Goal: Navigation & Orientation: Find specific page/section

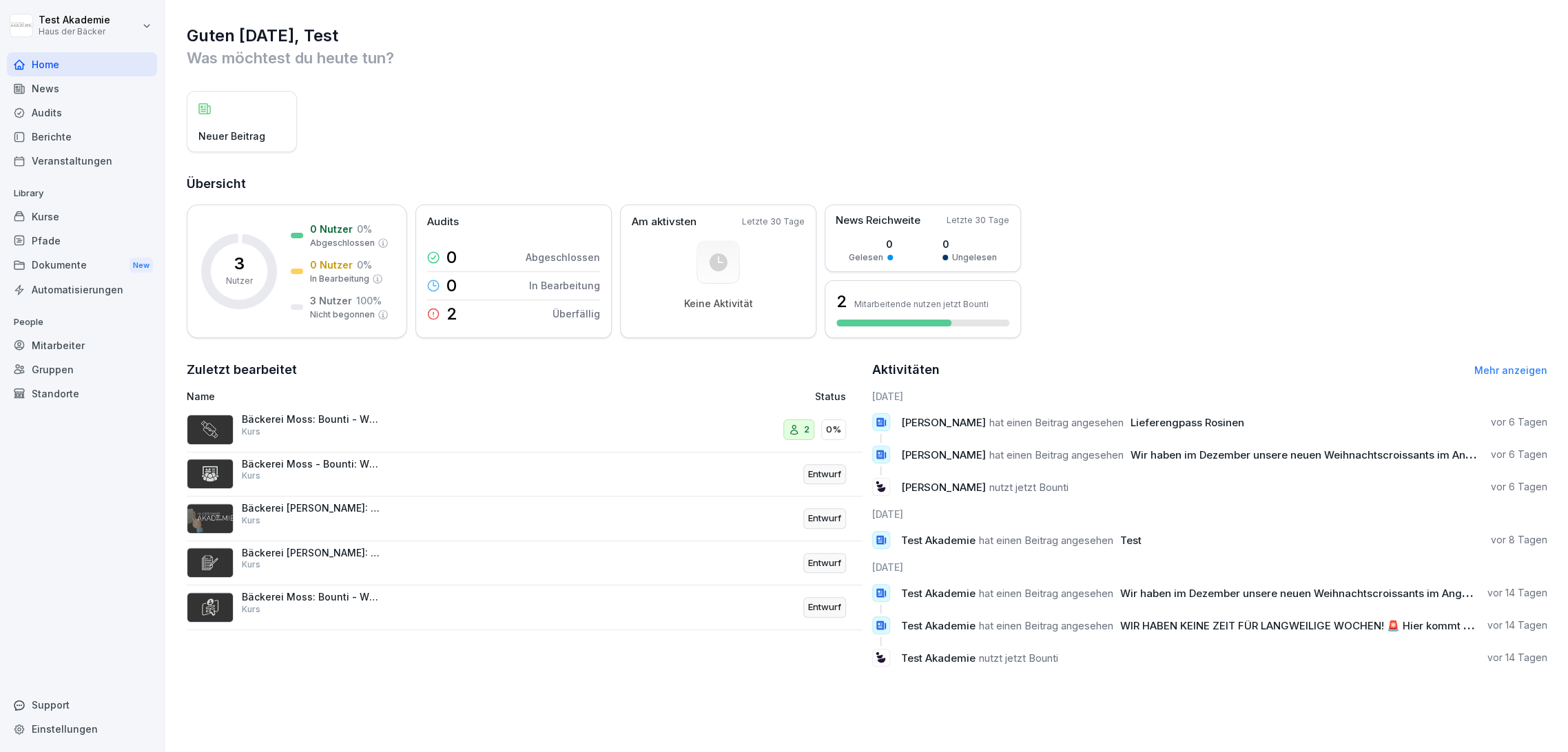
click at [67, 359] on div "Gruppen" at bounding box center [83, 369] width 151 height 24
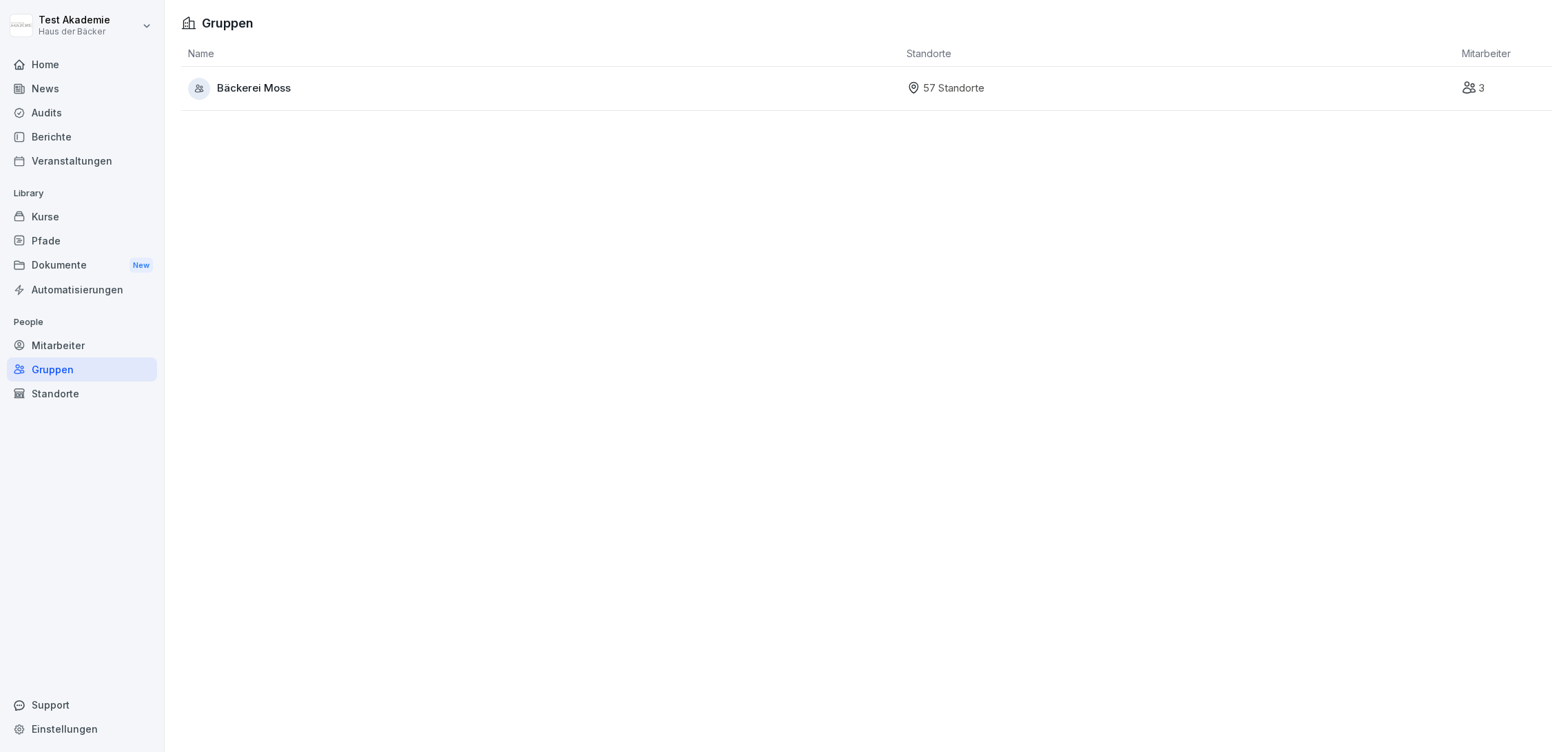
click at [70, 336] on div "Mitarbeiter" at bounding box center [83, 345] width 151 height 24
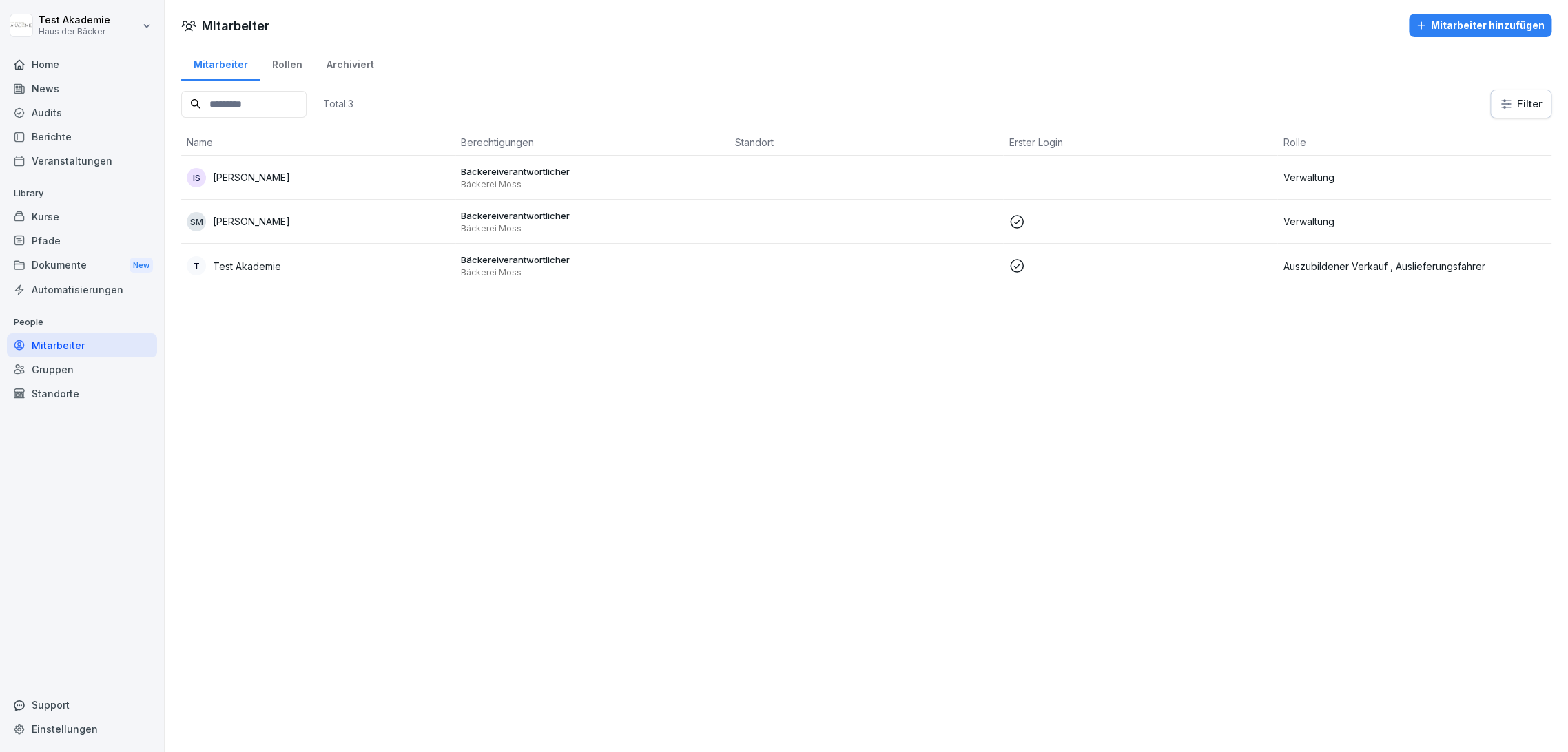
click at [83, 253] on div "Dokumente New" at bounding box center [83, 266] width 151 height 25
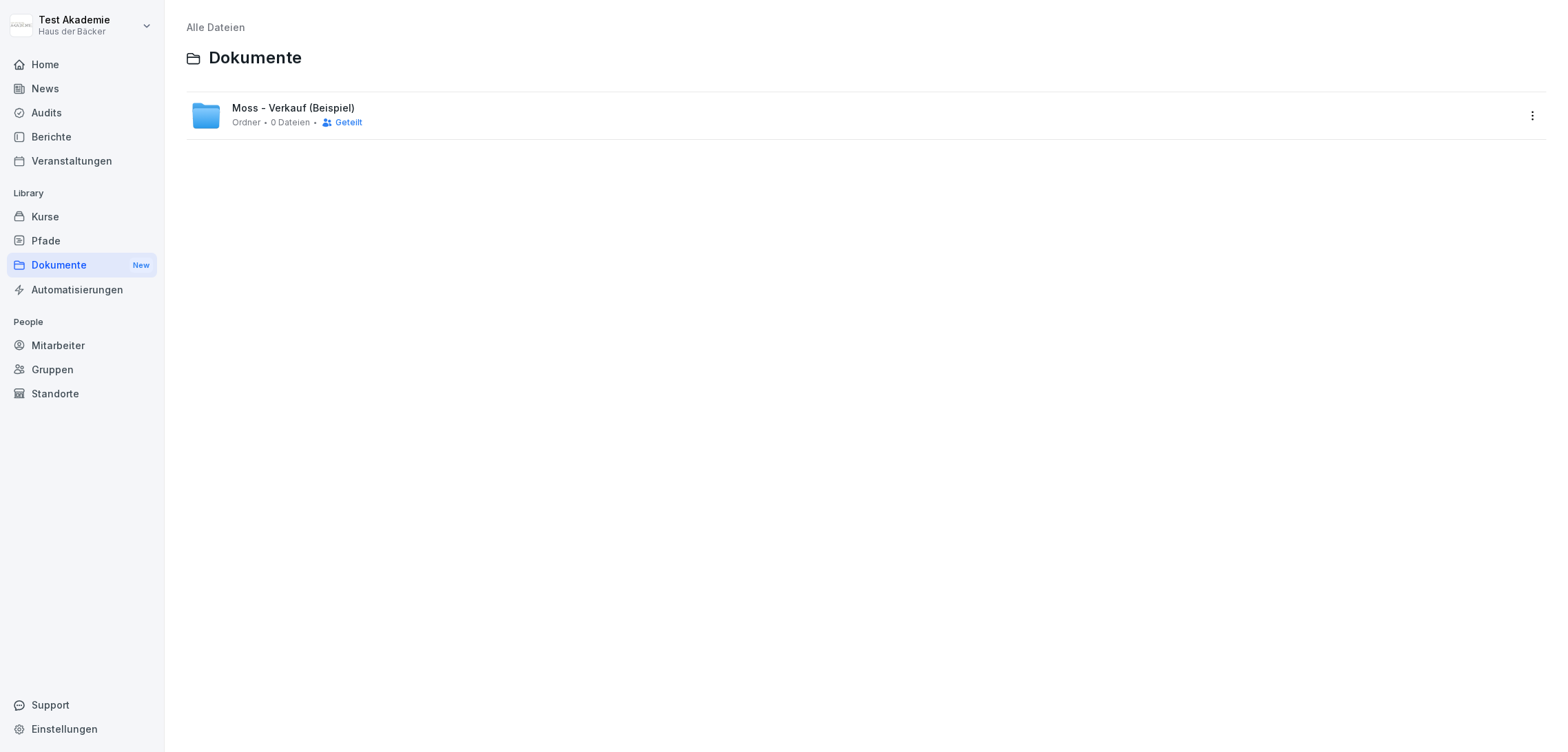
click at [1102, 296] on div "Alle Dateien Dokumente Moss - Verkauf (Beispiel) Ordner 0 Dateien Geteilt" at bounding box center [867, 376] width 1383 height 731
drag, startPoint x: 1022, startPoint y: 281, endPoint x: 854, endPoint y: 274, distance: 168.1
click at [854, 274] on div "Alle Dateien Dokumente Moss - Verkauf (Beispiel) Ordner 0 Dateien Geteilt" at bounding box center [867, 376] width 1383 height 731
click at [96, 263] on div "Dokumente New" at bounding box center [83, 266] width 151 height 25
click at [270, 125] on span "0 Dateien" at bounding box center [289, 122] width 39 height 10
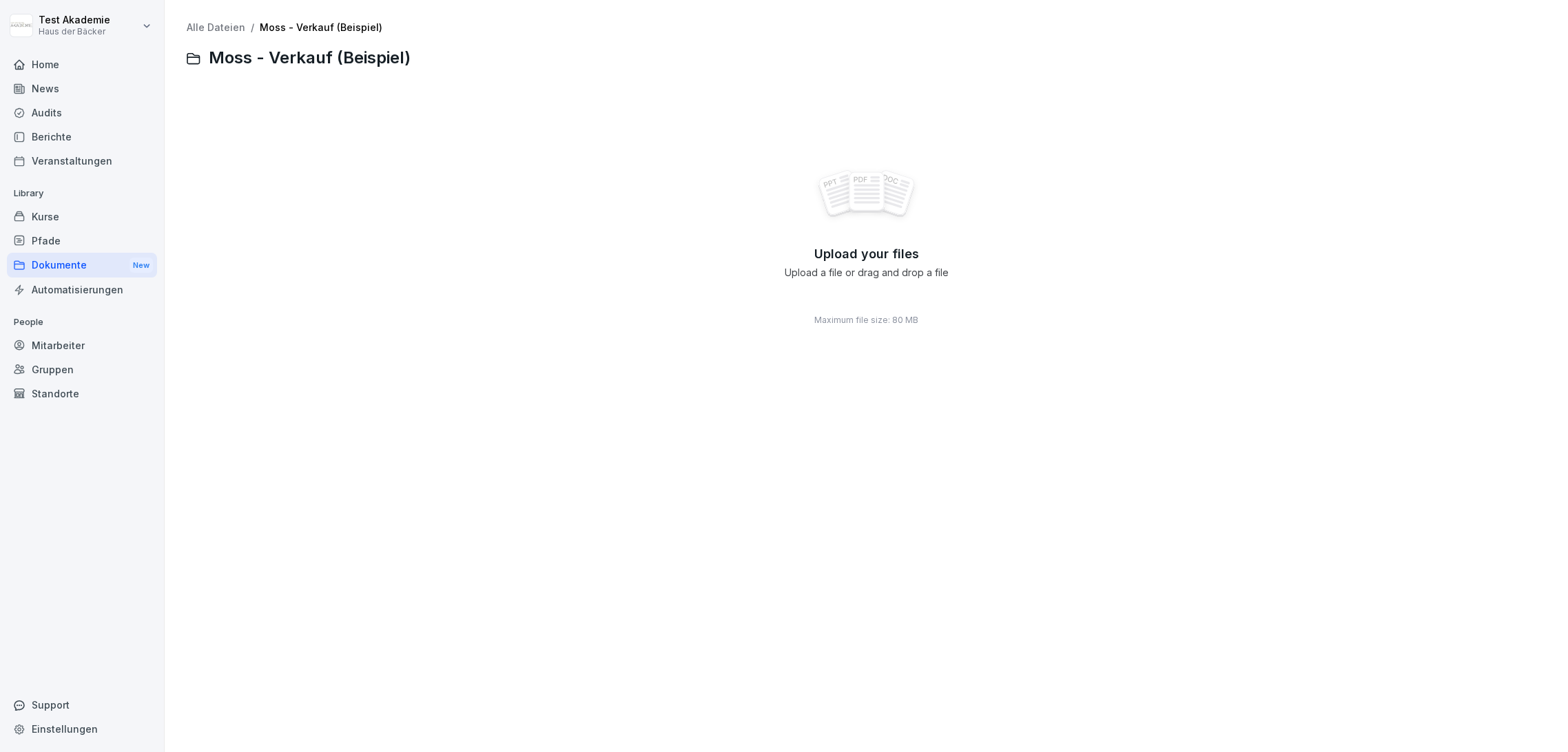
click at [903, 234] on div "Upload your files Upload a file or drag and drop a file Maximum file size: 80 MB" at bounding box center [867, 247] width 1359 height 310
click at [793, 181] on div "Upload your files Upload a file or drag and drop a file Maximum file size: 80 MB" at bounding box center [867, 247] width 1359 height 310
drag, startPoint x: 794, startPoint y: 181, endPoint x: 745, endPoint y: 177, distance: 49.2
click at [728, 177] on div "Upload your files Upload a file or drag and drop a file Maximum file size: 80 MB" at bounding box center [867, 247] width 1359 height 310
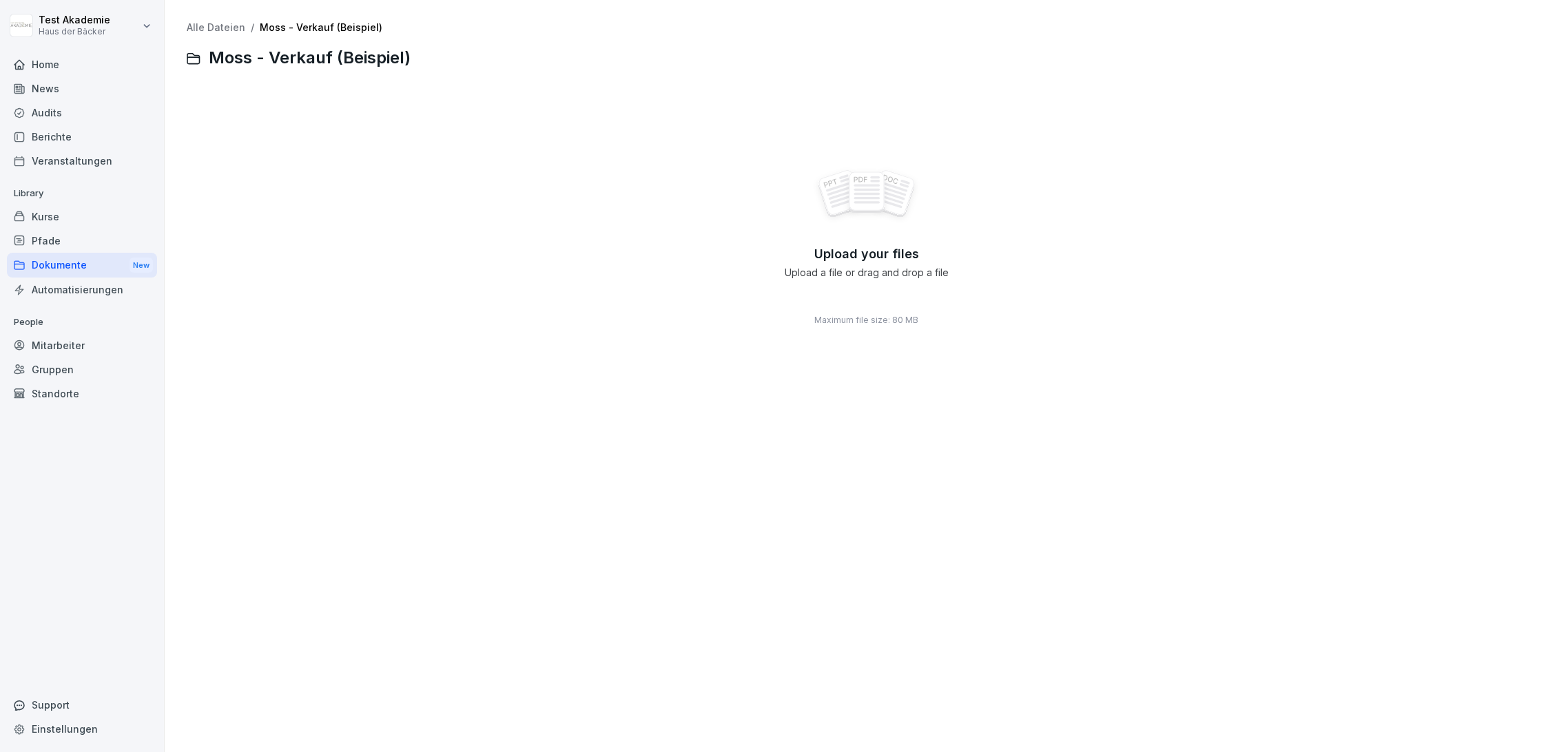
click at [857, 324] on span "Maximum file size: 80 MB" at bounding box center [866, 320] width 104 height 13
click at [857, 322] on span "Maximum file size: 80 MB" at bounding box center [866, 320] width 104 height 13
click at [857, 321] on span "Maximum file size: 80 MB" at bounding box center [866, 320] width 104 height 13
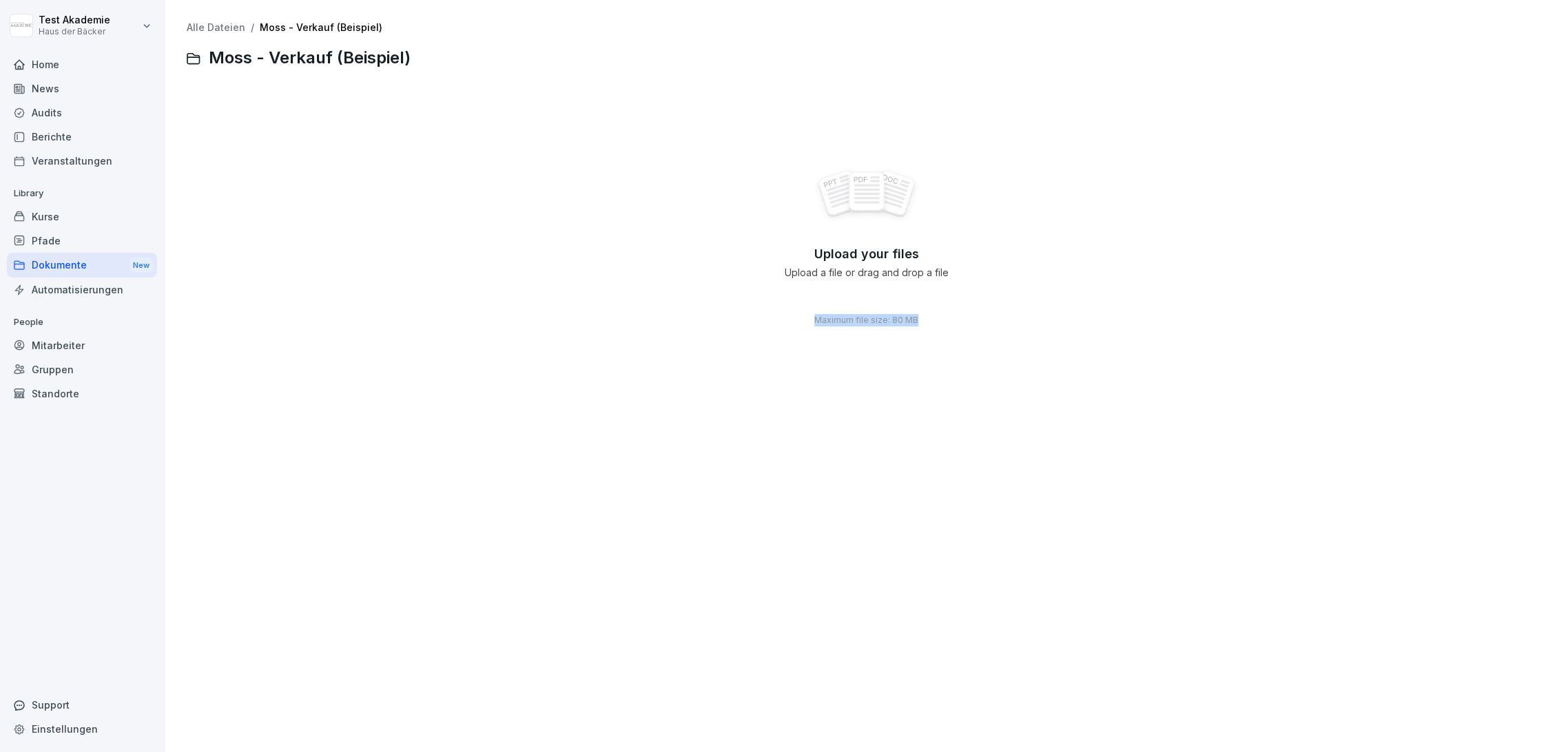
click at [857, 321] on span "Maximum file size: 80 MB" at bounding box center [866, 320] width 104 height 13
click at [874, 182] on rect at bounding box center [866, 191] width 35 height 39
click at [100, 161] on div "Veranstaltungen" at bounding box center [83, 161] width 151 height 24
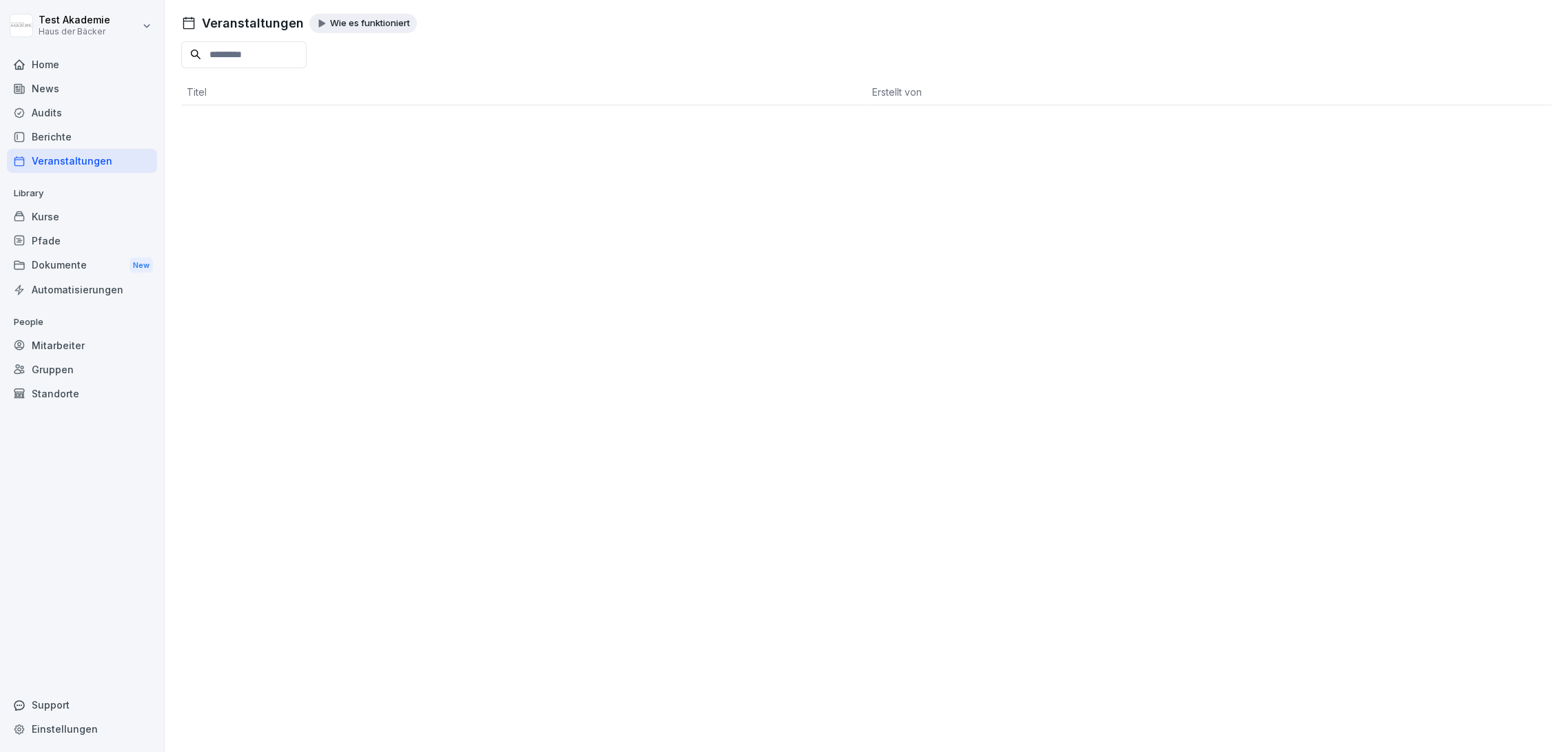
click at [357, 13] on div "Veranstaltungen Wie es funktioniert Titel Erstellt von" at bounding box center [866, 58] width 1404 height 116
click at [357, 25] on p "Wie es funktioniert" at bounding box center [370, 24] width 80 height 11
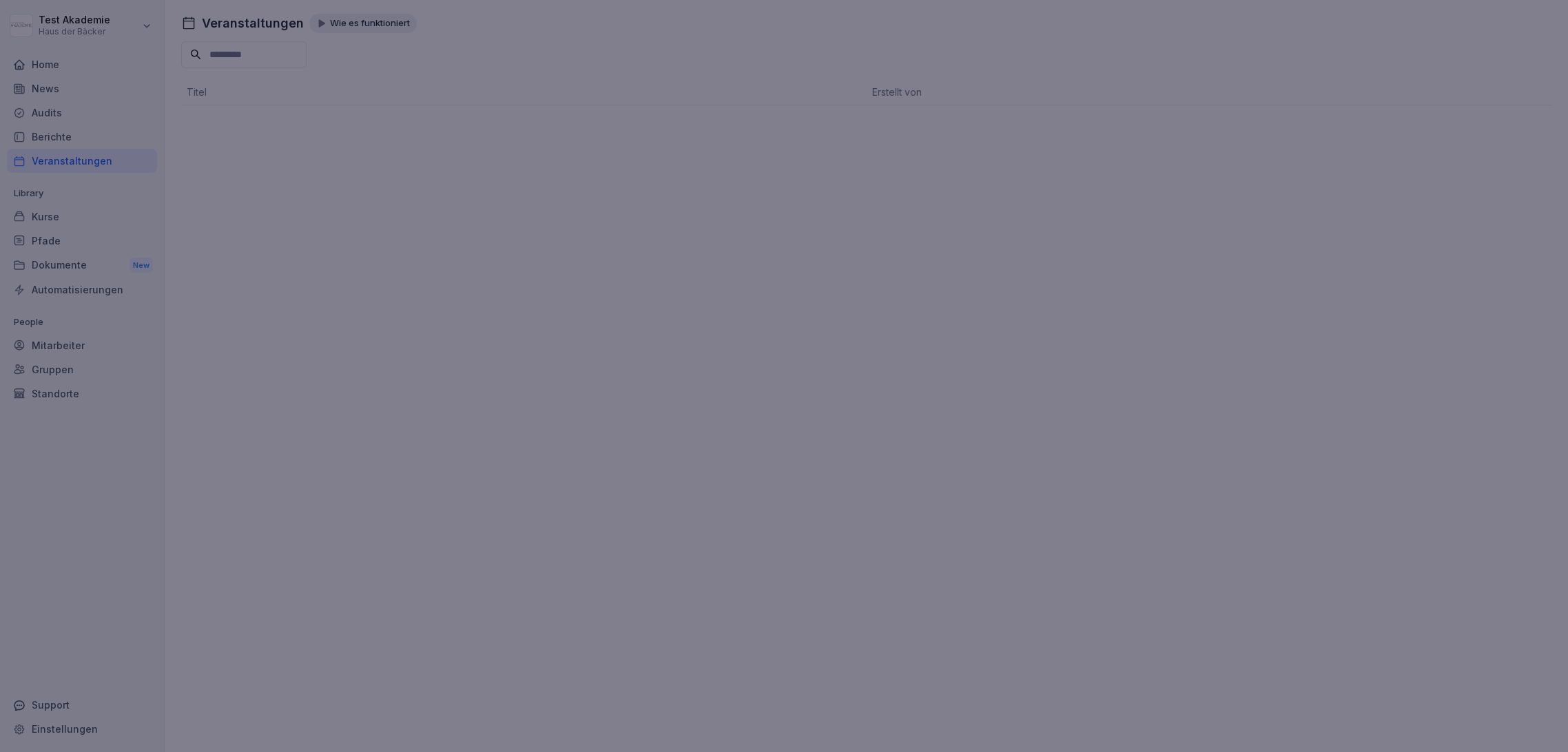
click at [533, 263] on div at bounding box center [784, 376] width 1568 height 752
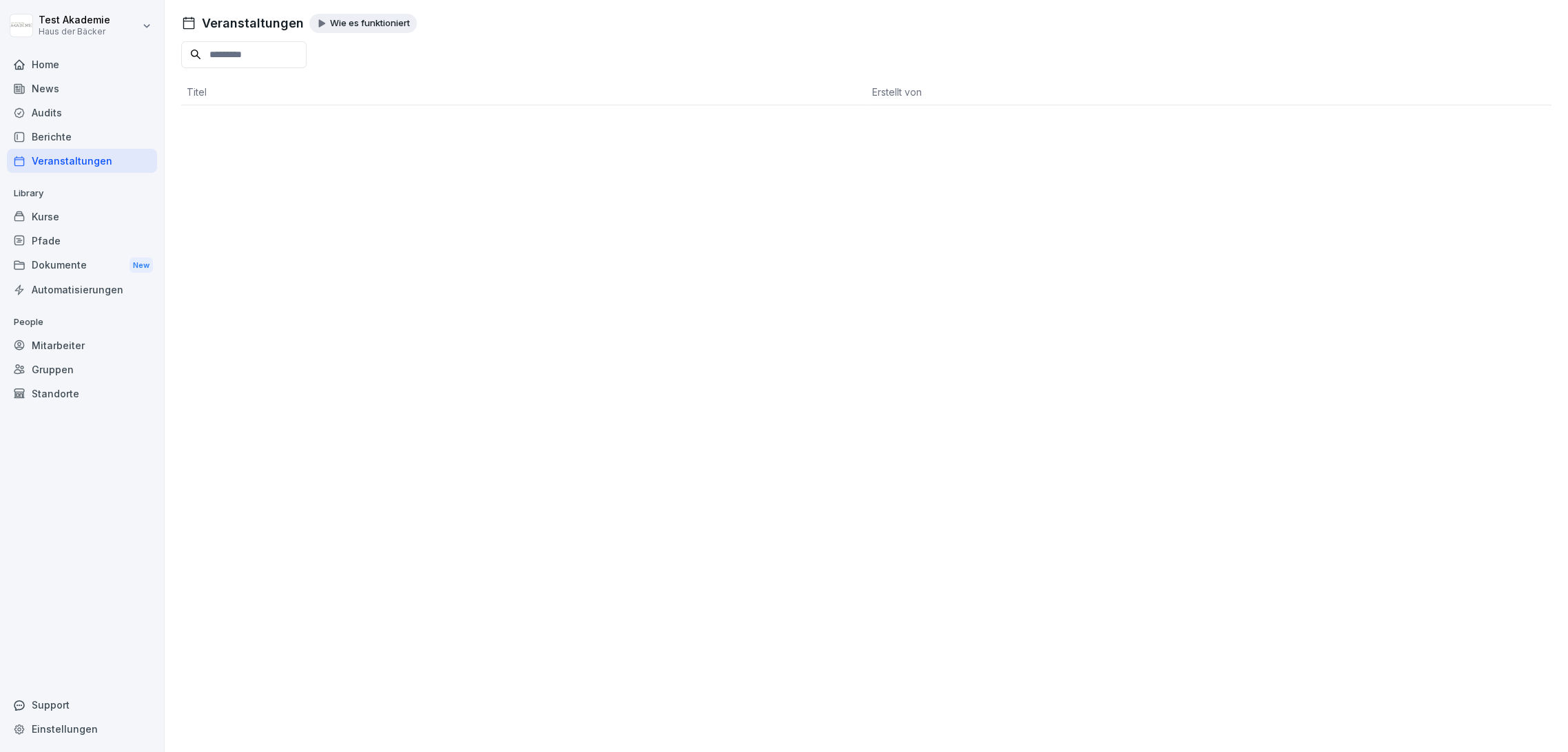
click at [121, 162] on div "Veranstaltungen" at bounding box center [83, 161] width 151 height 24
click at [121, 191] on p "Library" at bounding box center [83, 193] width 151 height 22
click at [121, 194] on p "Library" at bounding box center [83, 193] width 151 height 22
click at [84, 230] on div "Pfade" at bounding box center [83, 240] width 151 height 24
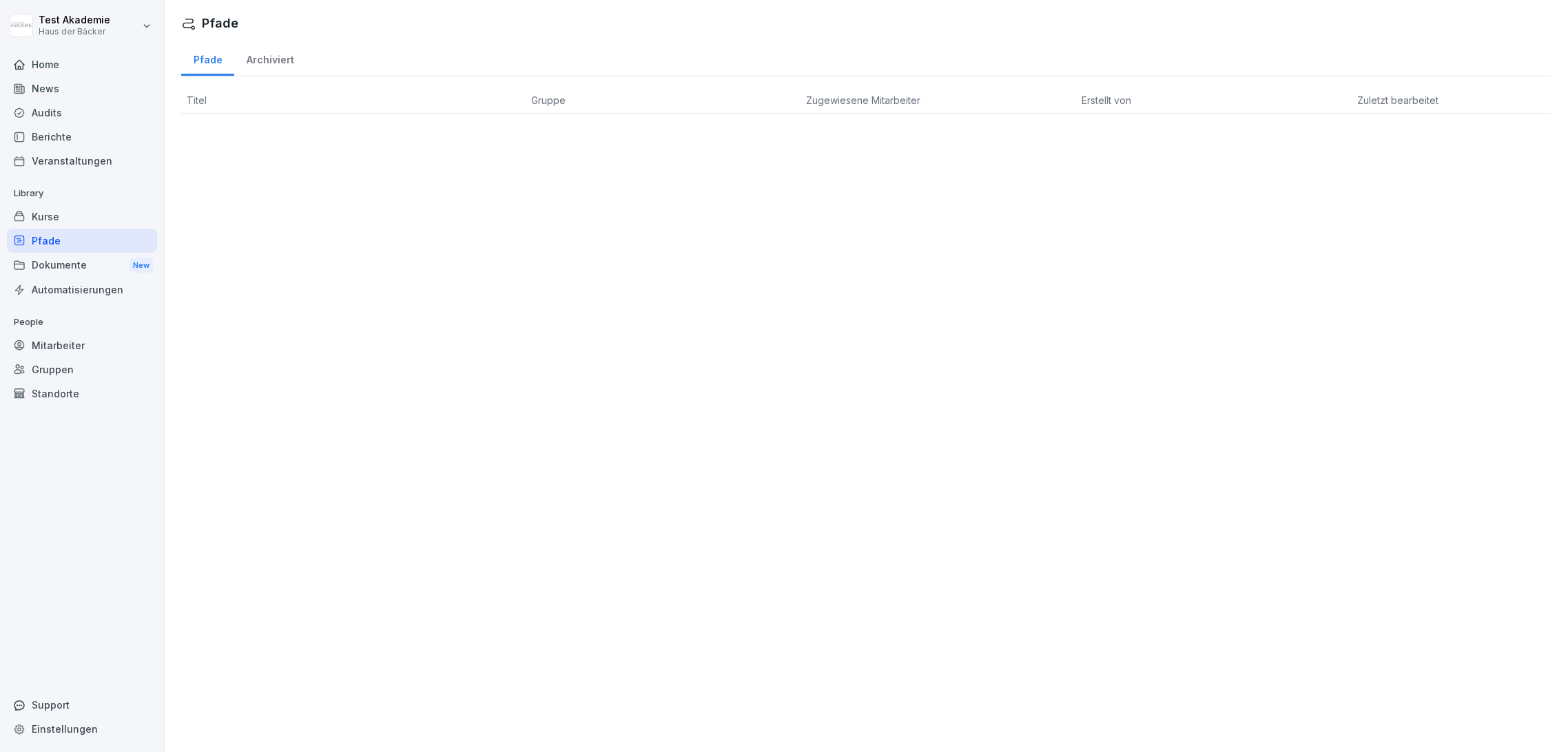
click at [54, 263] on div "Dokumente New" at bounding box center [83, 266] width 151 height 25
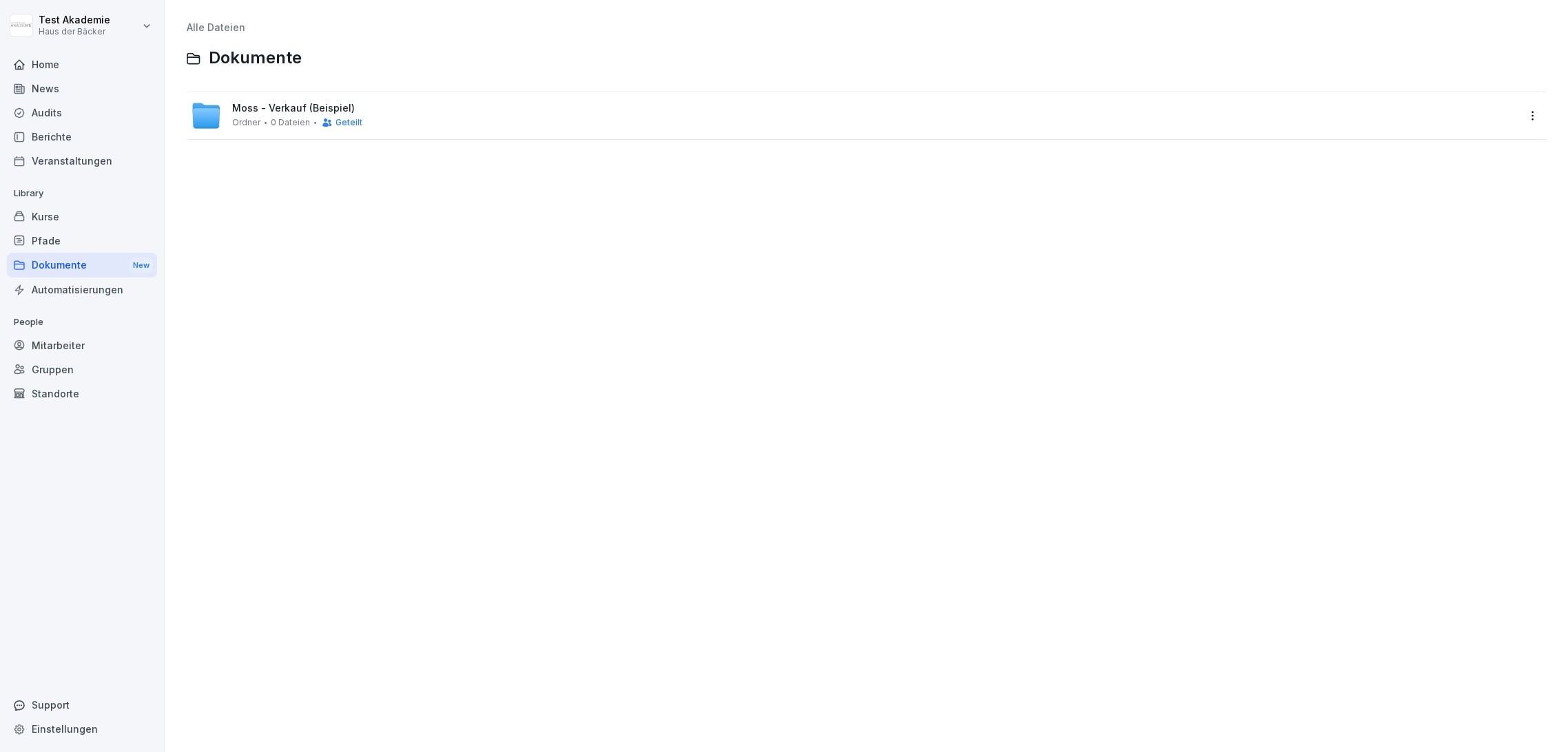
click at [59, 299] on div "Automatisierungen" at bounding box center [83, 289] width 151 height 24
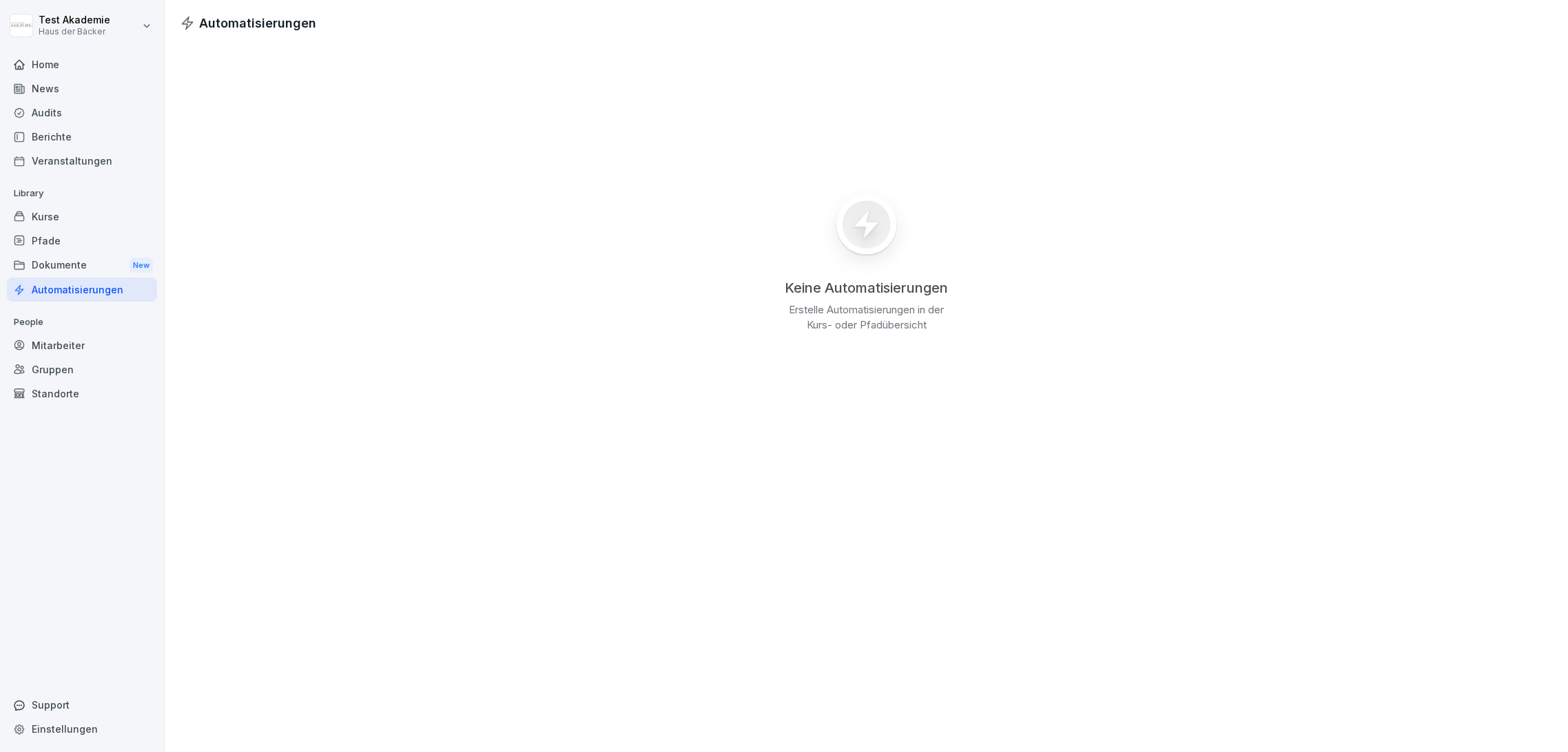
click at [59, 292] on div "Automatisierungen" at bounding box center [83, 289] width 151 height 24
click at [58, 267] on div "Dokumente New" at bounding box center [83, 266] width 151 height 25
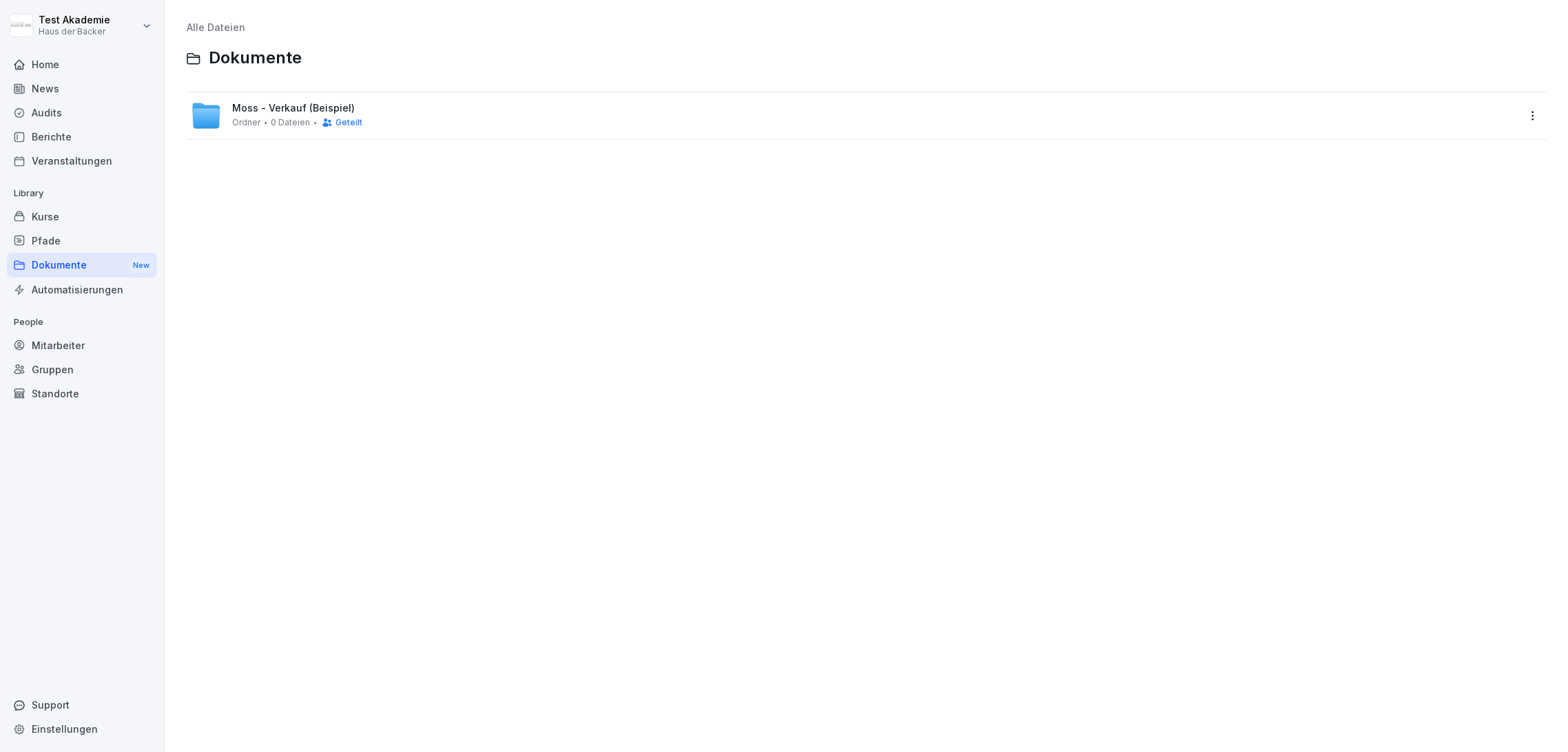
click at [62, 292] on div "Automatisierungen" at bounding box center [83, 289] width 151 height 24
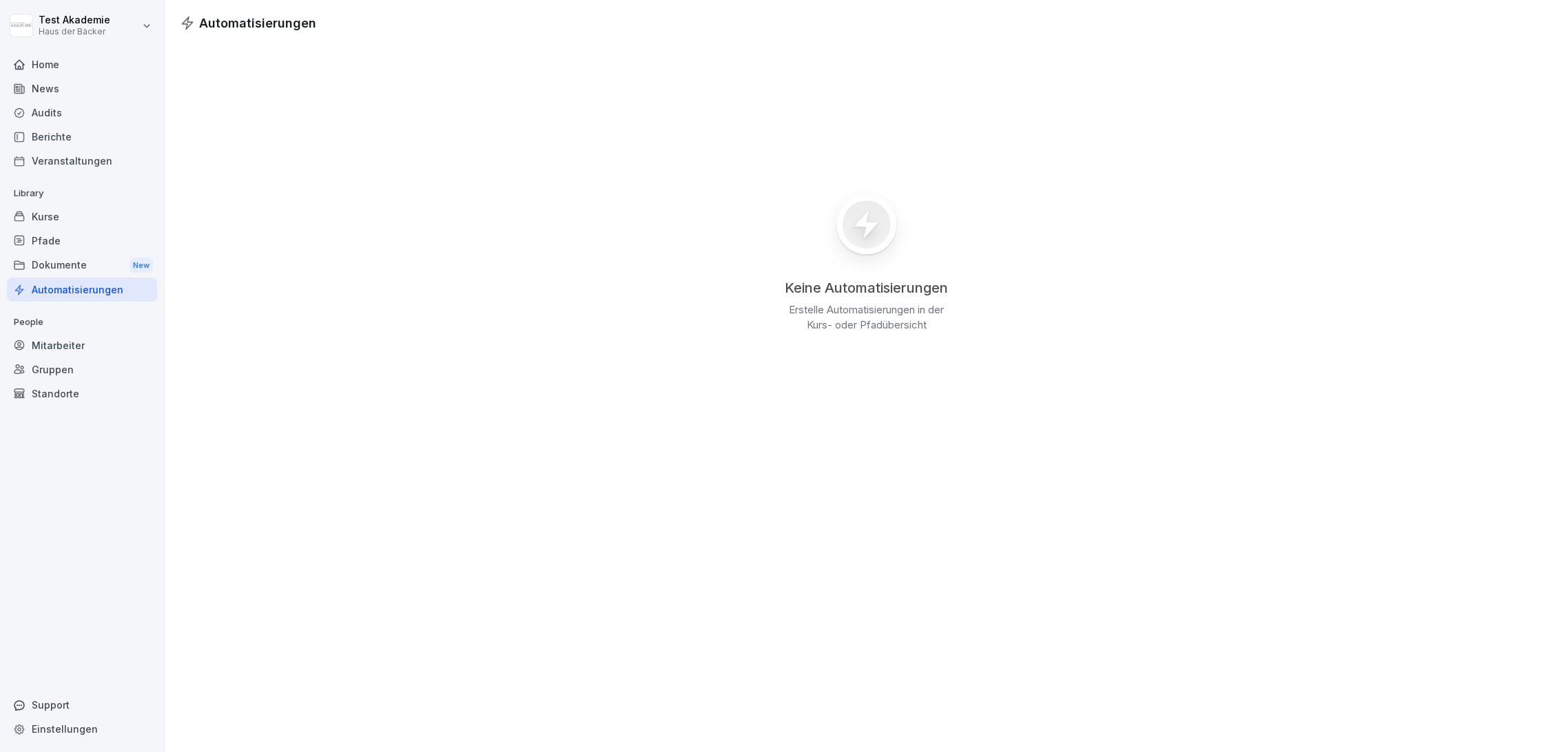
click at [1042, 287] on div "Keine Automatisierungen Erstelle Automatisierungen in der Kurs- oder Pfadübersi…" at bounding box center [866, 258] width 1404 height 451
click at [93, 225] on div "Kurse" at bounding box center [83, 216] width 151 height 24
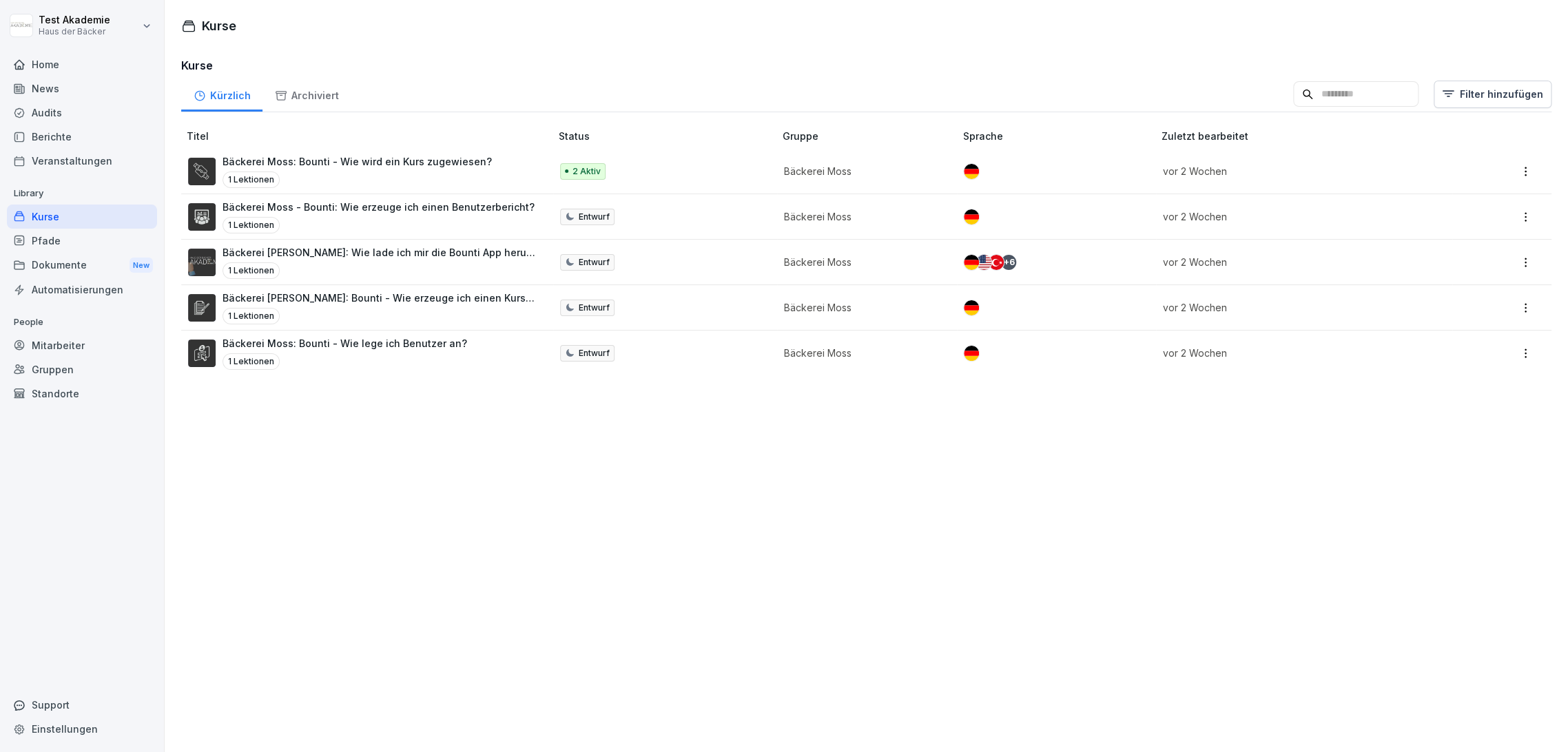
click at [82, 161] on div "Veranstaltungen" at bounding box center [83, 161] width 151 height 24
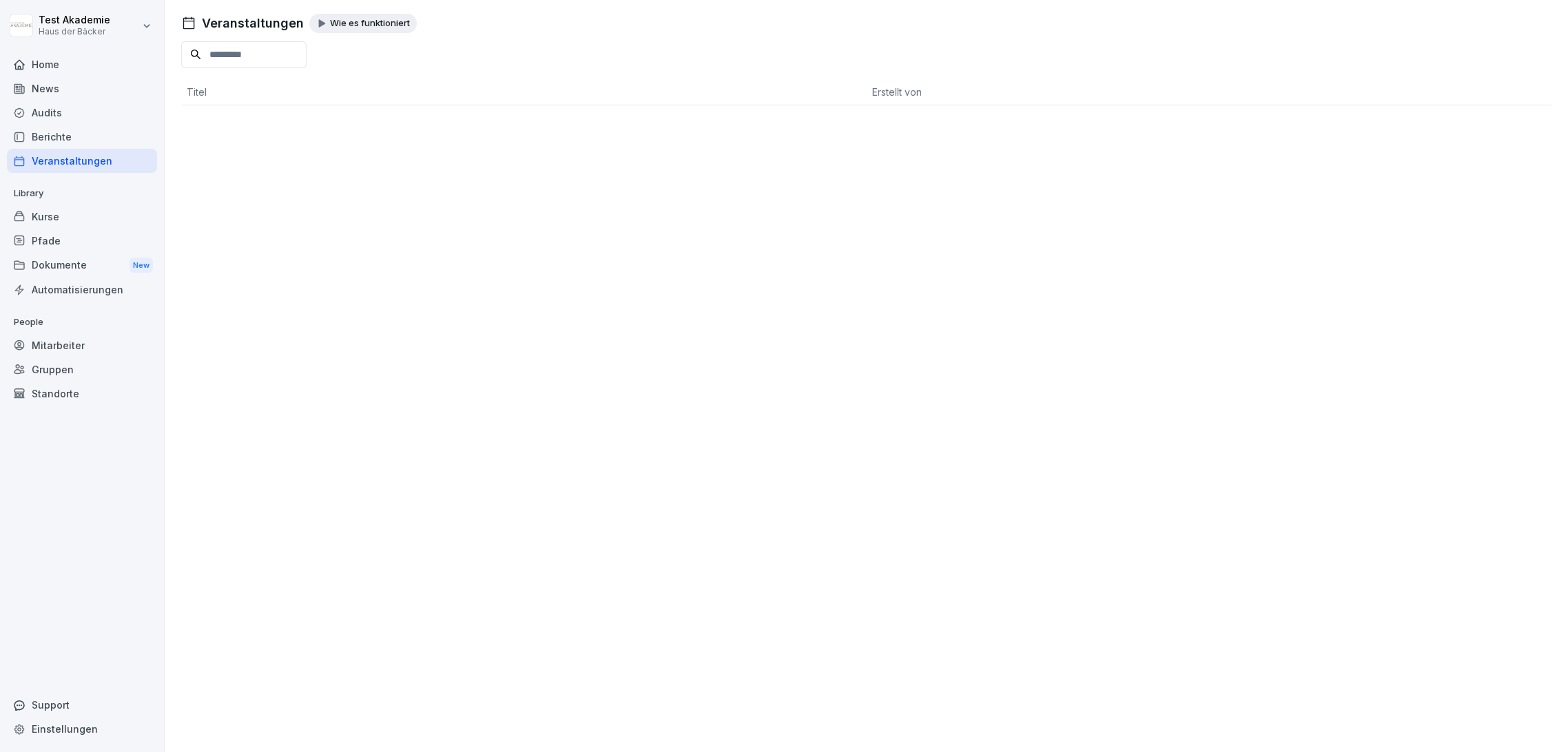
click at [76, 219] on div "Kurse" at bounding box center [83, 216] width 151 height 24
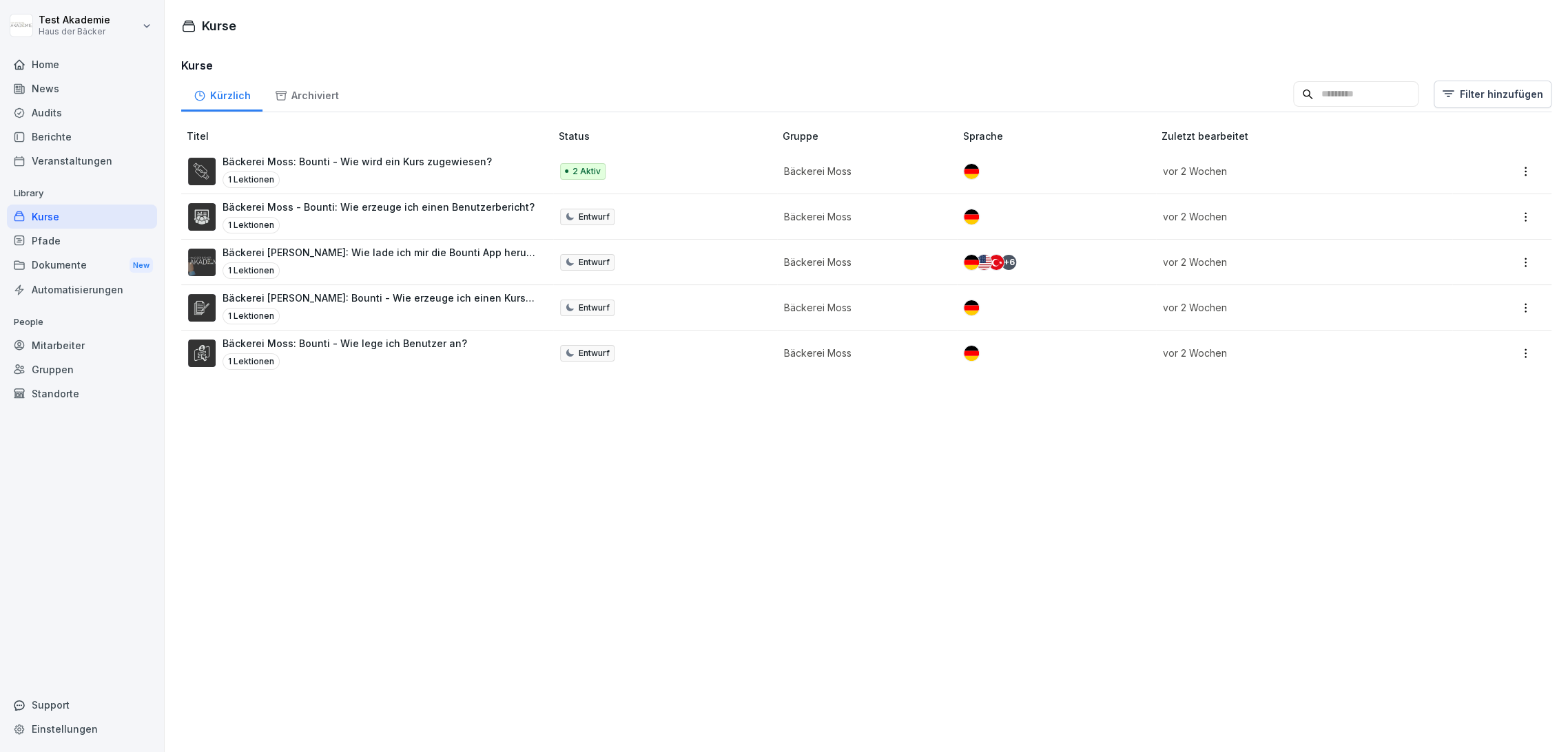
click at [76, 236] on div "Pfade" at bounding box center [83, 240] width 151 height 24
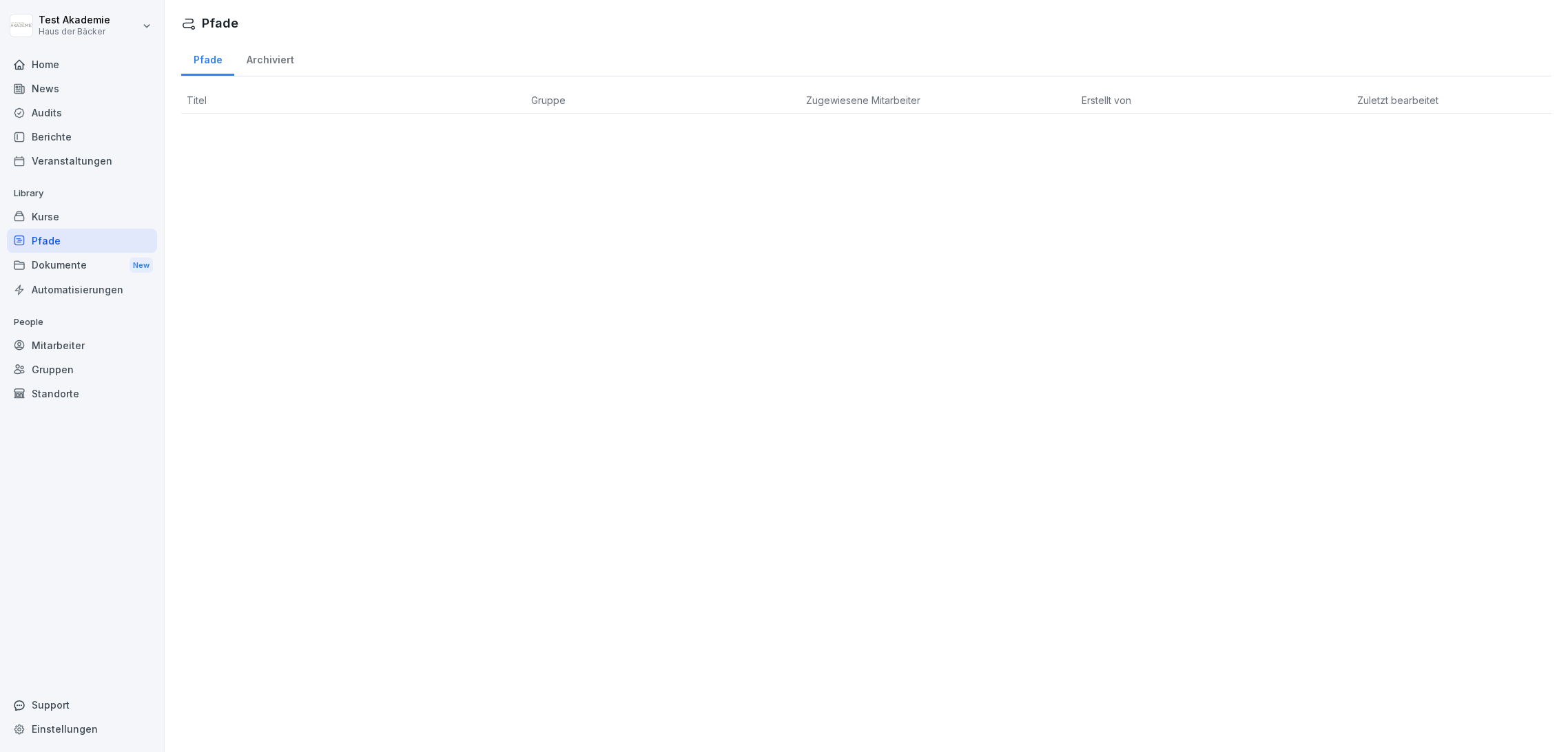
click at [70, 193] on p "Library" at bounding box center [83, 193] width 151 height 22
click at [70, 208] on div "Kurse" at bounding box center [83, 216] width 151 height 24
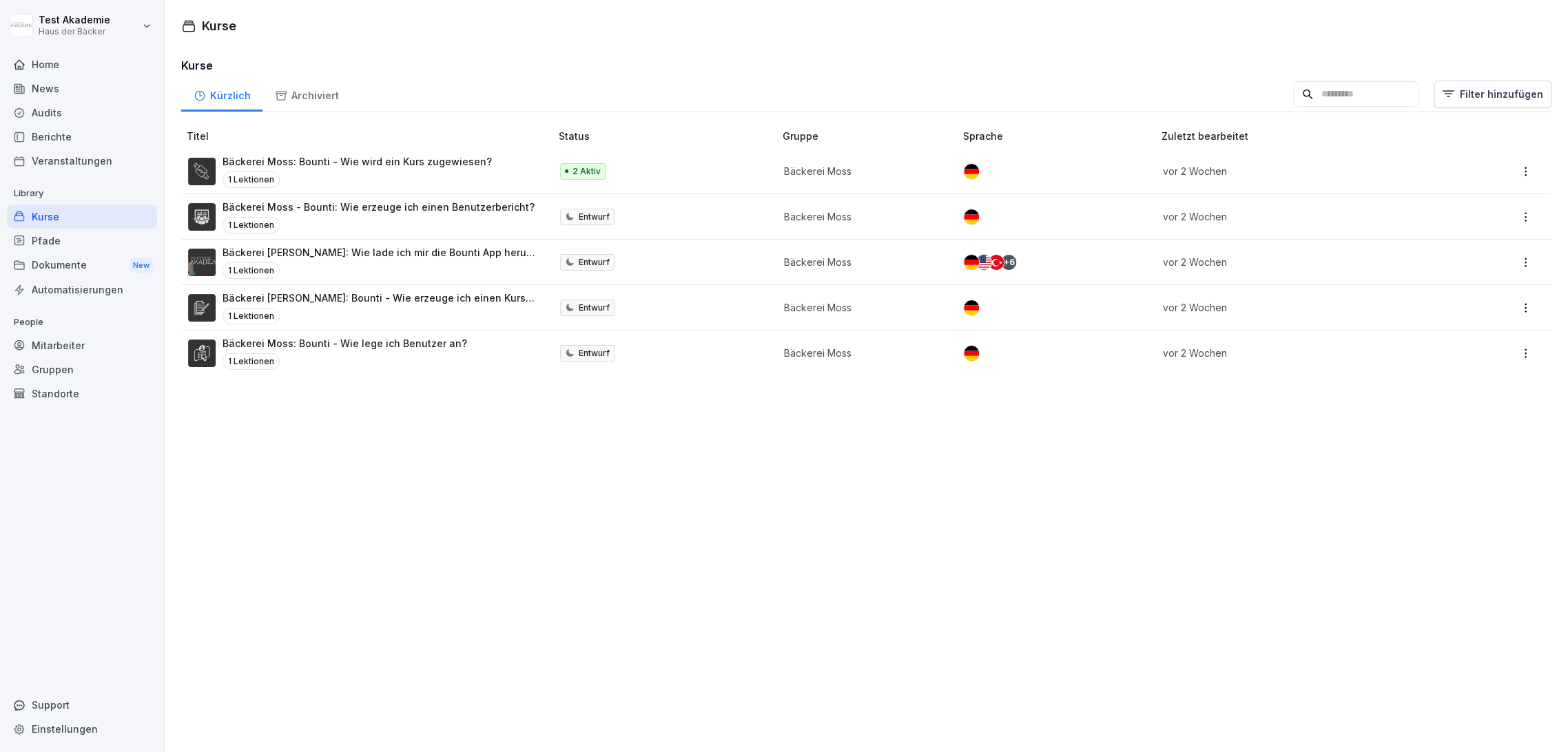
click at [70, 188] on p "Library" at bounding box center [83, 193] width 151 height 22
click at [66, 153] on div "Veranstaltungen" at bounding box center [83, 161] width 151 height 24
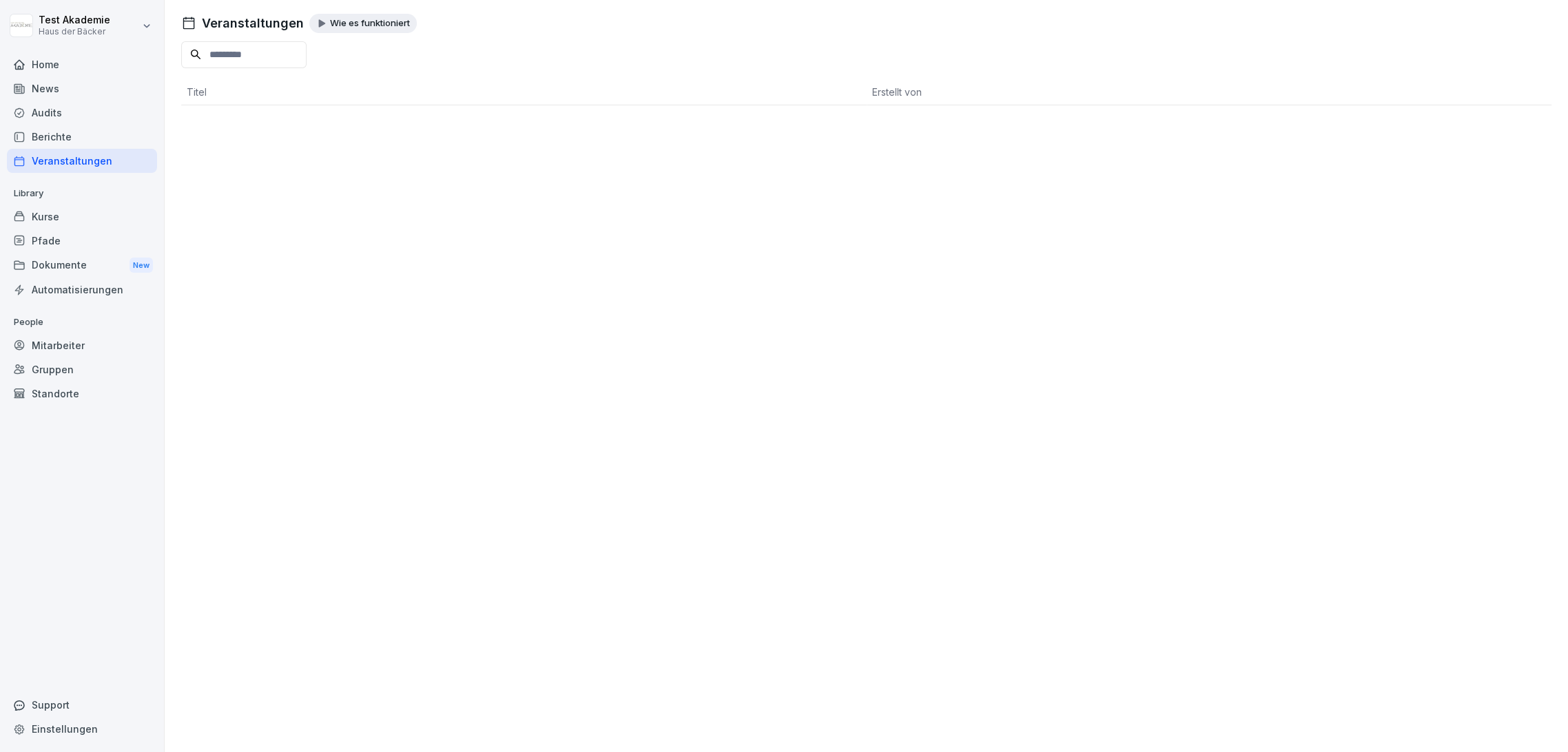
click at [63, 111] on div "Audits" at bounding box center [83, 112] width 151 height 24
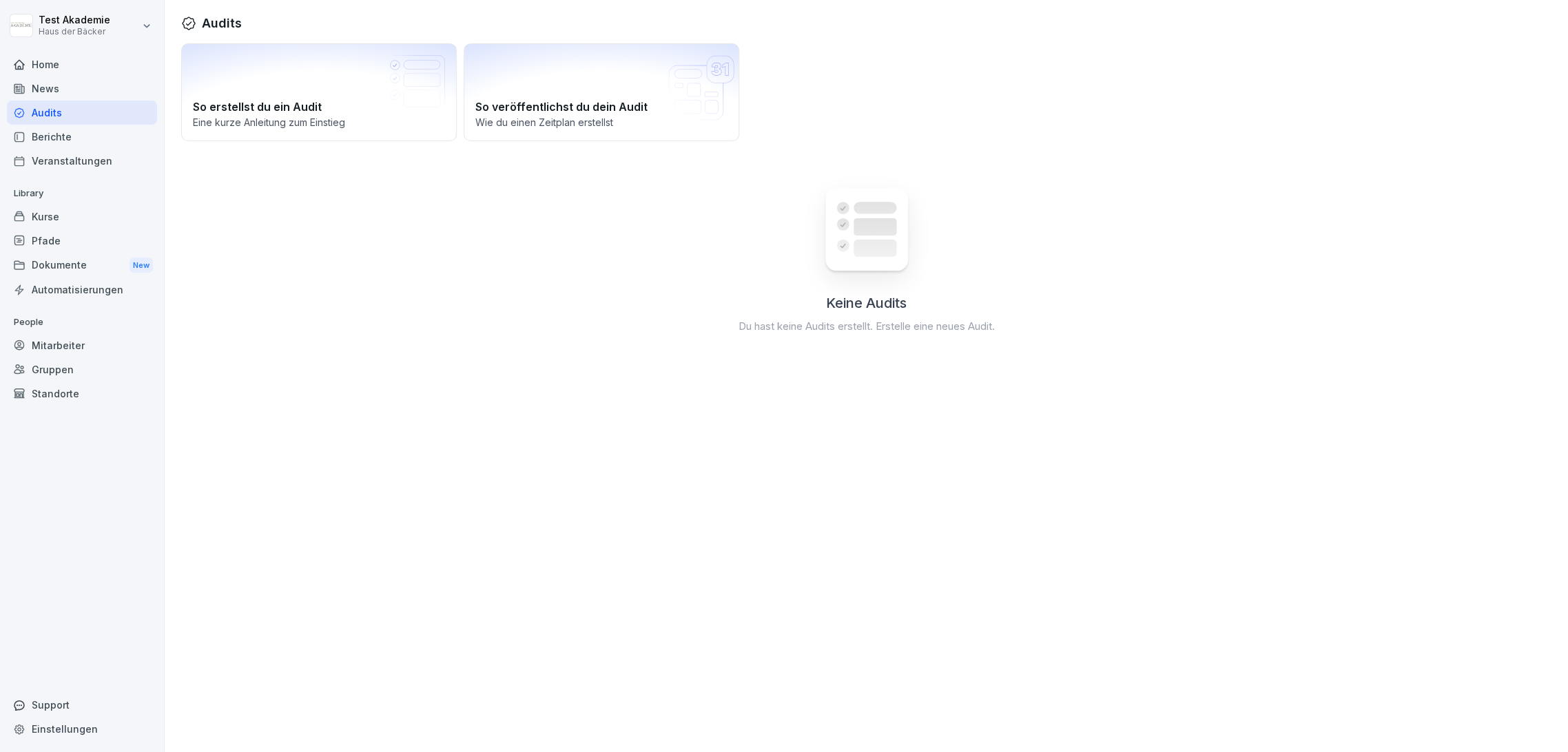
click at [62, 161] on div "Veranstaltungen" at bounding box center [83, 161] width 151 height 24
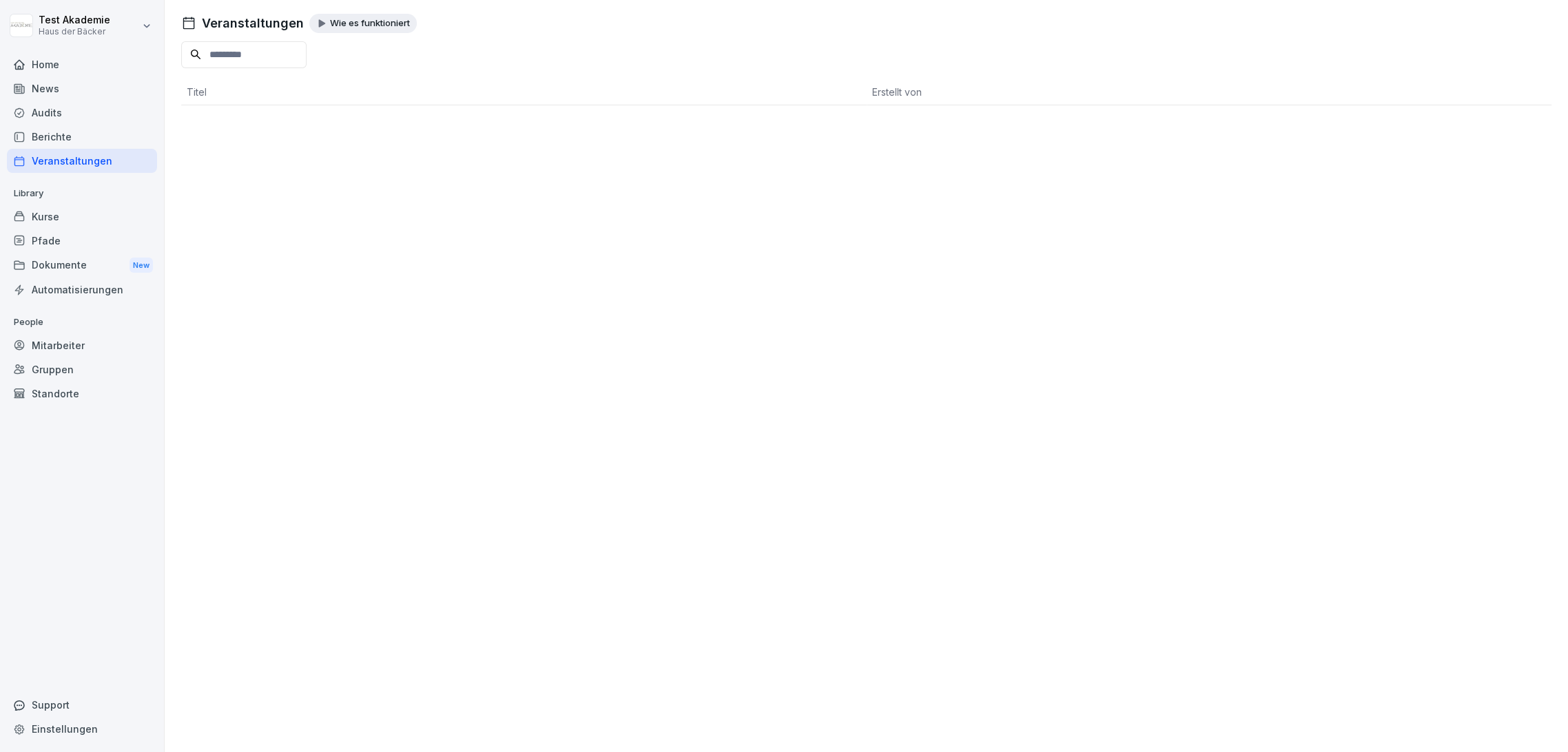
click at [61, 146] on div "Berichte" at bounding box center [83, 136] width 151 height 24
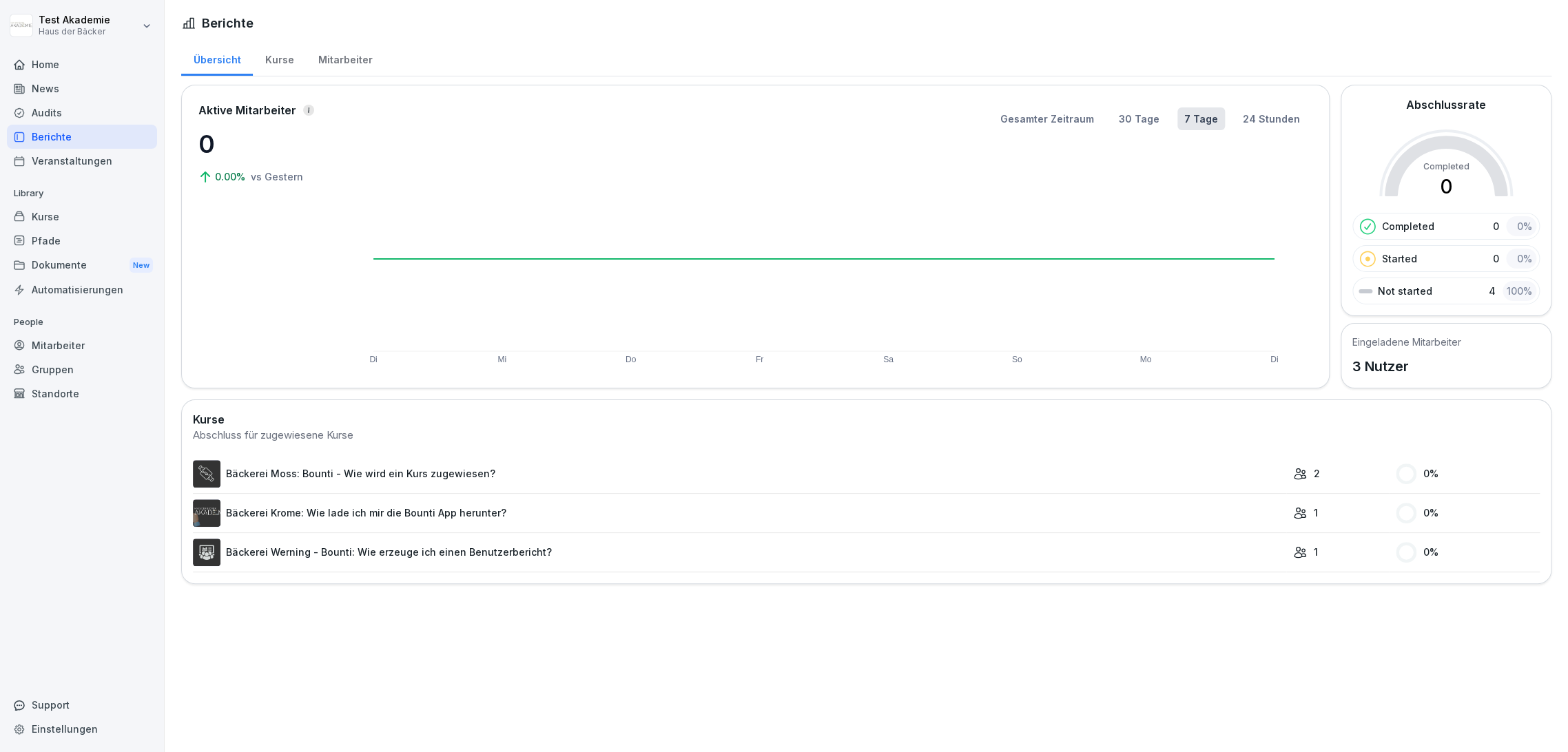
click at [83, 104] on div "Audits" at bounding box center [83, 112] width 151 height 24
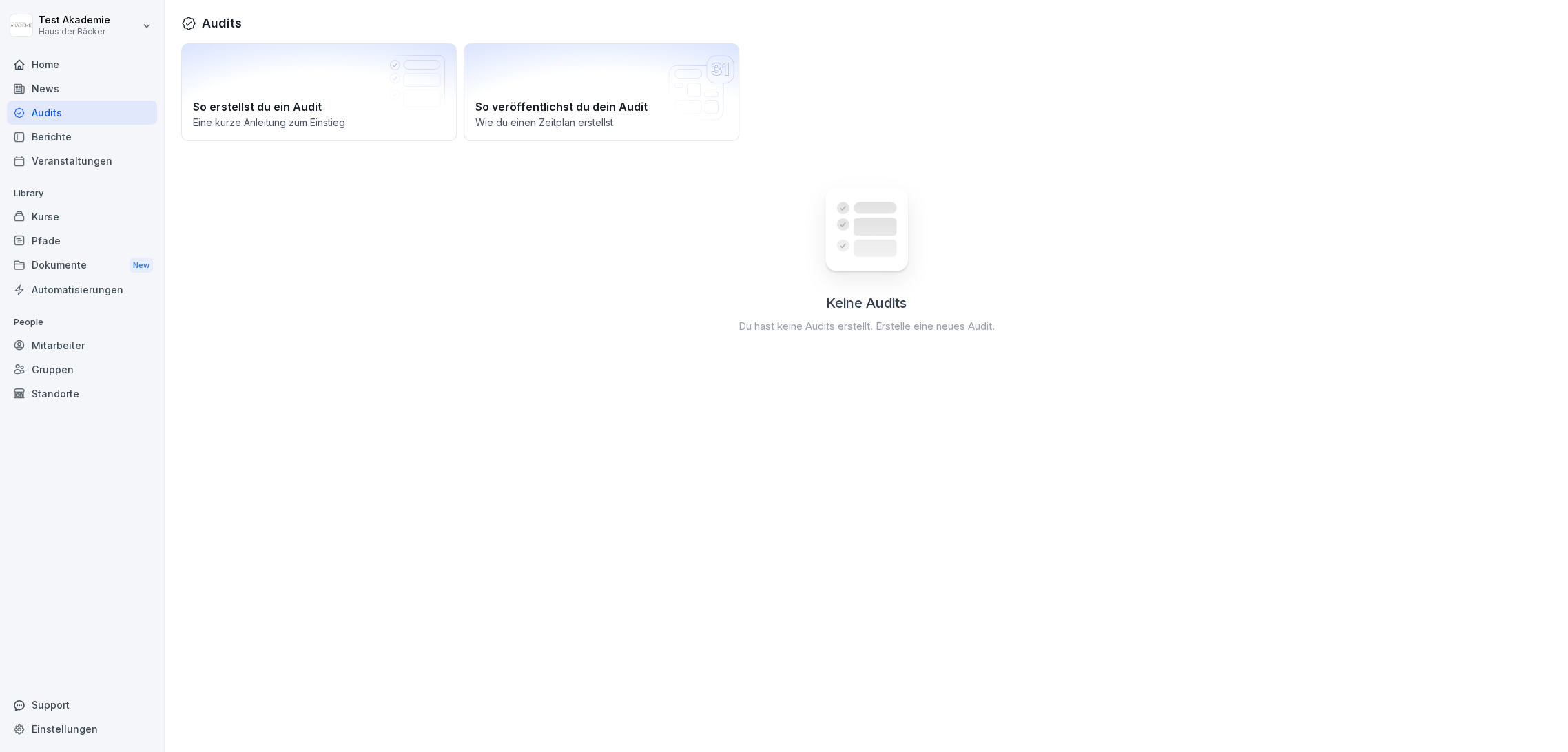
click at [83, 91] on div "News" at bounding box center [83, 88] width 151 height 24
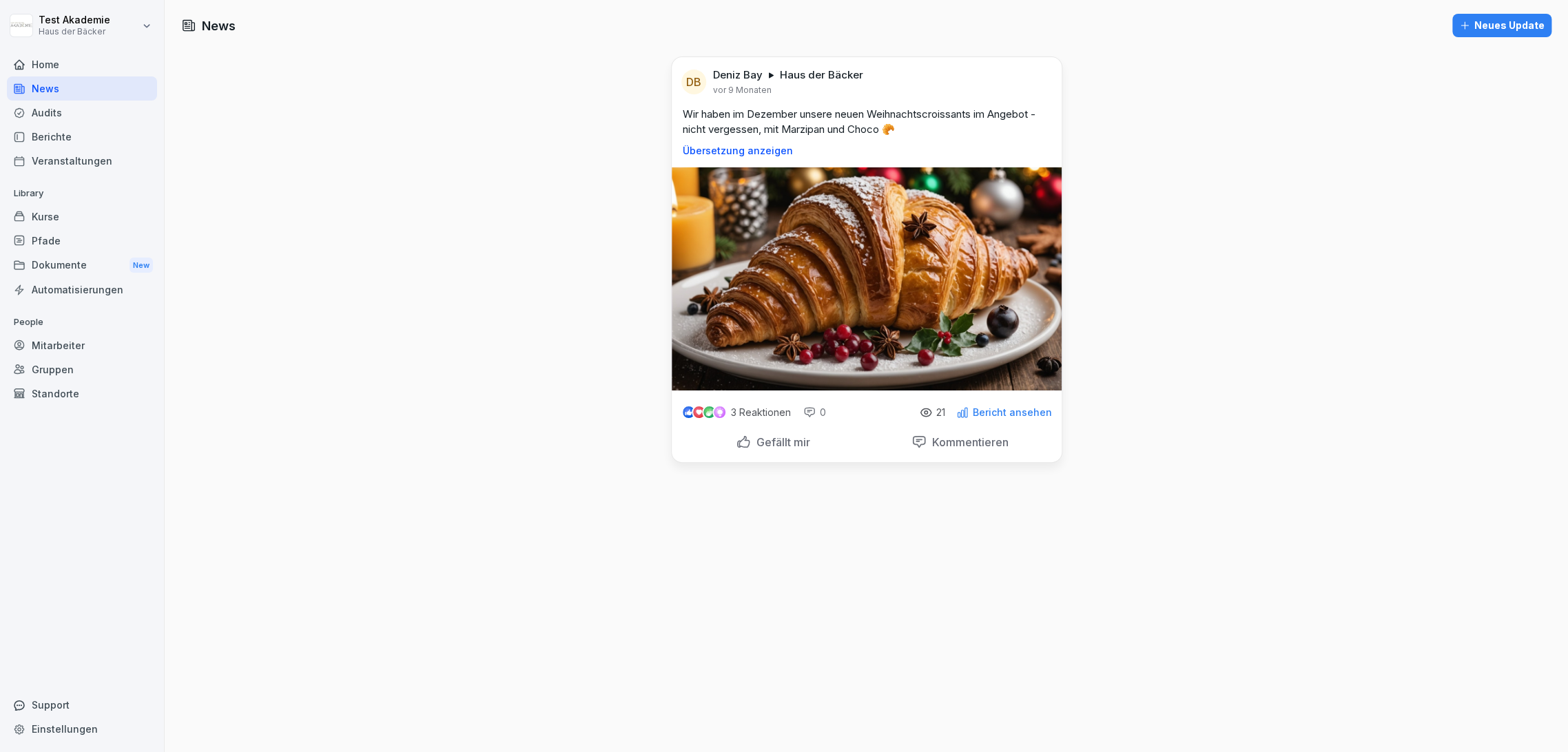
click at [69, 347] on div "Mitarbeiter" at bounding box center [83, 345] width 151 height 24
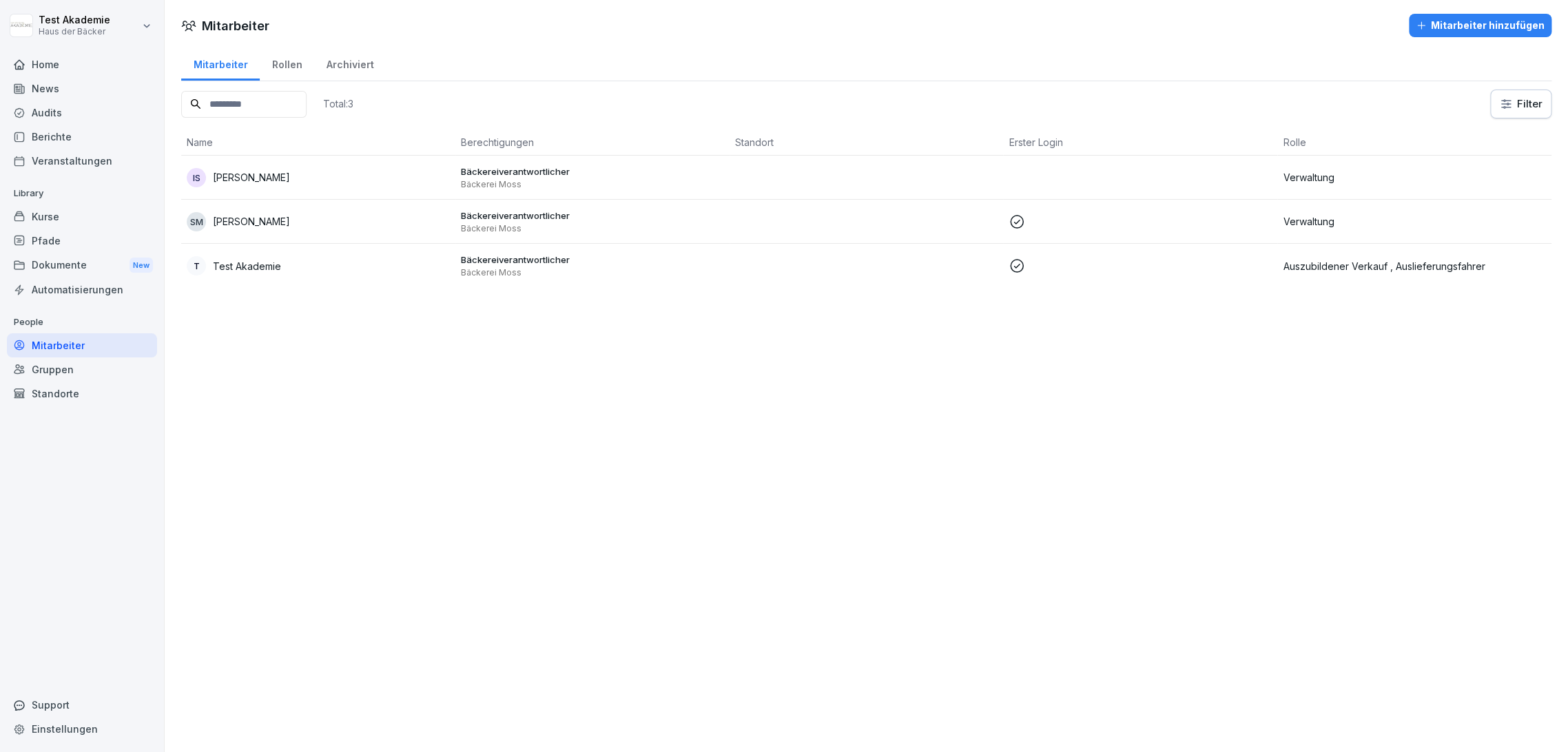
click at [113, 367] on div "Gruppen" at bounding box center [83, 369] width 151 height 24
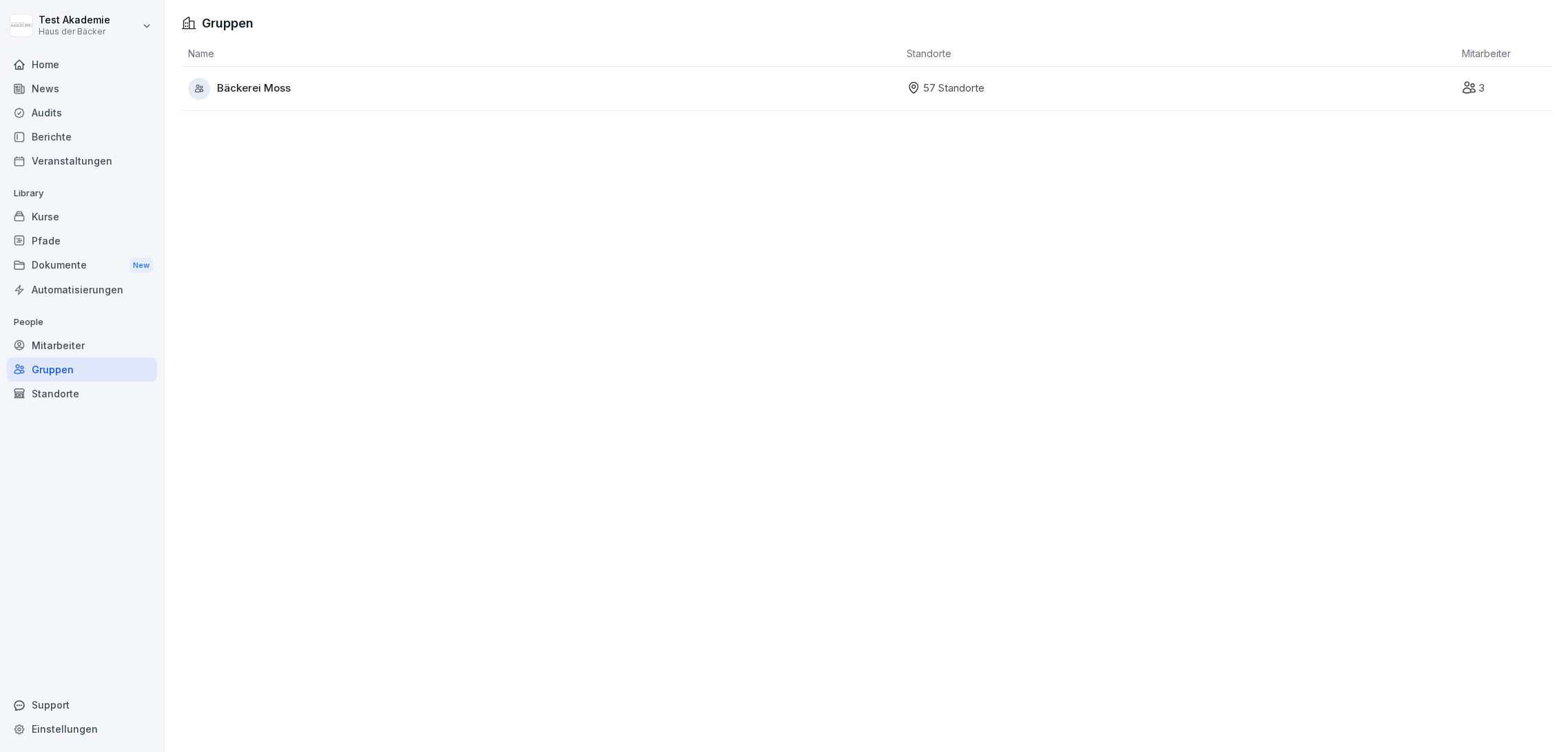
click at [116, 410] on div "Home News Audits Berichte Veranstaltungen Library Kurse Pfade Dokumente New Aut…" at bounding box center [83, 395] width 151 height 701
click at [116, 396] on div "Standorte" at bounding box center [83, 394] width 151 height 24
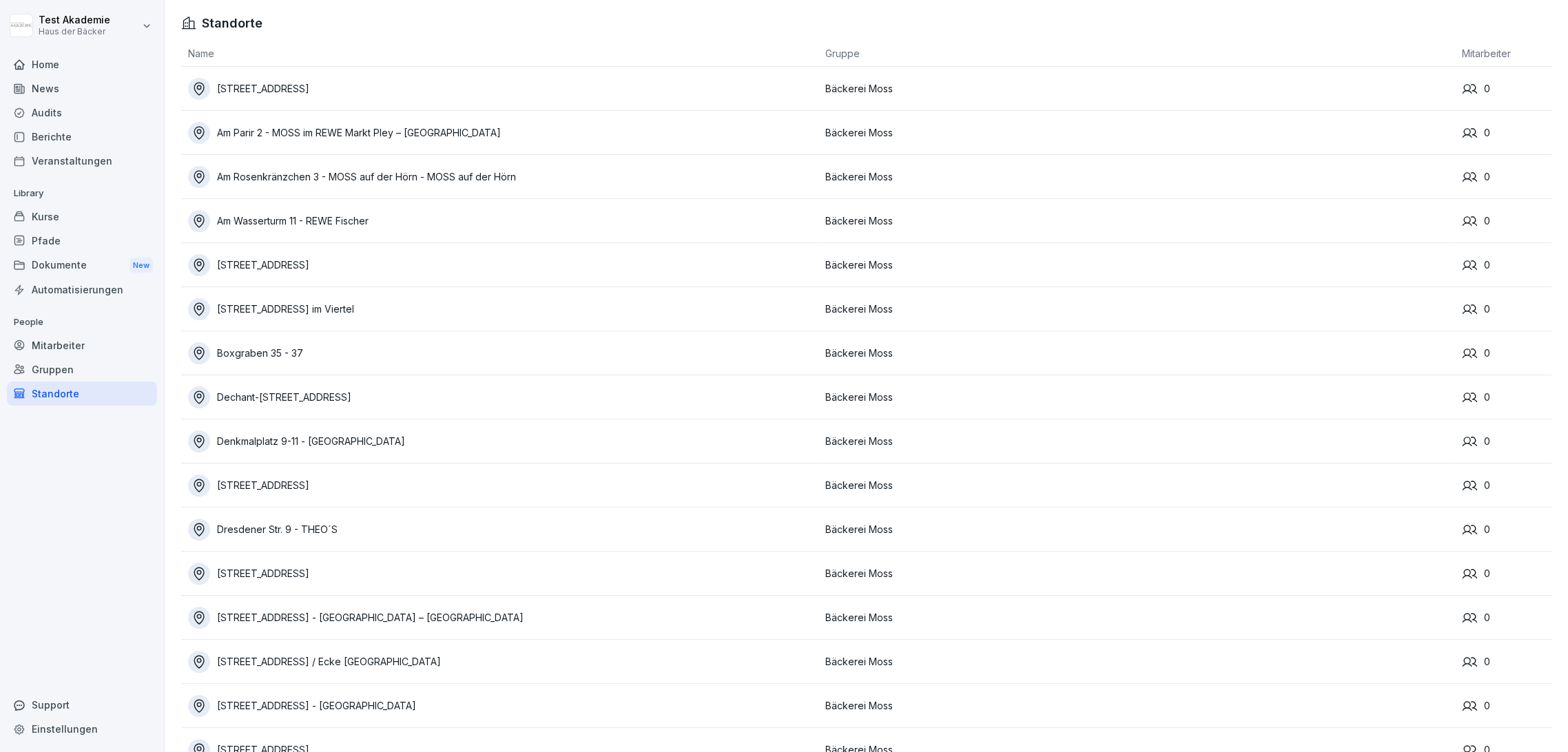
click at [116, 396] on div "Standorte" at bounding box center [83, 394] width 151 height 24
click at [521, 176] on div "Am Rosenkränzchen 3 - MOSS auf der Hörn - MOSS auf der Hörn" at bounding box center [503, 177] width 631 height 22
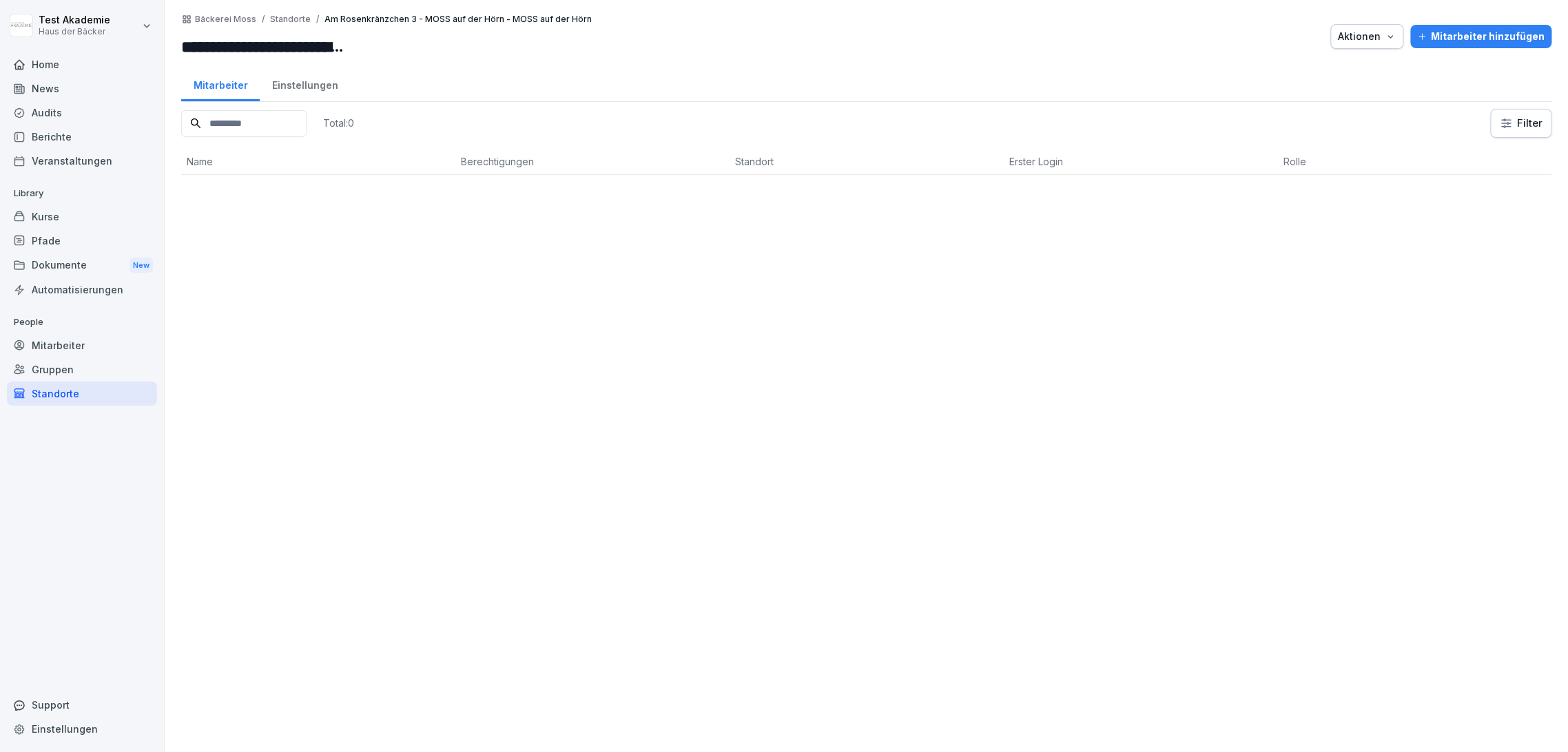
click at [284, 84] on div "Einstellungen" at bounding box center [304, 83] width 90 height 35
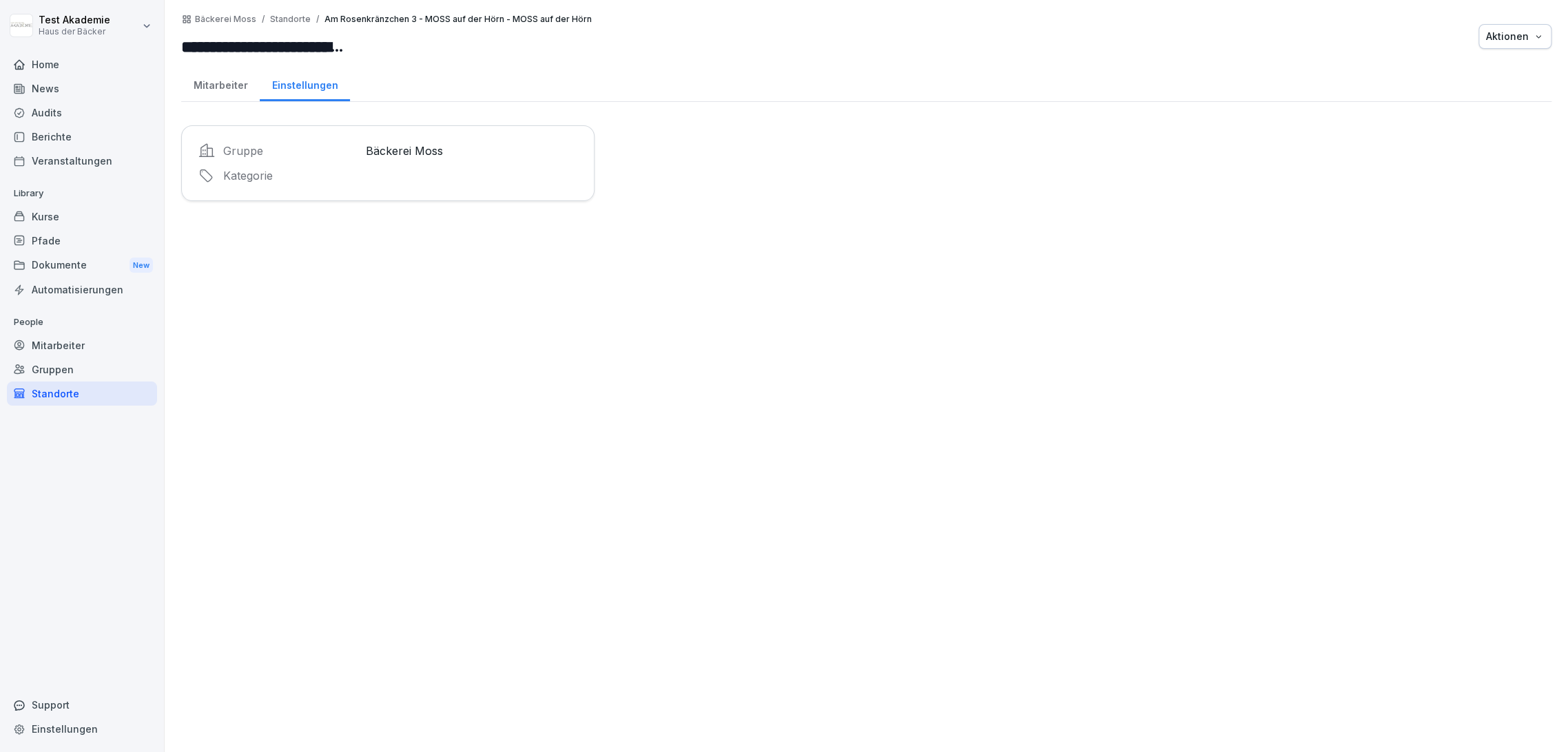
click at [246, 84] on div "Mitarbeiter" at bounding box center [220, 83] width 79 height 35
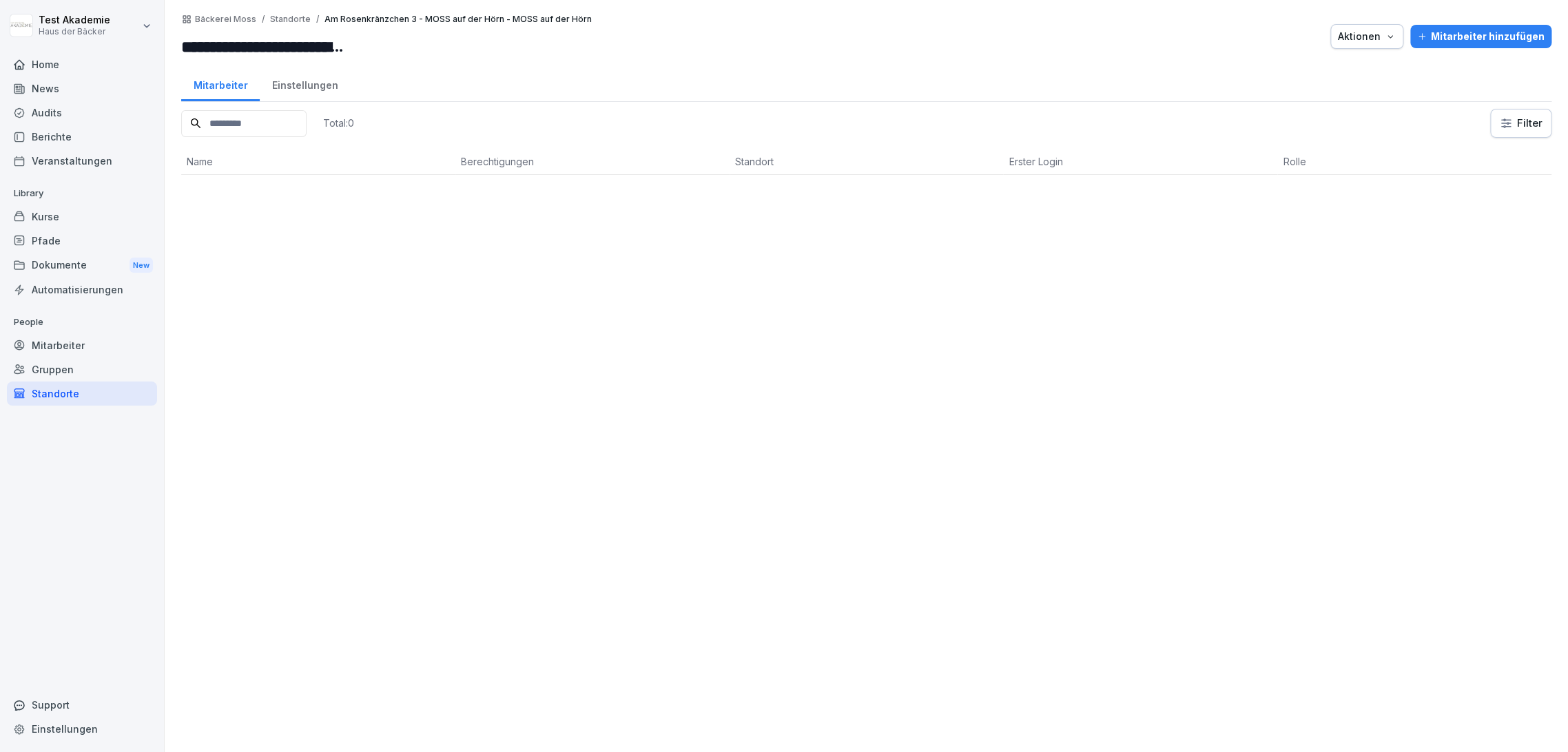
click at [146, 347] on div "Mitarbeiter" at bounding box center [83, 345] width 151 height 24
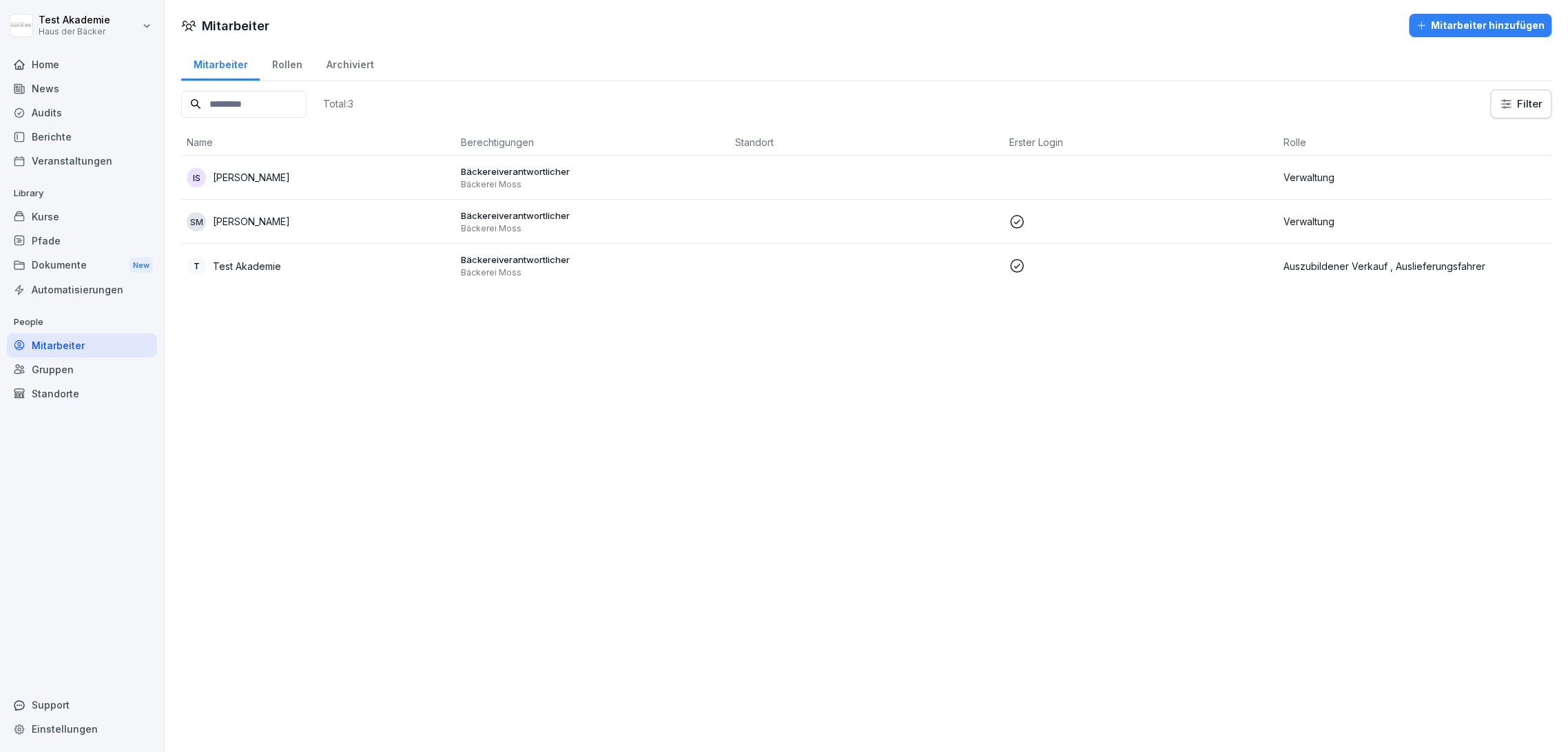
click at [69, 293] on div "Automatisierungen" at bounding box center [83, 289] width 151 height 24
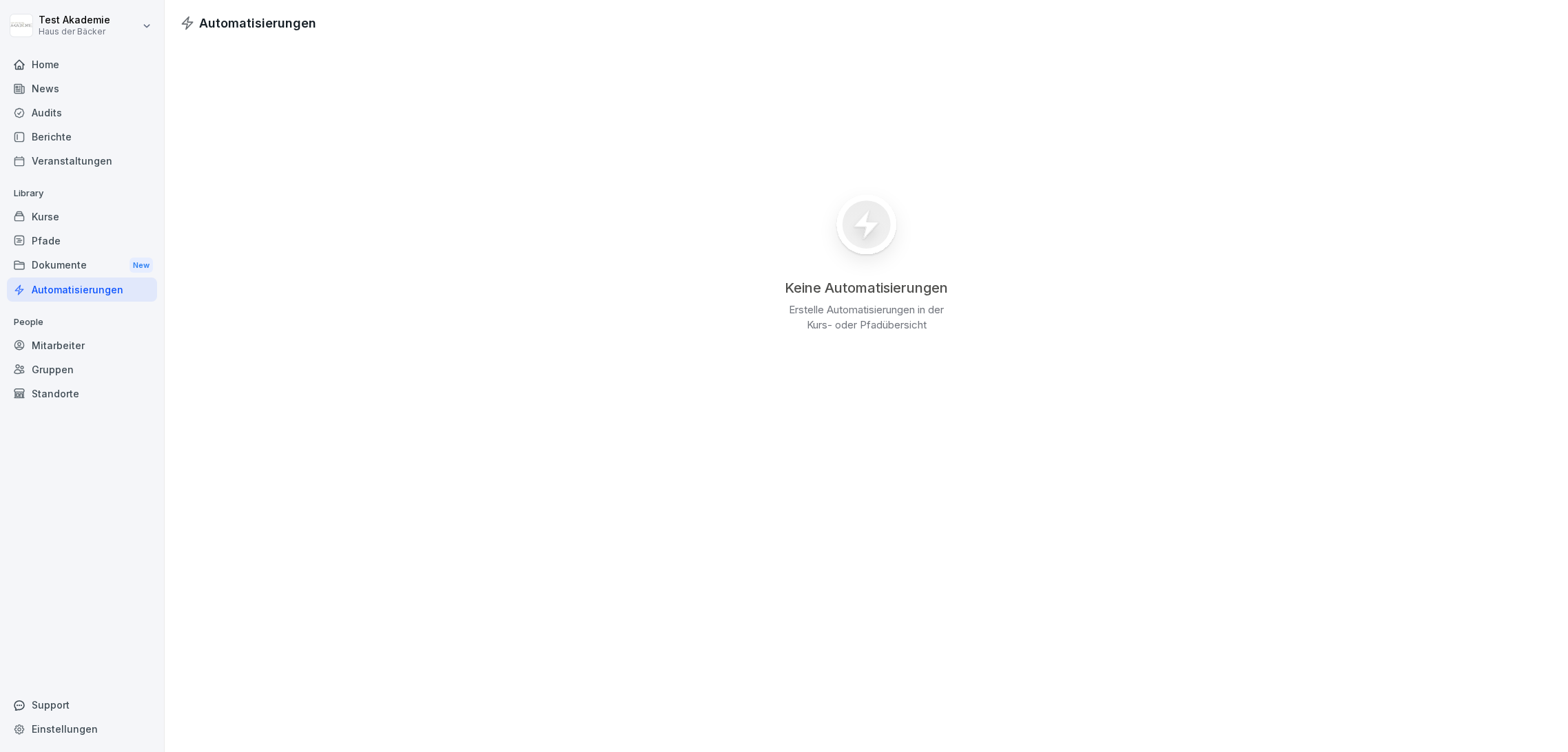
click at [64, 263] on div "Dokumente New" at bounding box center [83, 266] width 151 height 25
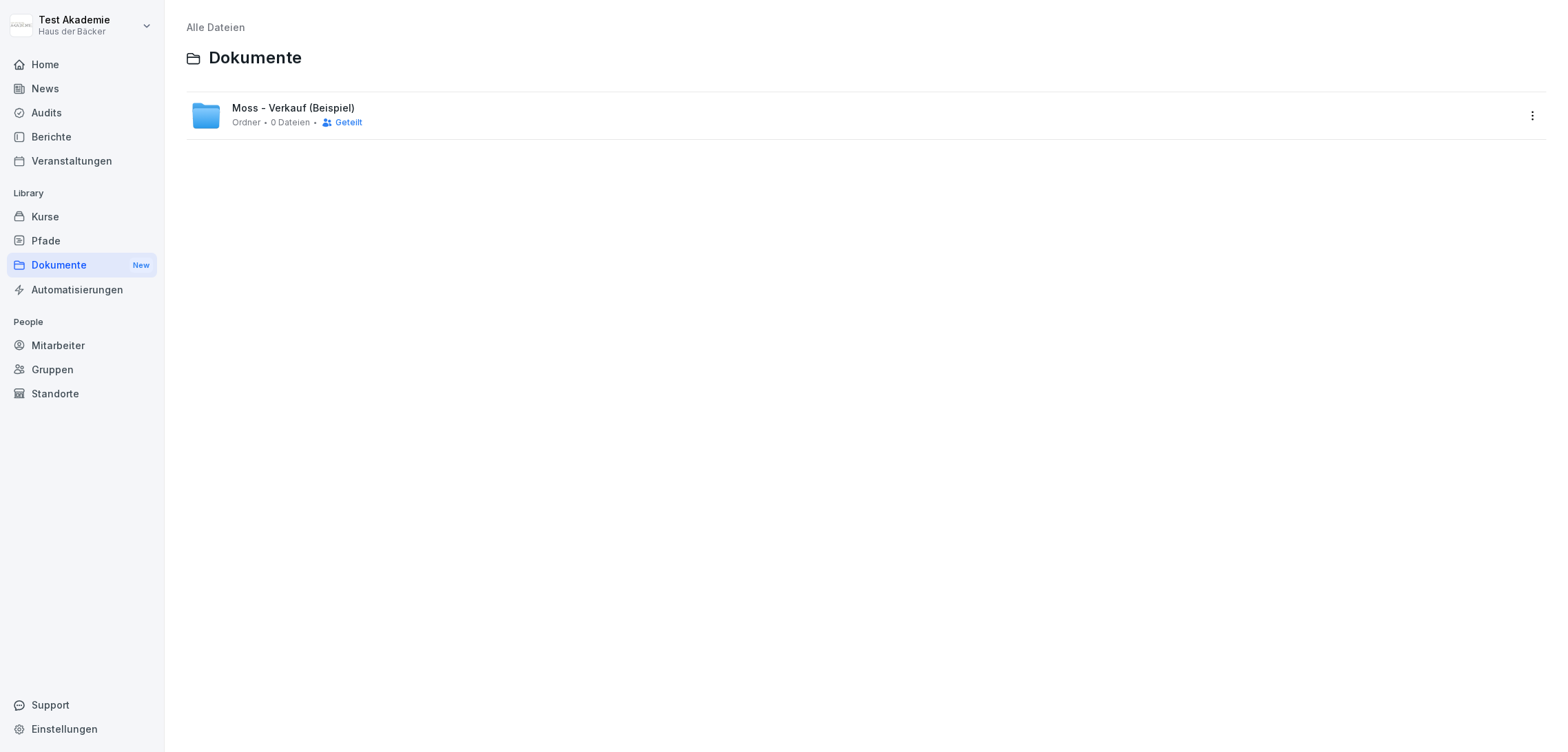
click at [62, 242] on div "Pfade" at bounding box center [83, 240] width 151 height 24
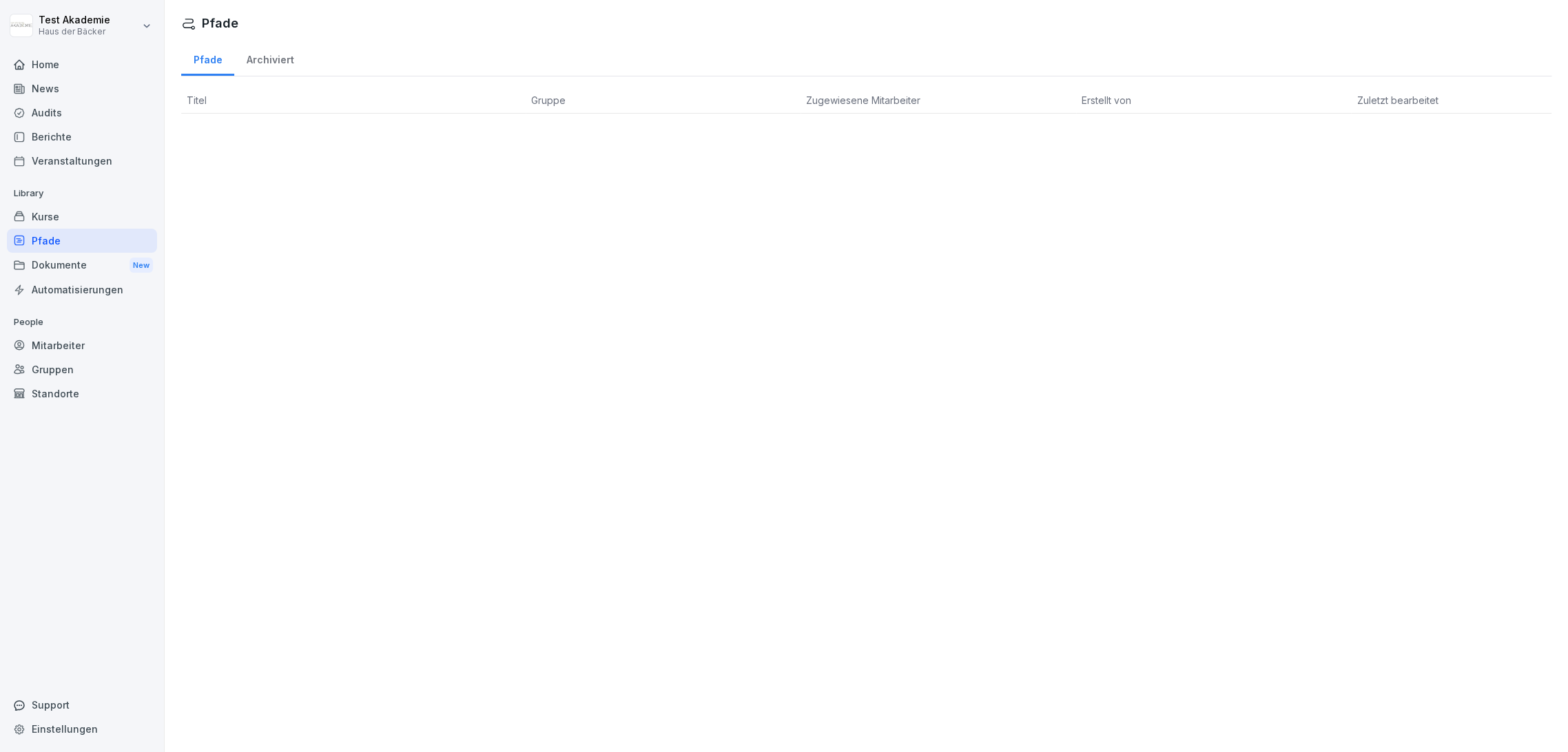
click at [248, 63] on div "Archiviert" at bounding box center [270, 58] width 72 height 35
click at [205, 70] on div "Pfade" at bounding box center [208, 58] width 53 height 35
click at [90, 61] on div "Home" at bounding box center [83, 64] width 151 height 24
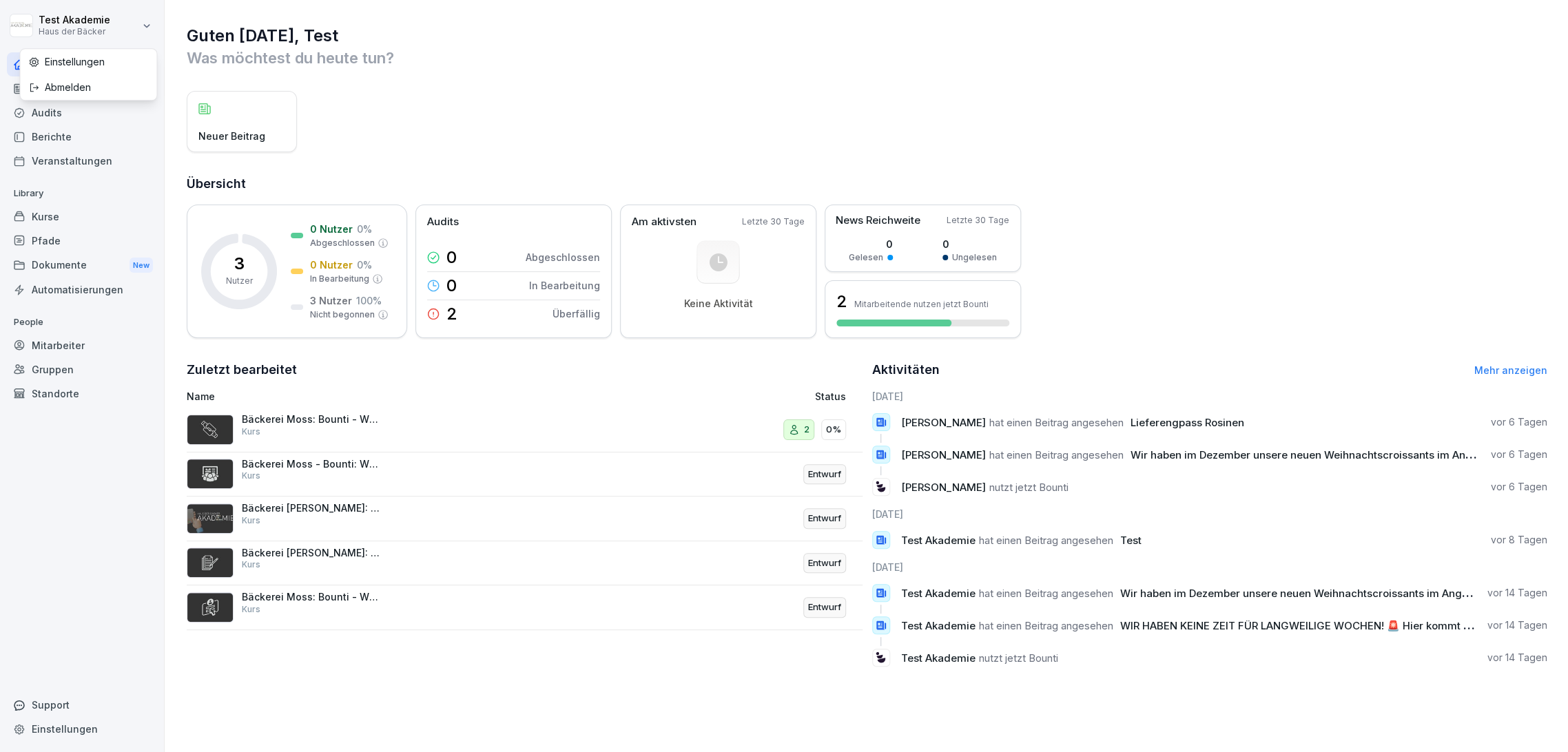
click at [91, 22] on html "Test Akademie Haus der Bäcker Home News Audits Berichte Veranstaltungen Library…" at bounding box center [784, 376] width 1568 height 752
click at [75, 208] on html "Test Akademie Haus der Bäcker Home News Audits Berichte Veranstaltungen Library…" at bounding box center [784, 376] width 1568 height 752
click at [75, 213] on div "Kurse" at bounding box center [83, 216] width 151 height 24
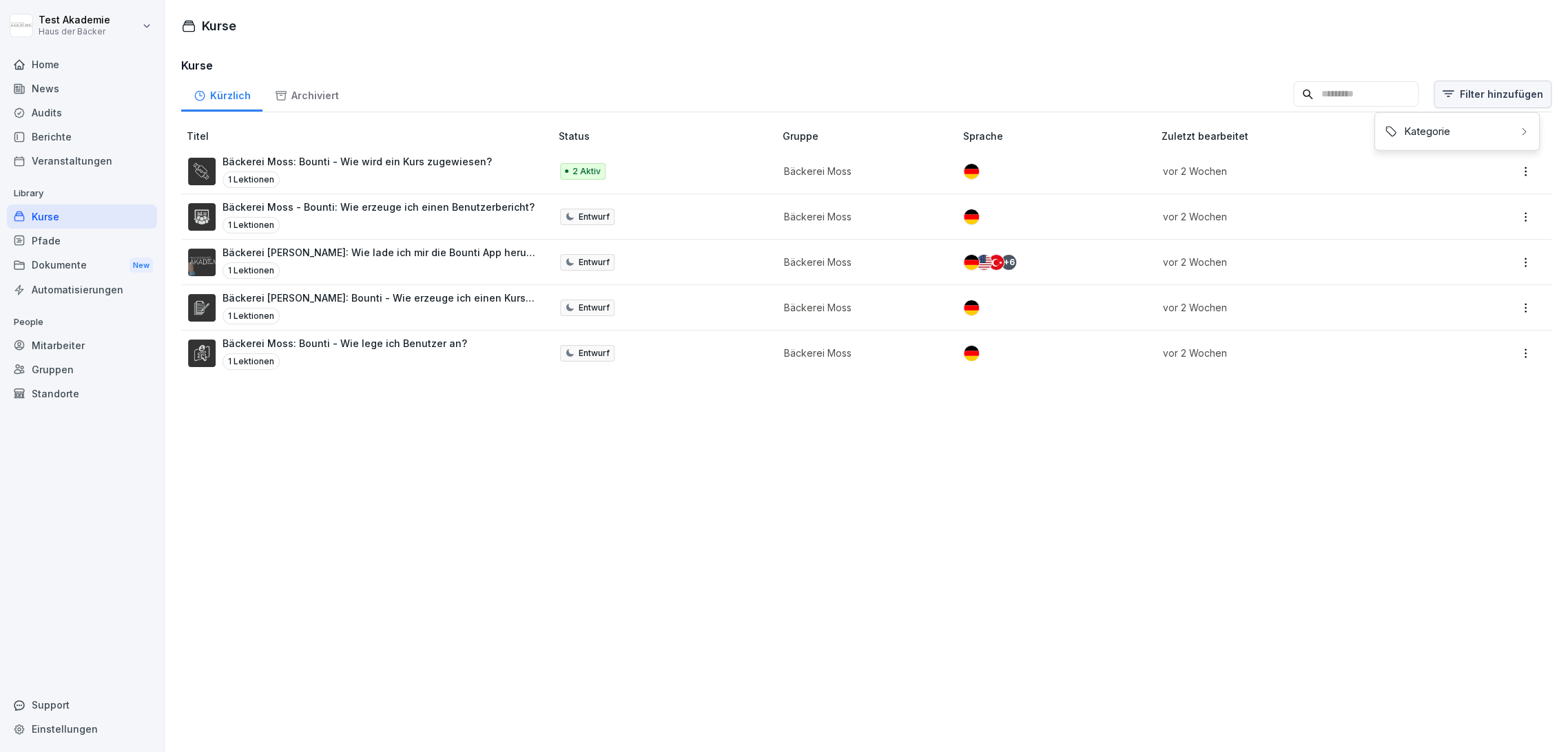
click at [1462, 97] on html "Test Akademie Haus der Bäcker Home News Audits Berichte Veranstaltungen Library…" at bounding box center [784, 376] width 1568 height 752
click at [475, 176] on html "Test Akademie Haus der Bäcker Home News Audits Berichte Veranstaltungen Library…" at bounding box center [784, 376] width 1568 height 752
click at [475, 176] on div "1 Lektionen" at bounding box center [357, 180] width 270 height 16
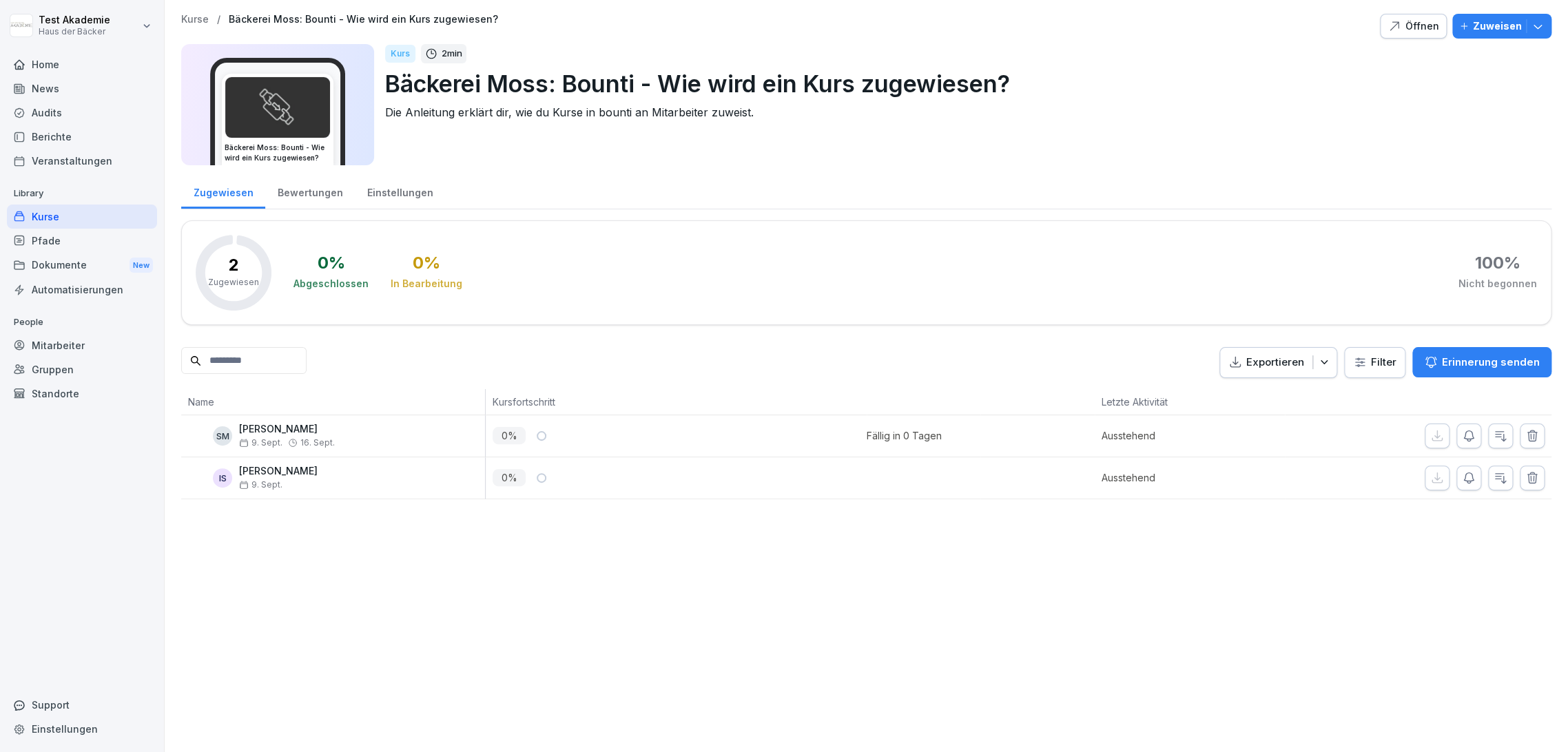
click at [153, 219] on div "Kurse" at bounding box center [83, 216] width 151 height 24
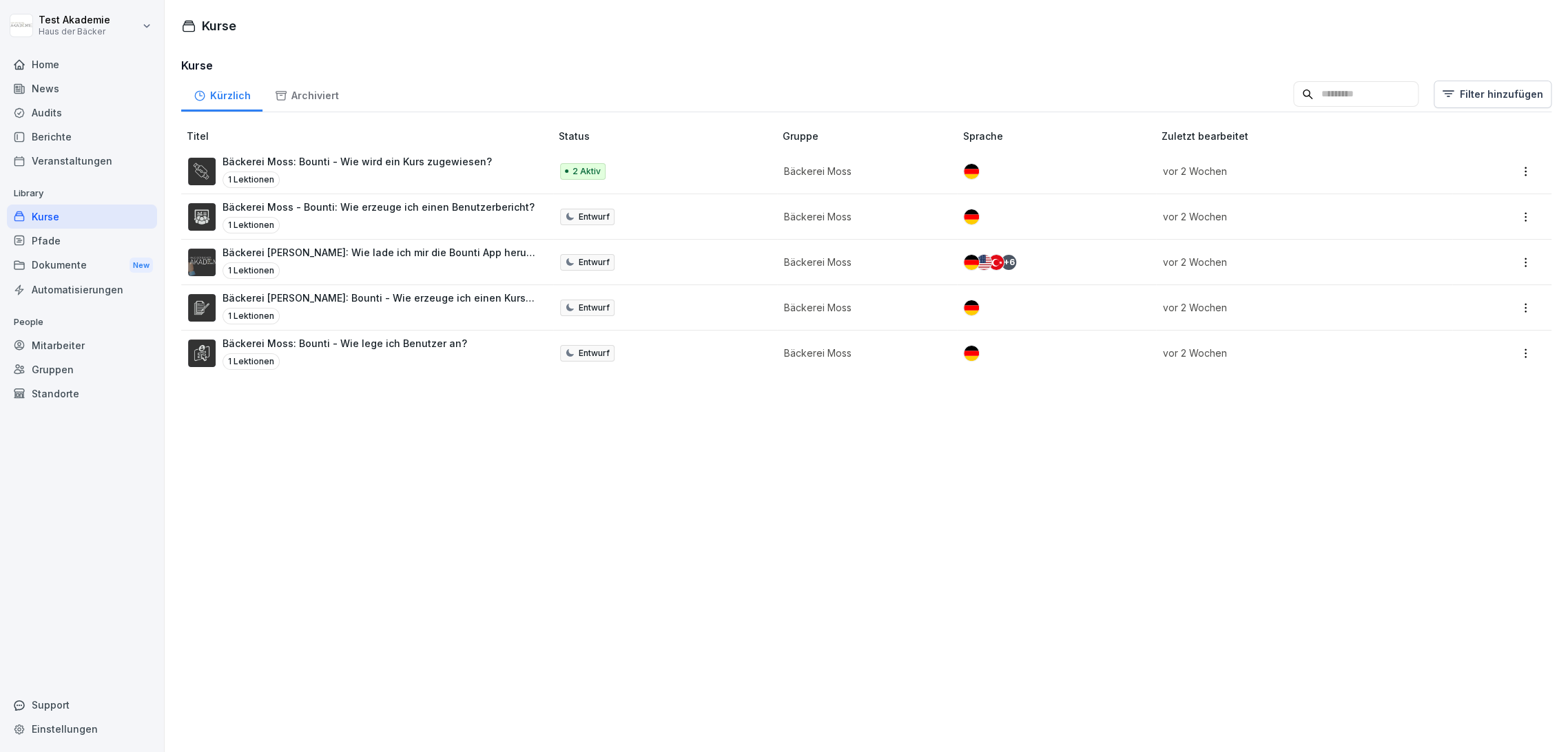
click at [308, 93] on div "Archiviert" at bounding box center [306, 93] width 88 height 35
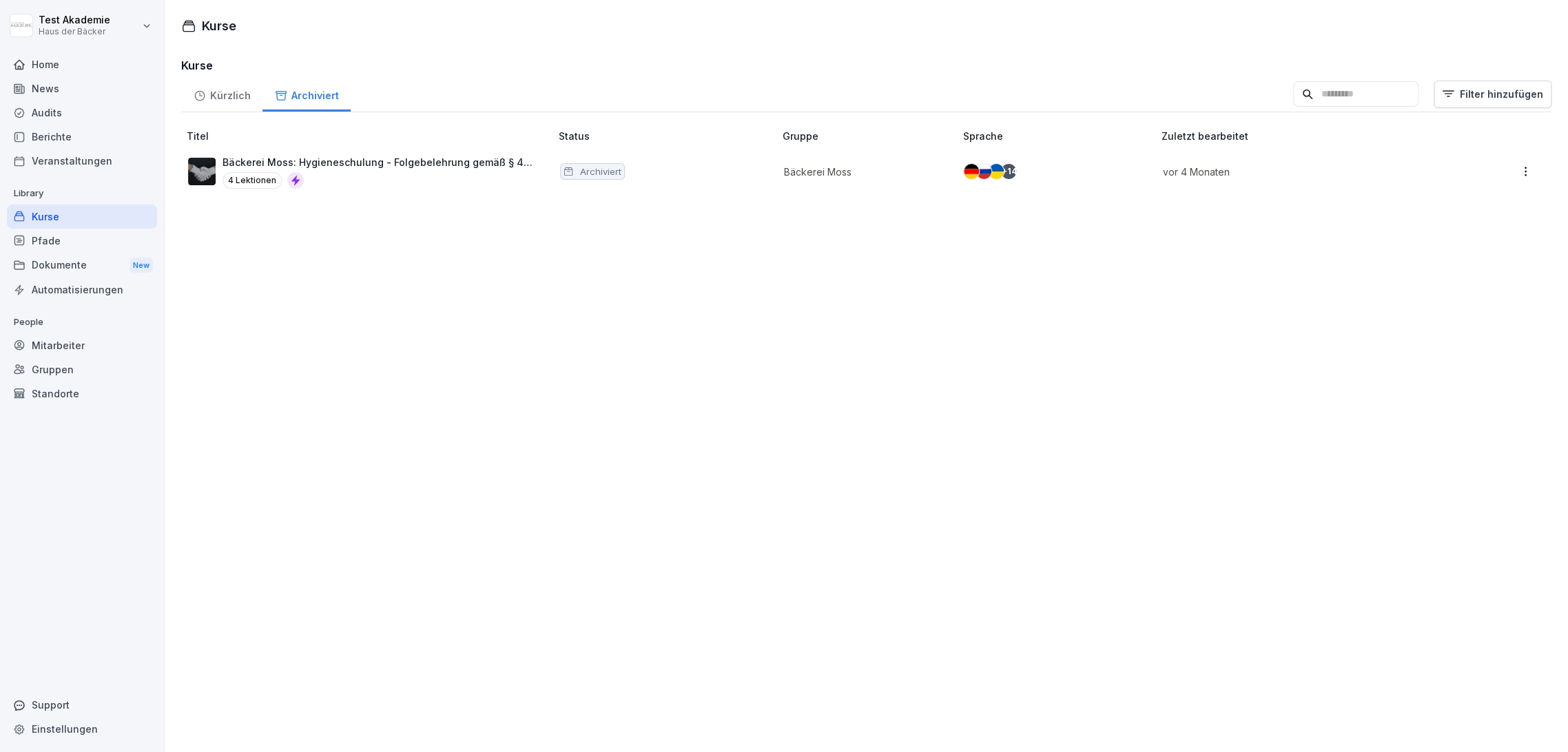
click at [240, 96] on div "Kürzlich" at bounding box center [222, 93] width 82 height 35
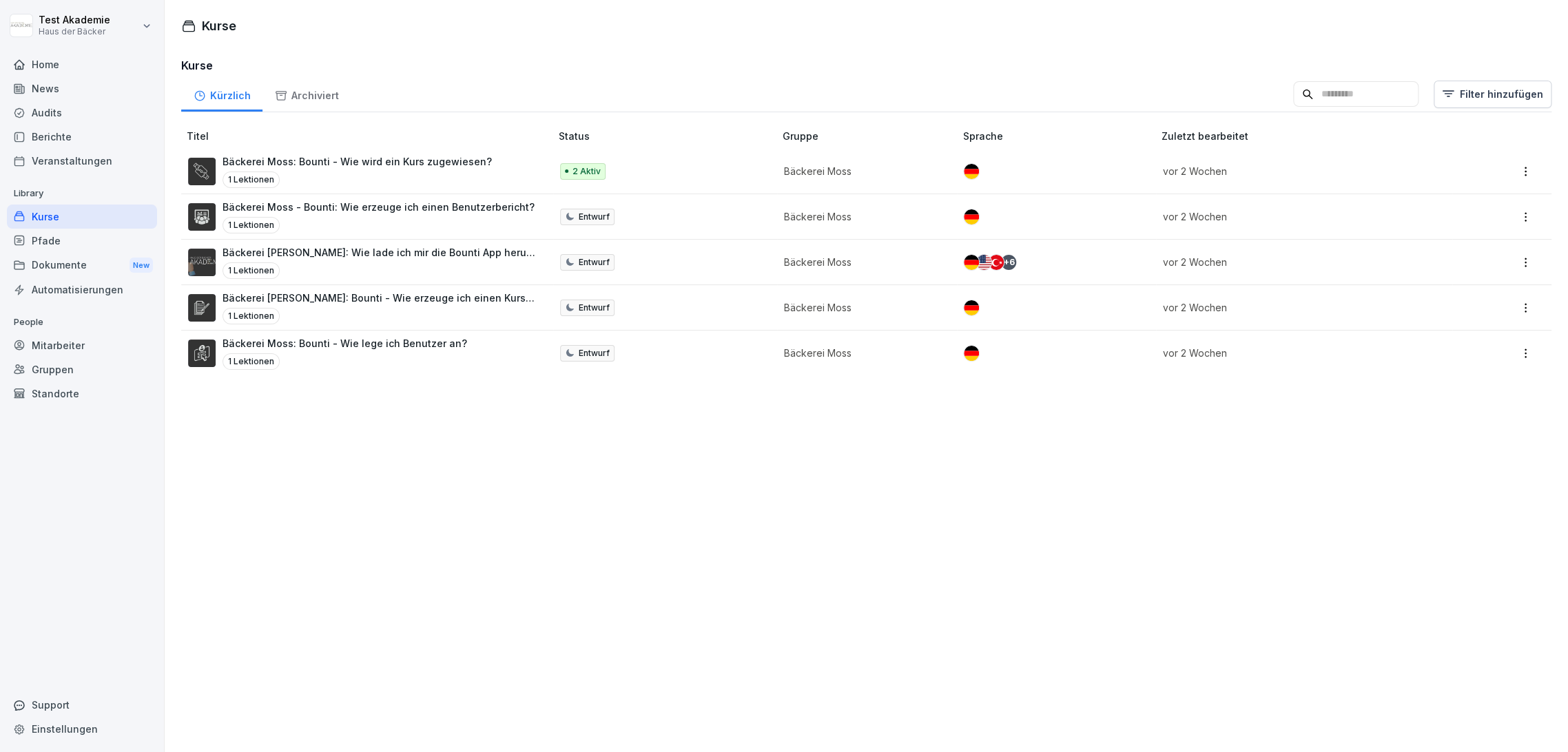
click at [104, 239] on div "Pfade" at bounding box center [83, 240] width 151 height 24
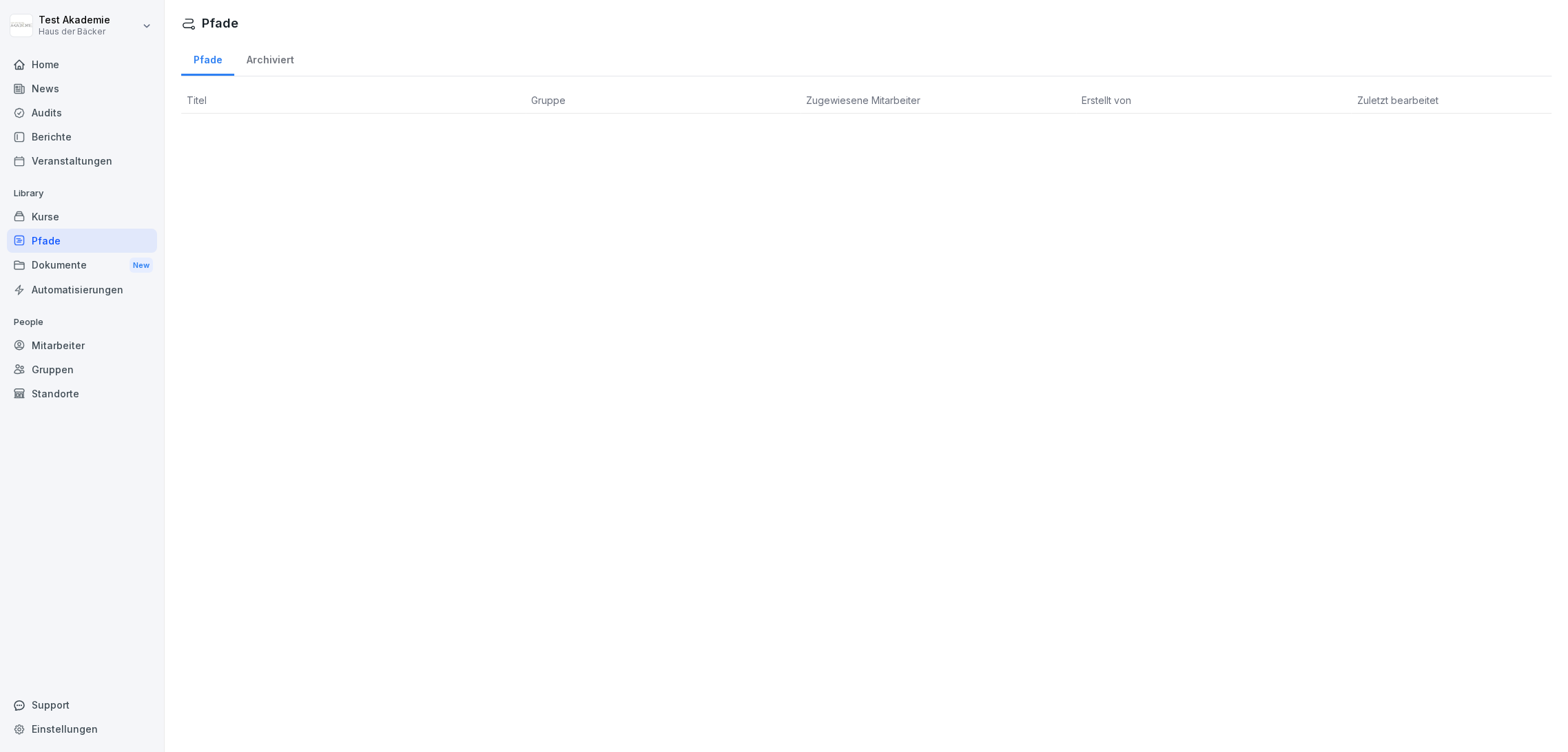
click at [103, 260] on div "Dokumente New" at bounding box center [83, 266] width 151 height 25
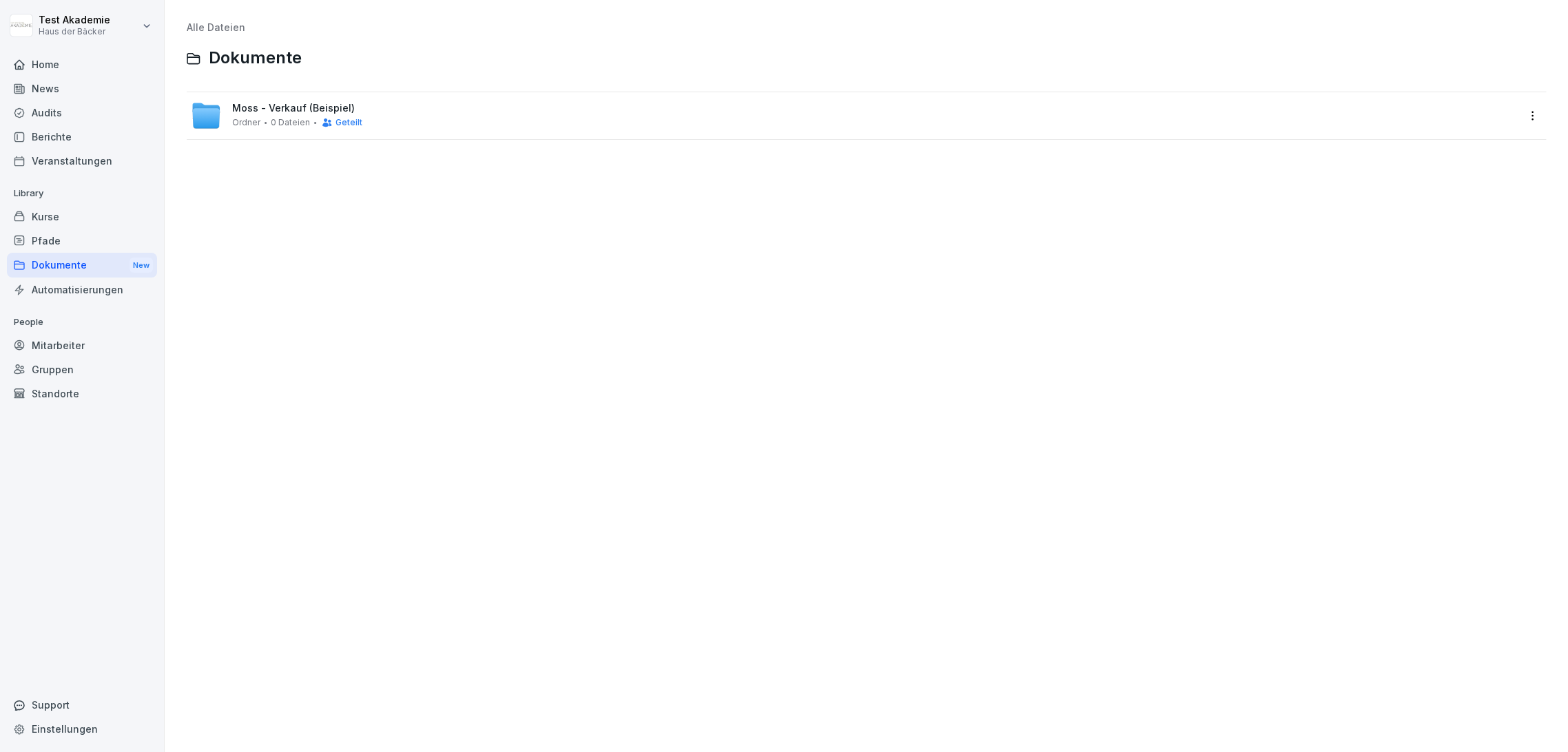
click at [102, 291] on div "Automatisierungen" at bounding box center [83, 289] width 151 height 24
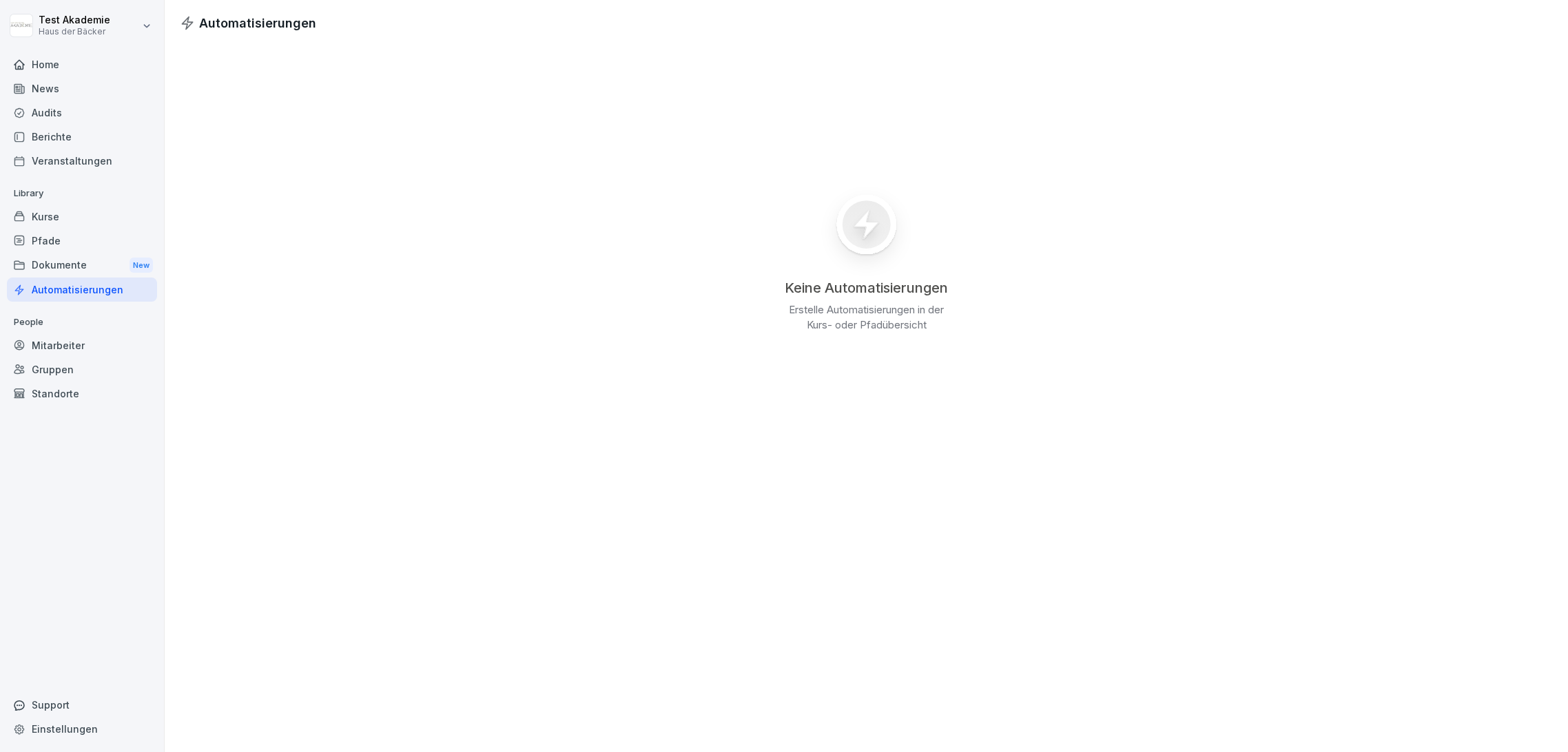
click at [90, 261] on div "Dokumente New" at bounding box center [83, 266] width 151 height 25
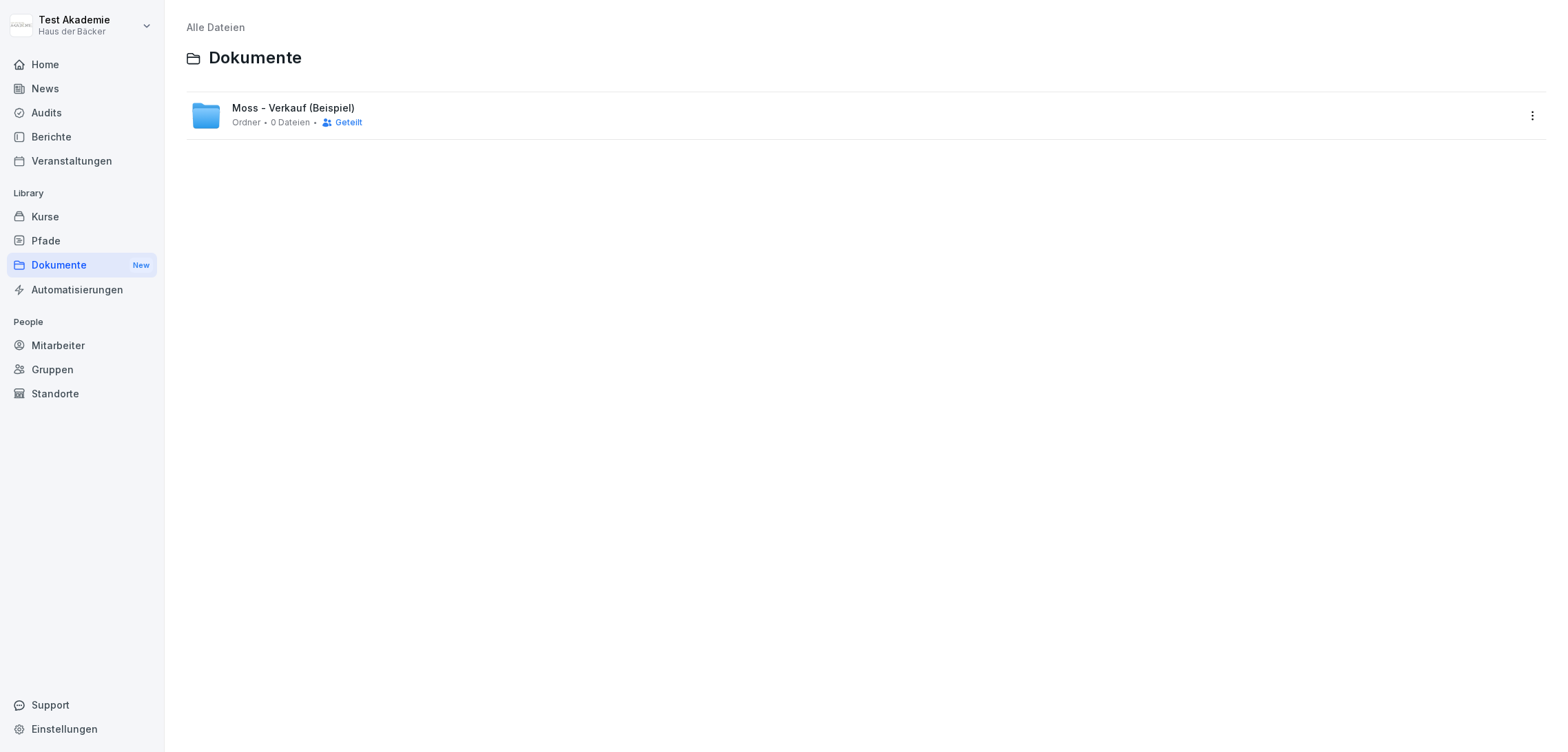
click at [83, 238] on div "Pfade" at bounding box center [83, 240] width 151 height 24
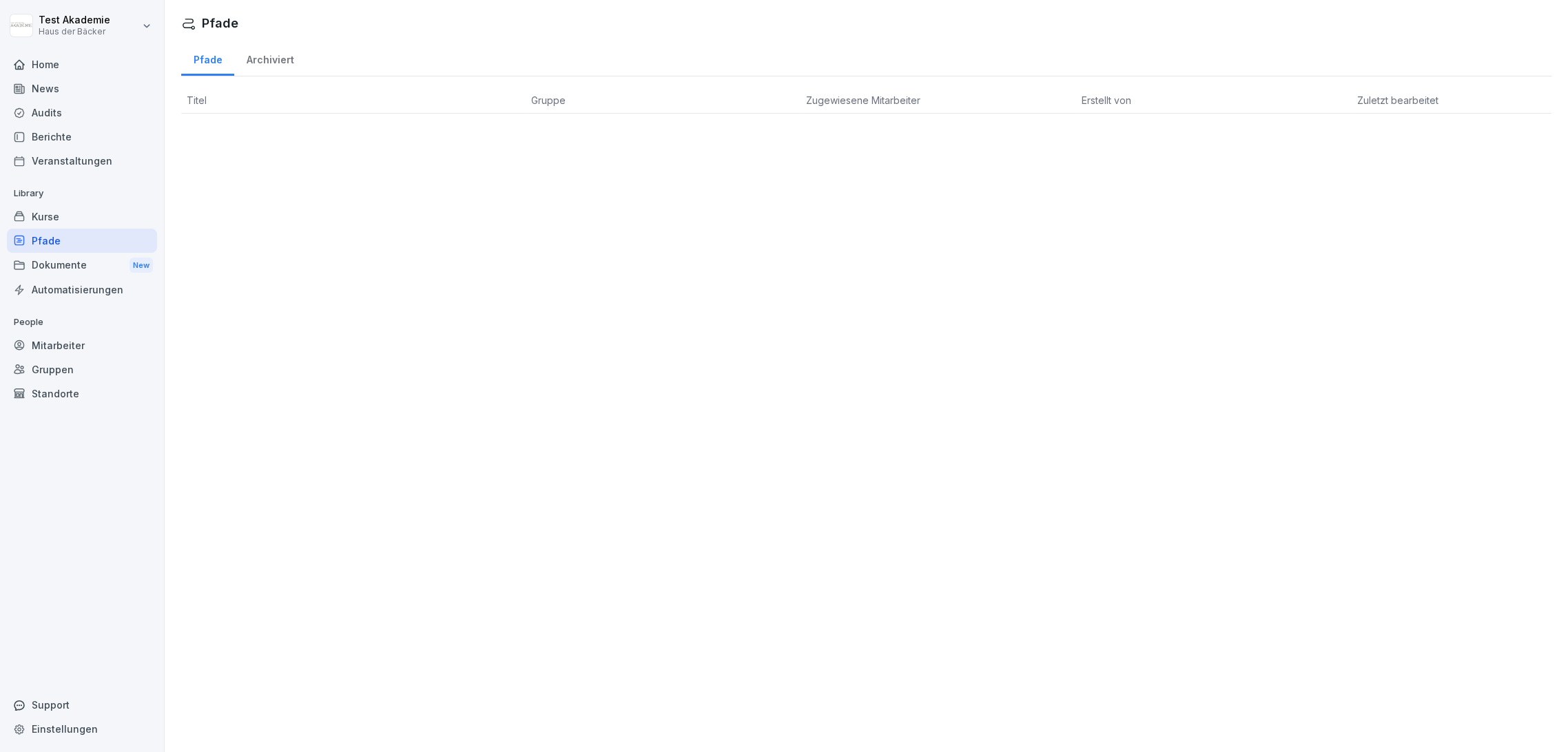
click at [82, 220] on div "Kurse" at bounding box center [83, 216] width 151 height 24
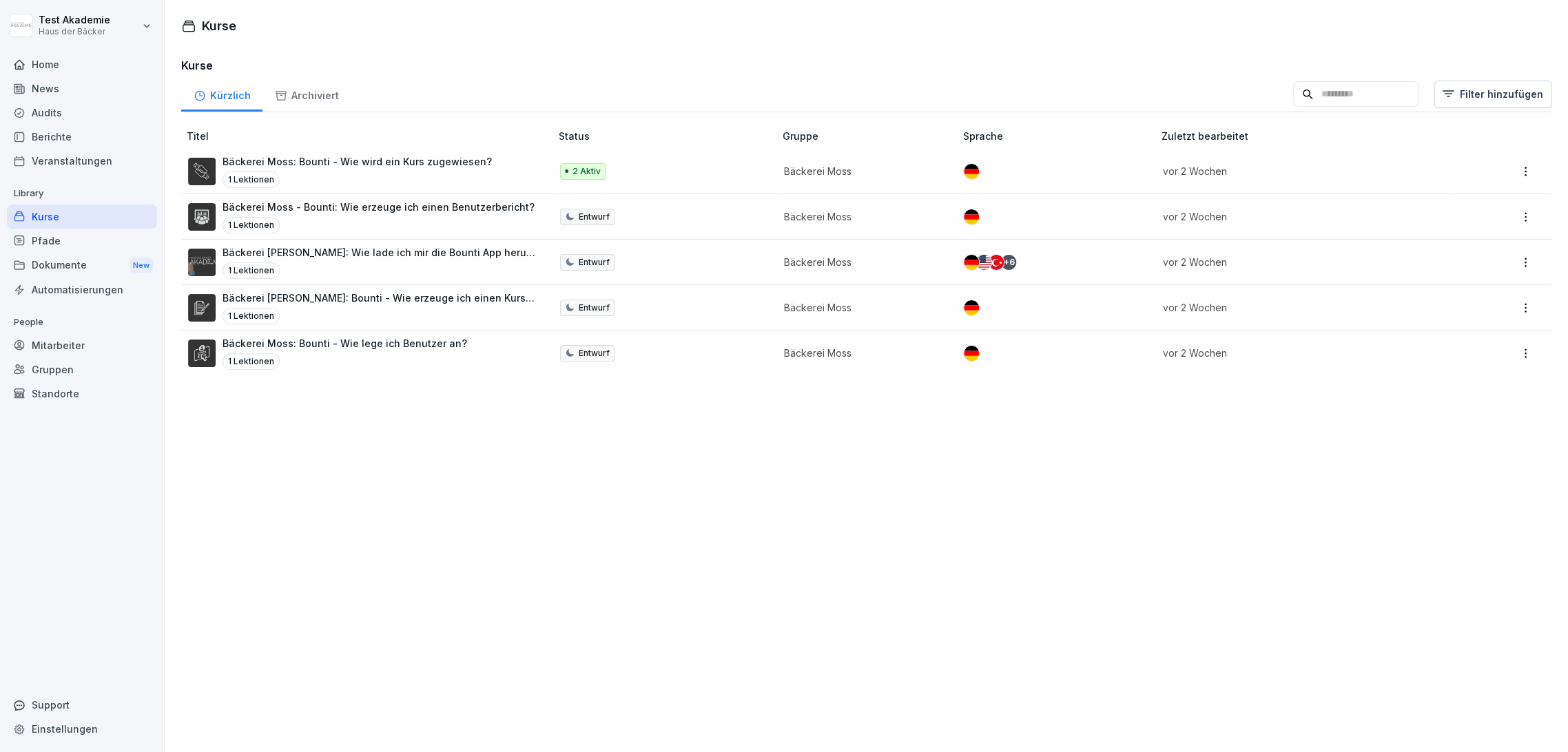
click at [116, 278] on div "Automatisierungen" at bounding box center [83, 289] width 151 height 24
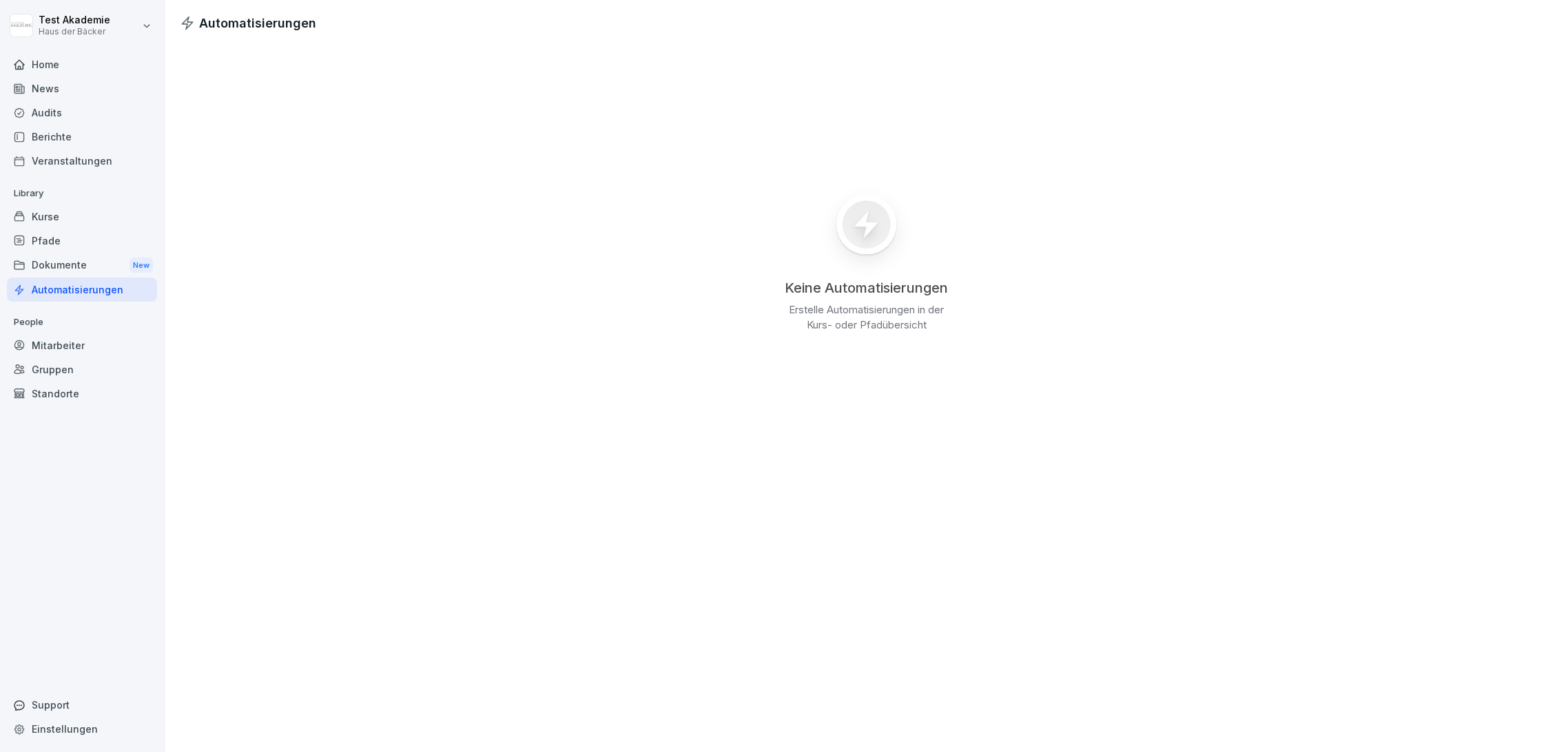
click at [109, 264] on div "Dokumente New" at bounding box center [83, 266] width 151 height 25
click at [109, 261] on div "Dokumente New" at bounding box center [83, 266] width 151 height 25
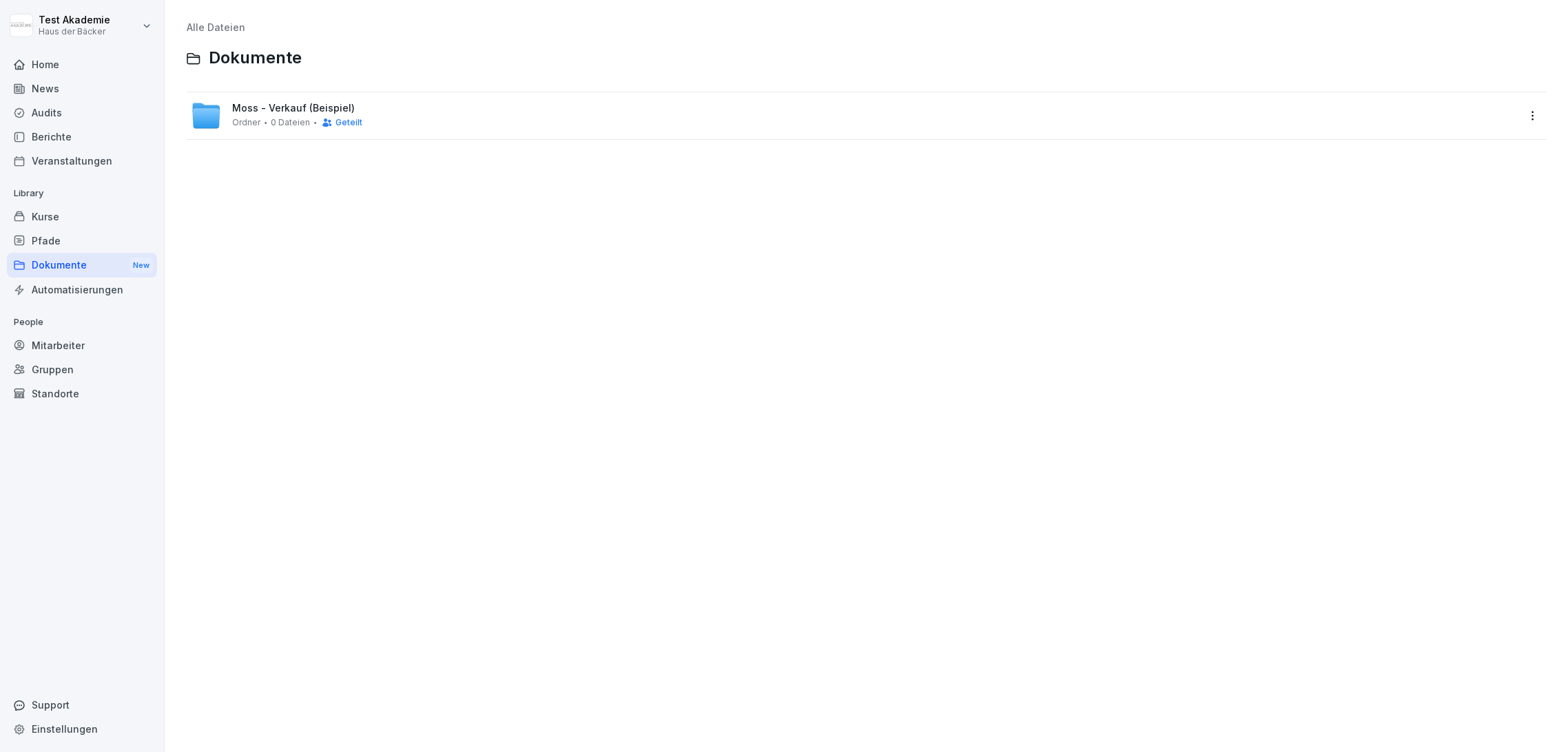
click at [104, 359] on div "Gruppen" at bounding box center [83, 369] width 151 height 24
click at [93, 337] on div "Mitarbeiter" at bounding box center [83, 345] width 151 height 24
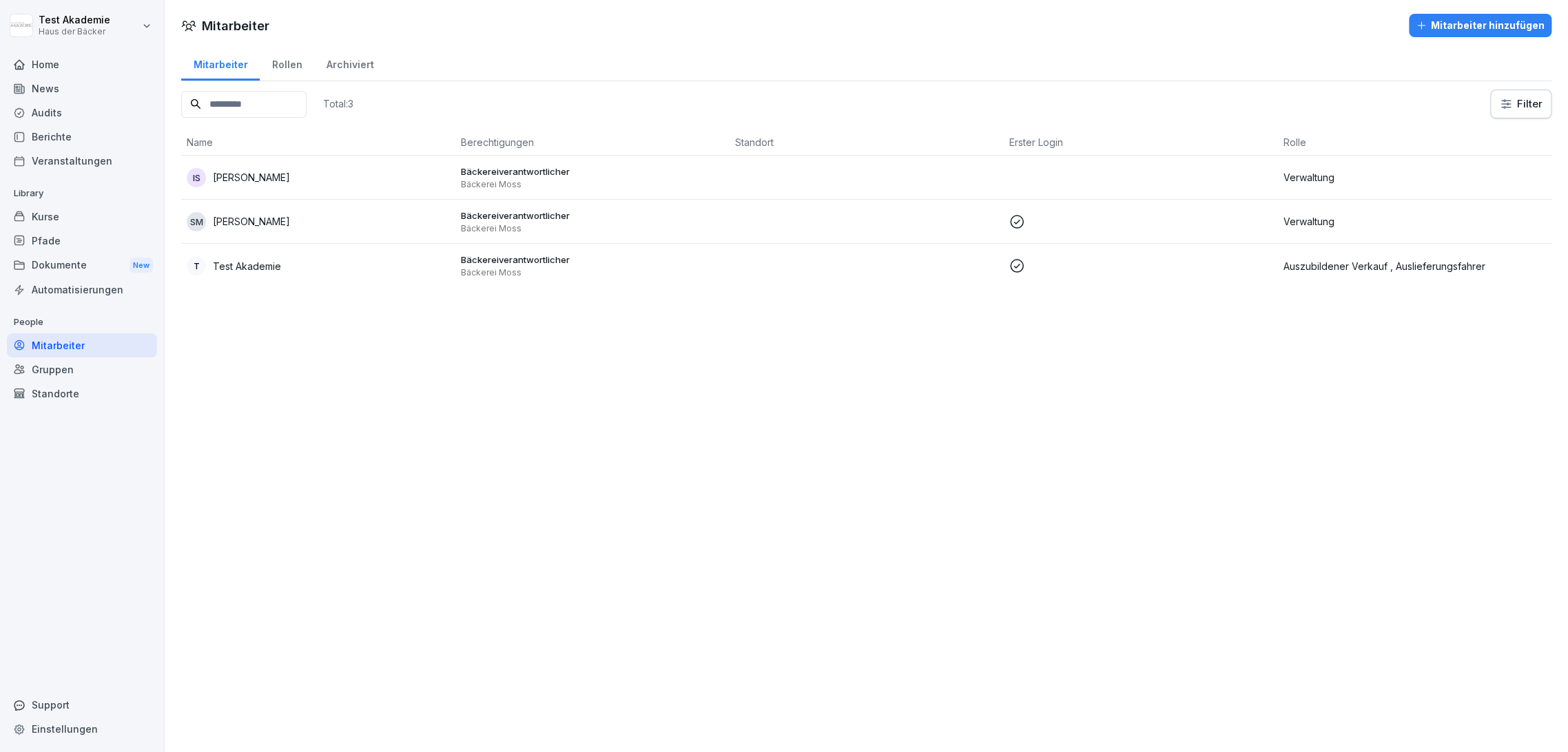
click at [53, 73] on div "Home" at bounding box center [83, 64] width 151 height 24
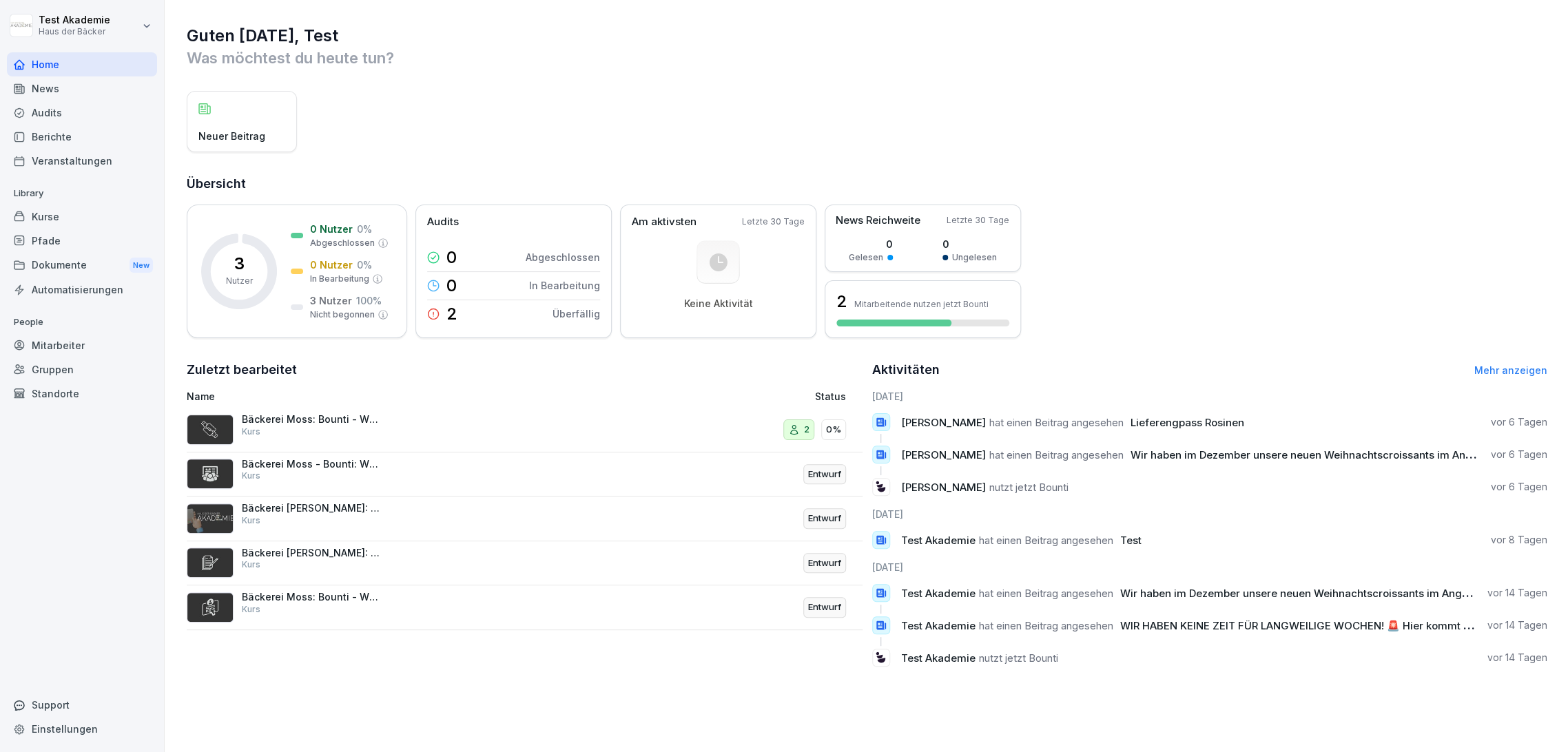
click at [99, 58] on div "Home" at bounding box center [83, 64] width 151 height 24
click at [99, 102] on div "Audits" at bounding box center [83, 112] width 151 height 24
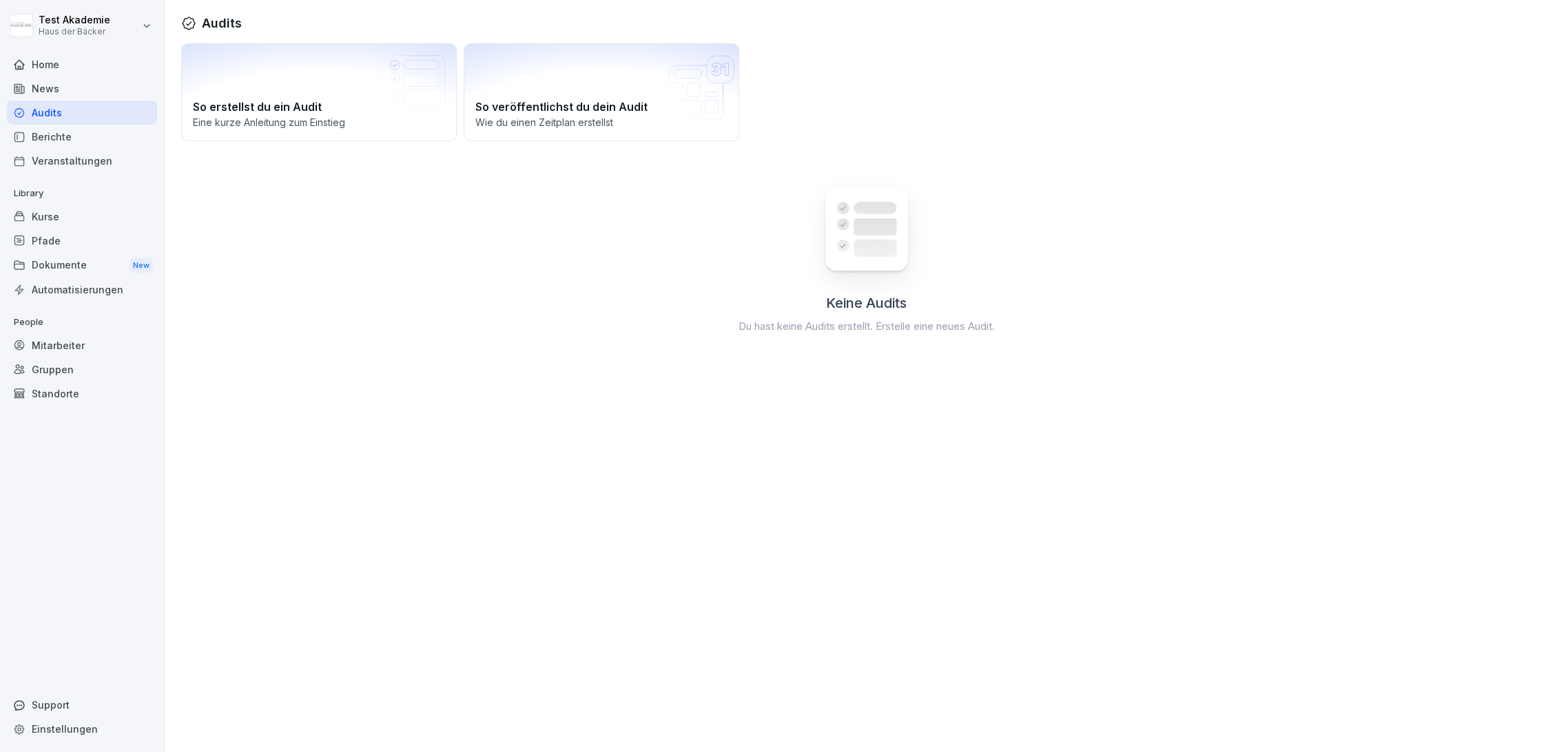
click at [96, 88] on div "News" at bounding box center [83, 88] width 151 height 24
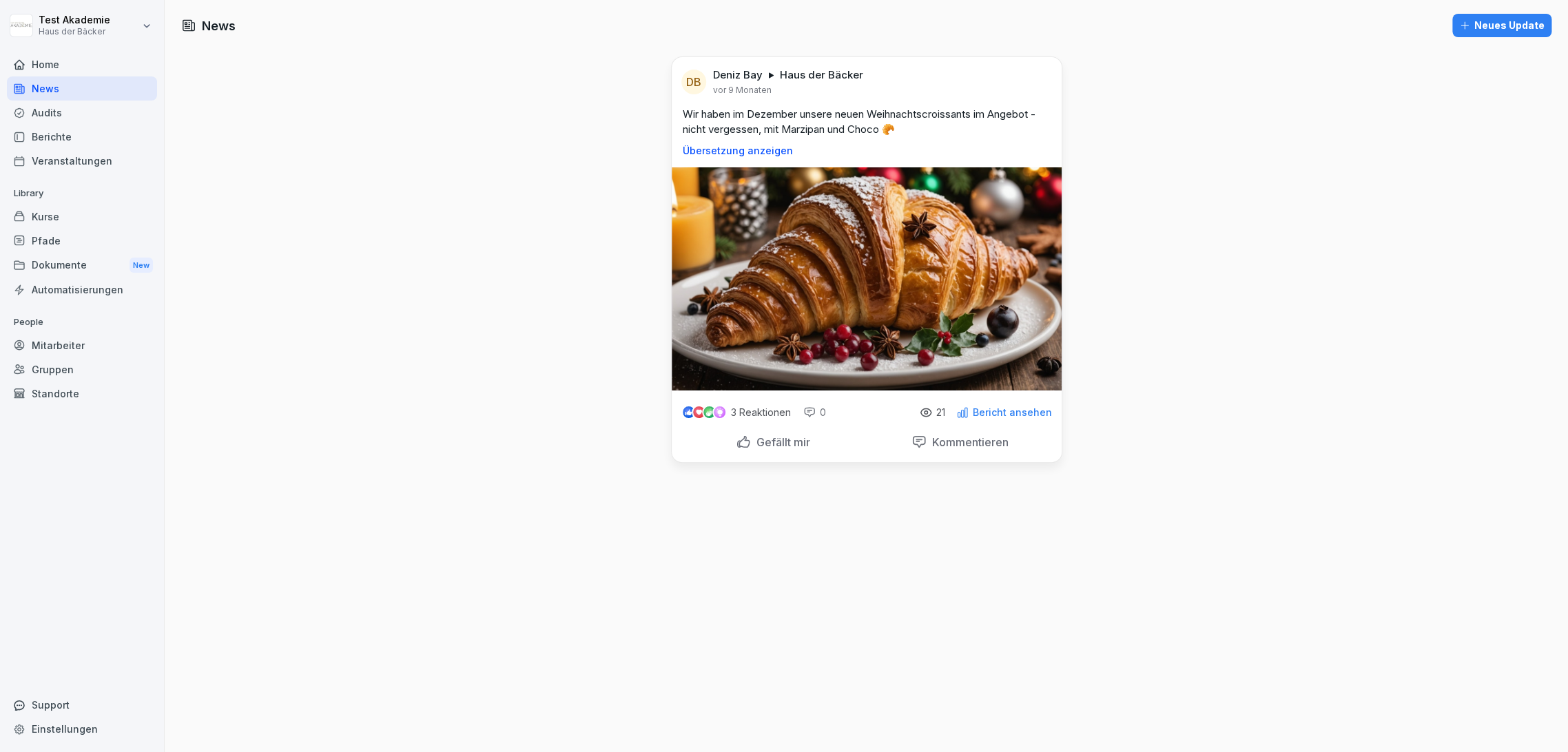
click at [110, 115] on div "Audits" at bounding box center [83, 112] width 151 height 24
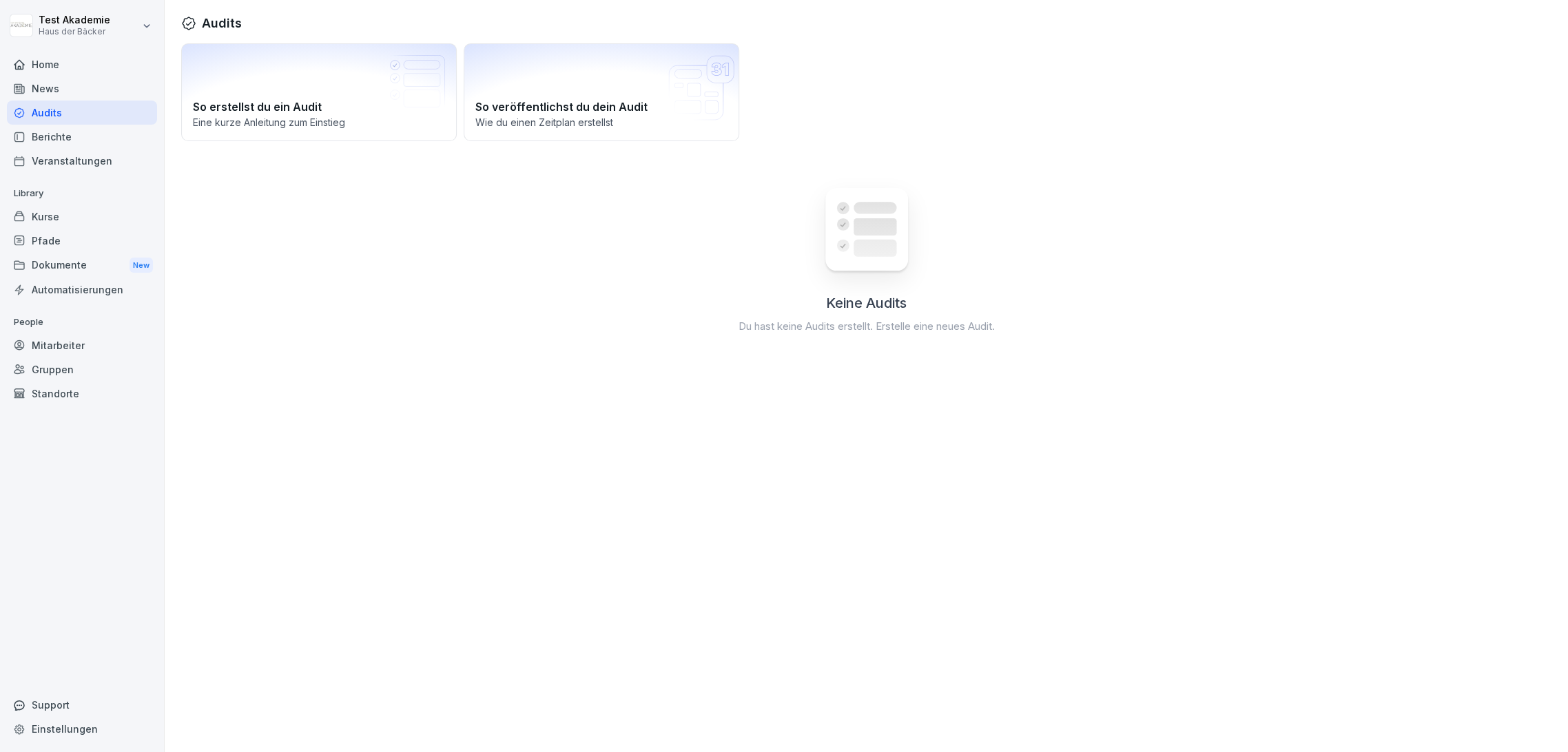
click at [113, 149] on div "Veranstaltungen" at bounding box center [83, 161] width 151 height 24
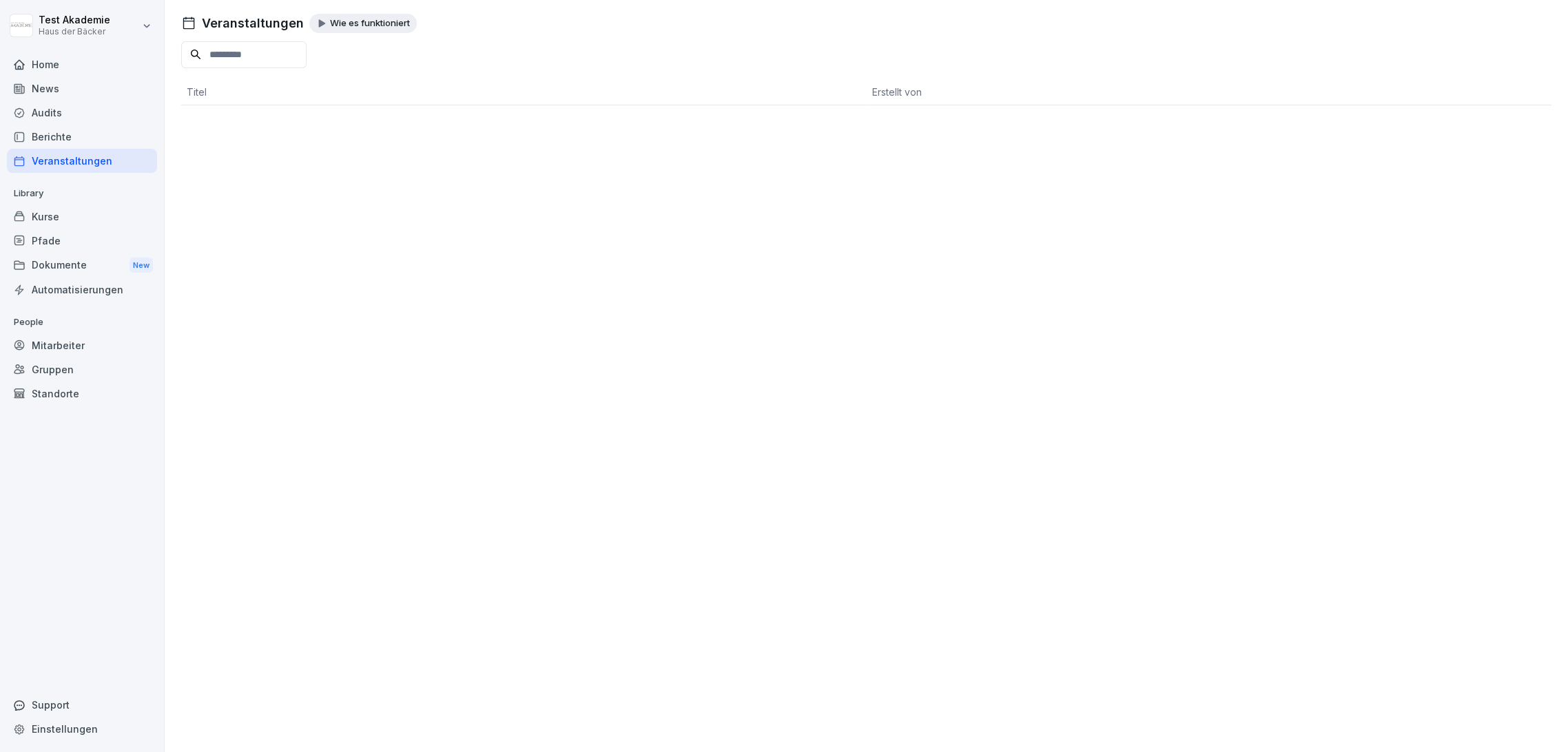
click at [109, 139] on div "Berichte" at bounding box center [83, 136] width 151 height 24
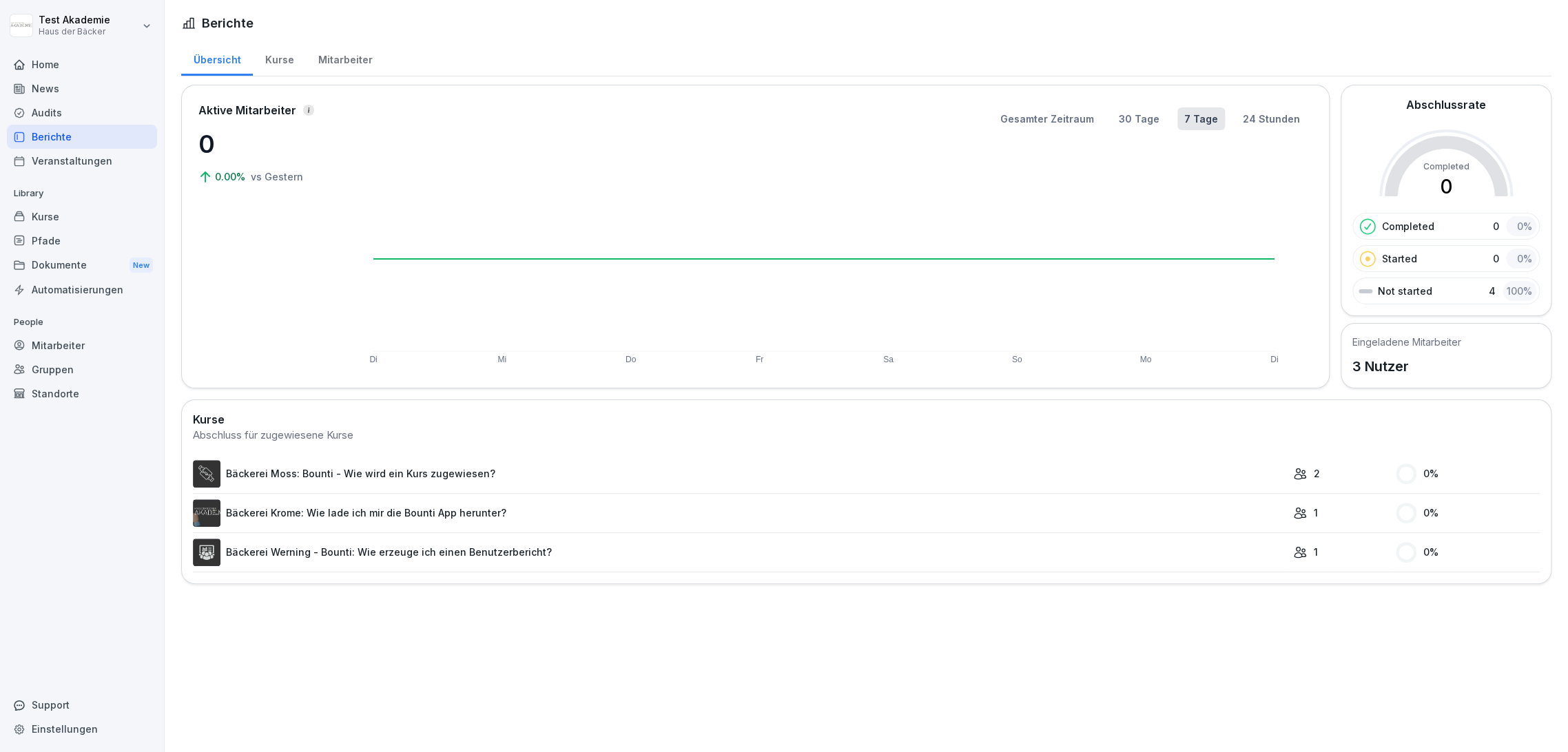
click at [276, 54] on div "Kurse" at bounding box center [279, 58] width 53 height 35
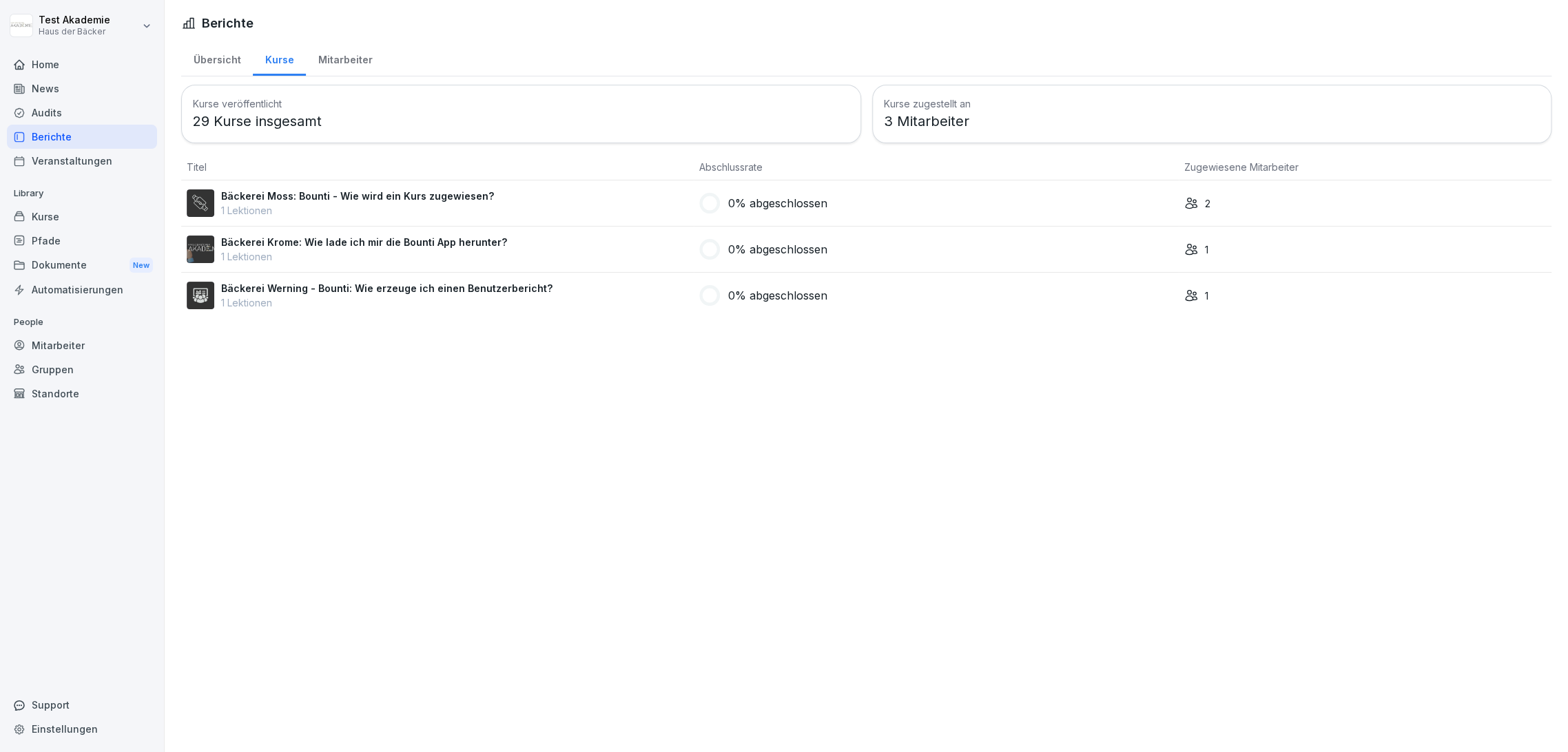
click at [316, 56] on div "Mitarbeiter" at bounding box center [345, 58] width 79 height 35
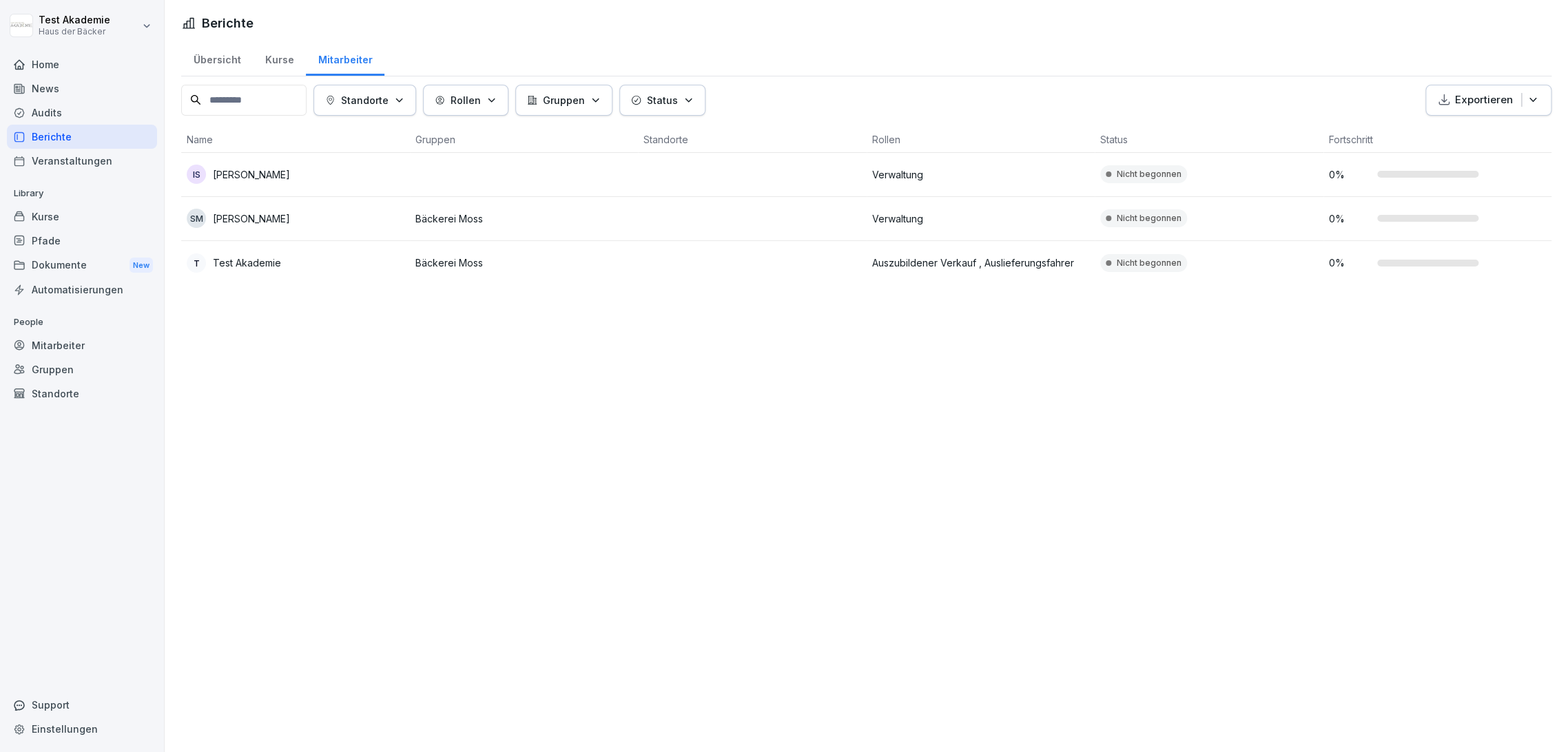
click at [43, 214] on div "Kurse" at bounding box center [83, 216] width 151 height 24
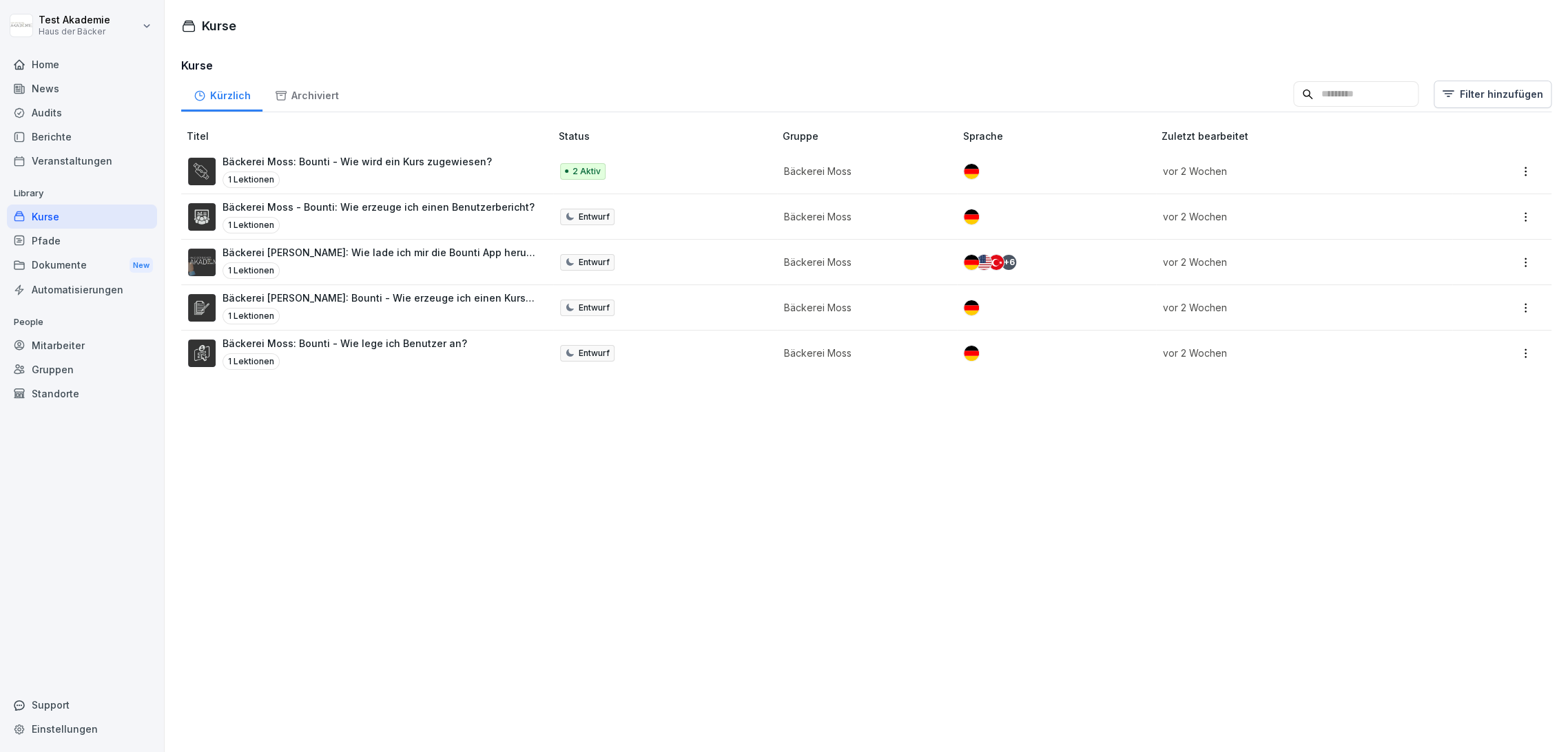
click at [328, 93] on div "Archiviert" at bounding box center [306, 93] width 88 height 35
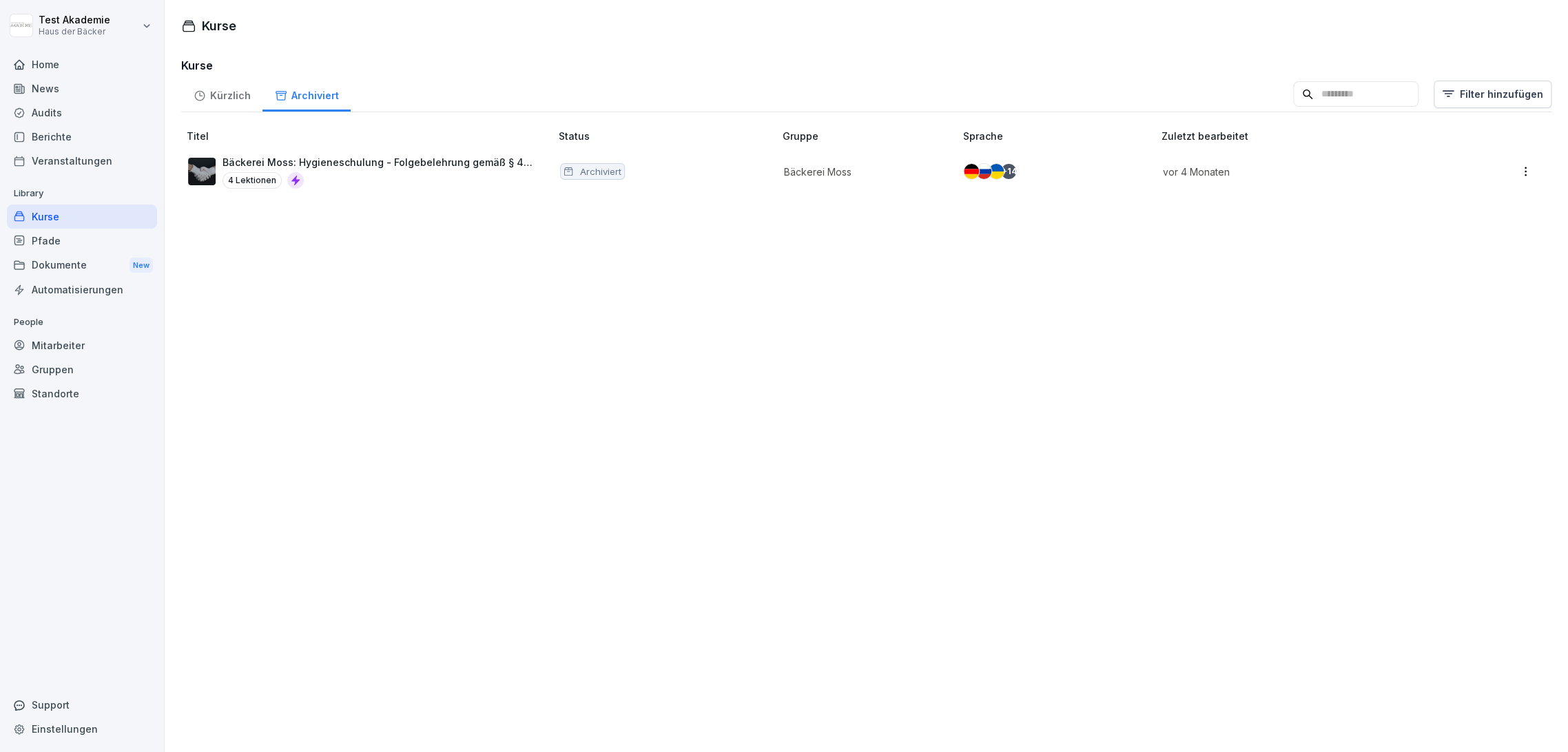
click at [104, 25] on html "Test Akademie Haus der Bäcker Home News Audits Berichte Veranstaltungen Library…" at bounding box center [784, 376] width 1568 height 752
click at [118, 87] on div "Abmelden" at bounding box center [88, 87] width 136 height 25
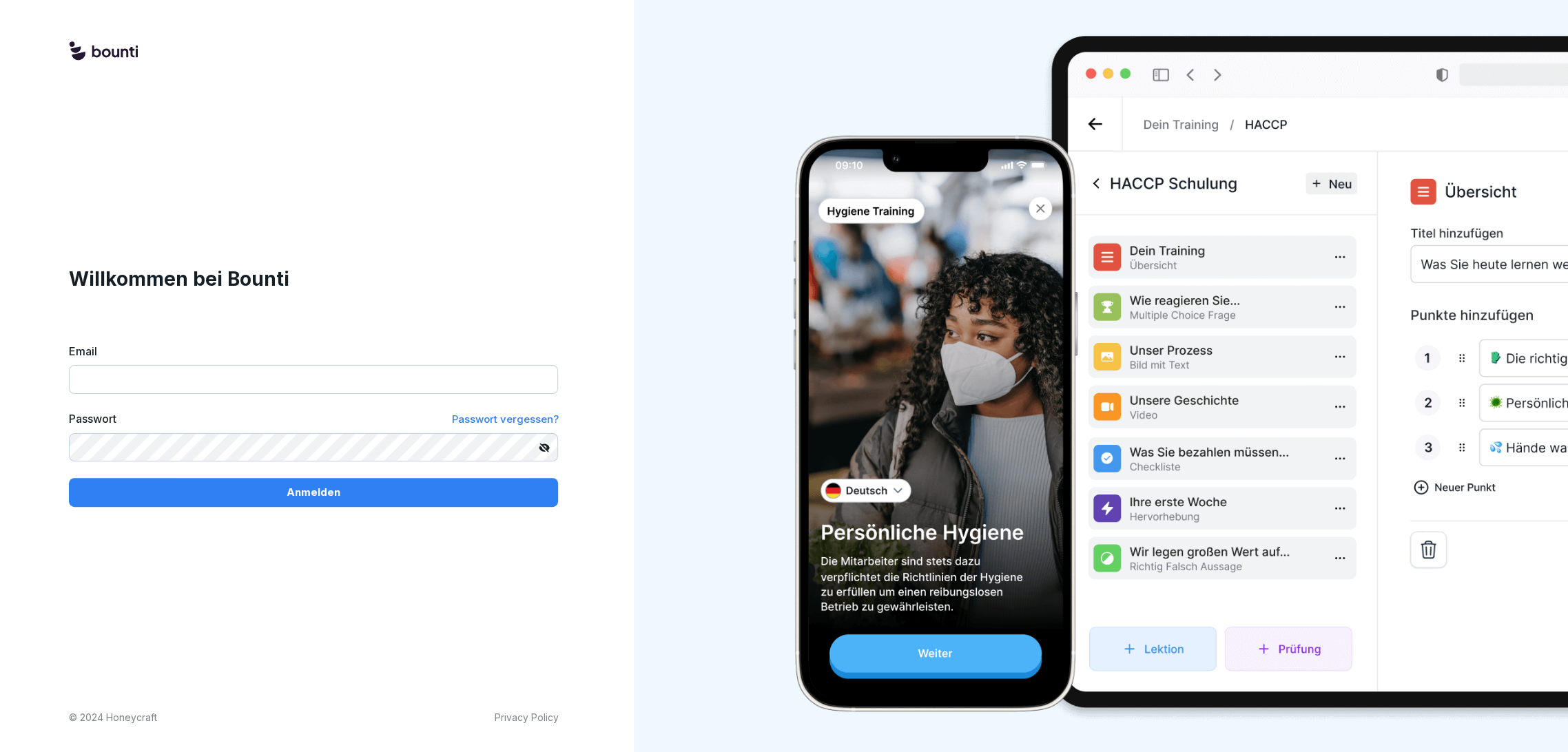
click at [140, 371] on input "Email" at bounding box center [313, 379] width 489 height 29
paste input "**********"
type input "**********"
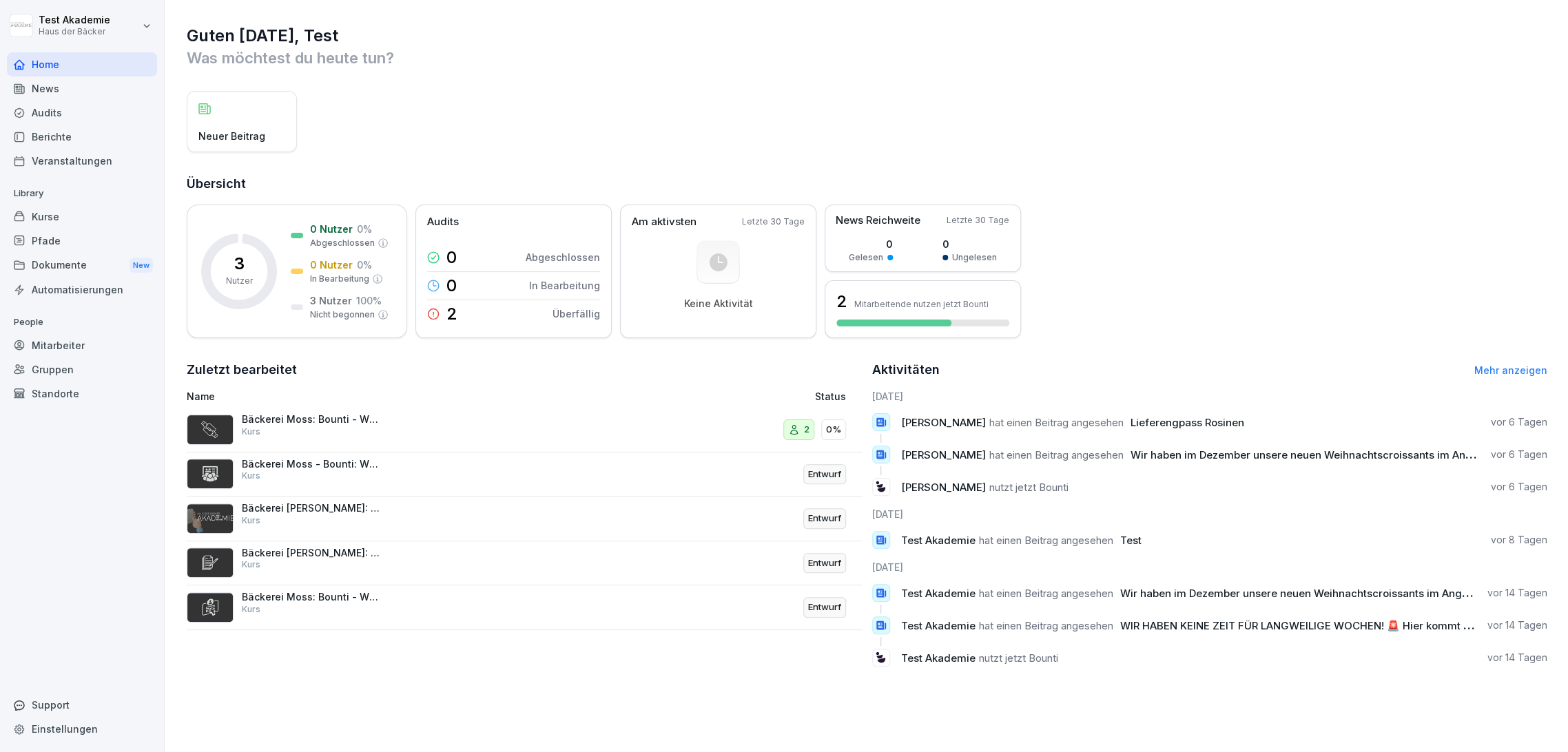
click at [94, 25] on html "Test Akademie Haus der Bäcker Home News Audits Berichte Veranstaltungen Library…" at bounding box center [784, 376] width 1568 height 752
click at [105, 90] on div "Abmelden" at bounding box center [88, 87] width 136 height 25
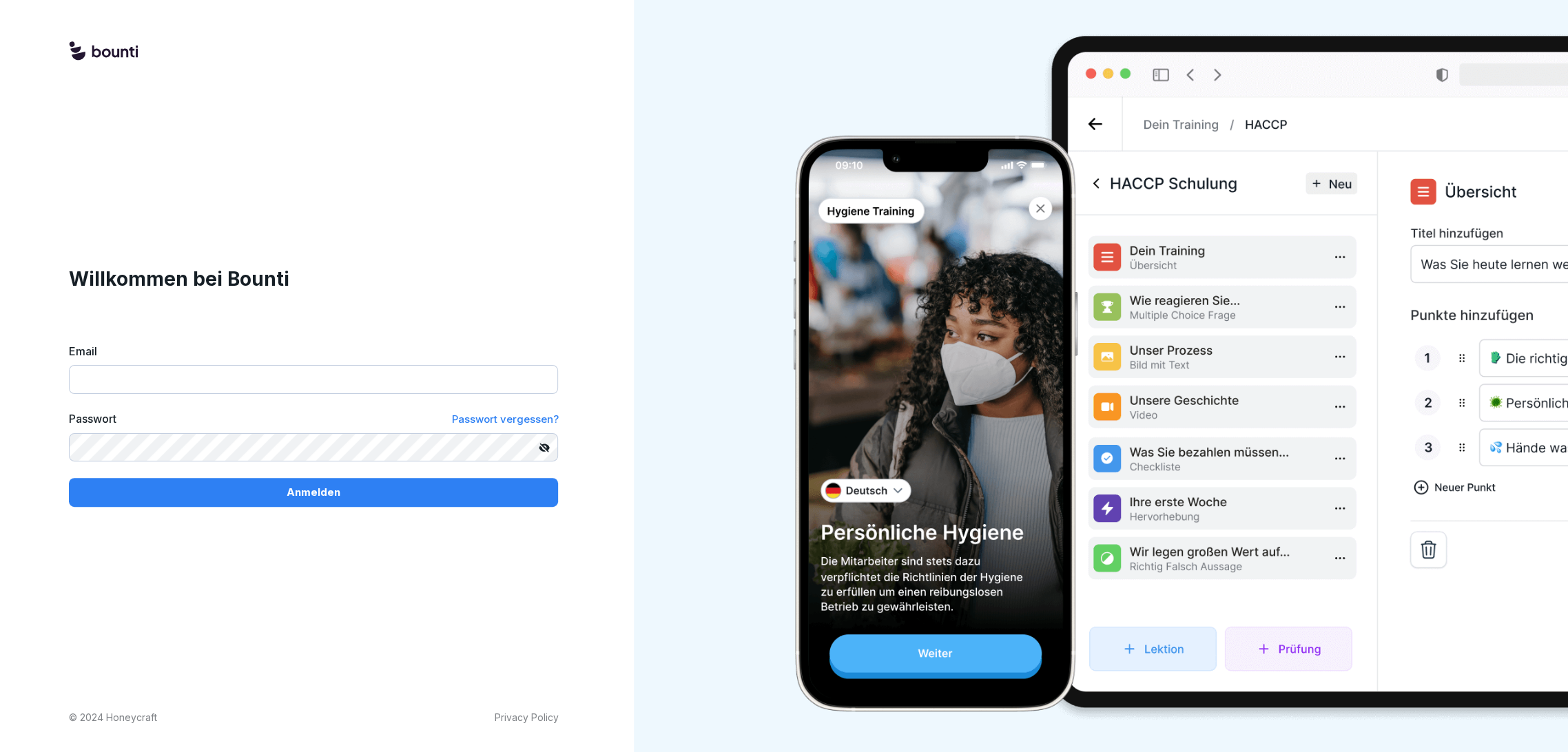
click at [165, 394] on input "Email" at bounding box center [313, 379] width 489 height 29
paste input "**********"
type input "**********"
click at [346, 462] on div "**********" at bounding box center [313, 386] width 489 height 242
click at [336, 484] on p "Anmelden" at bounding box center [313, 492] width 54 height 15
